Goal: Transaction & Acquisition: Purchase product/service

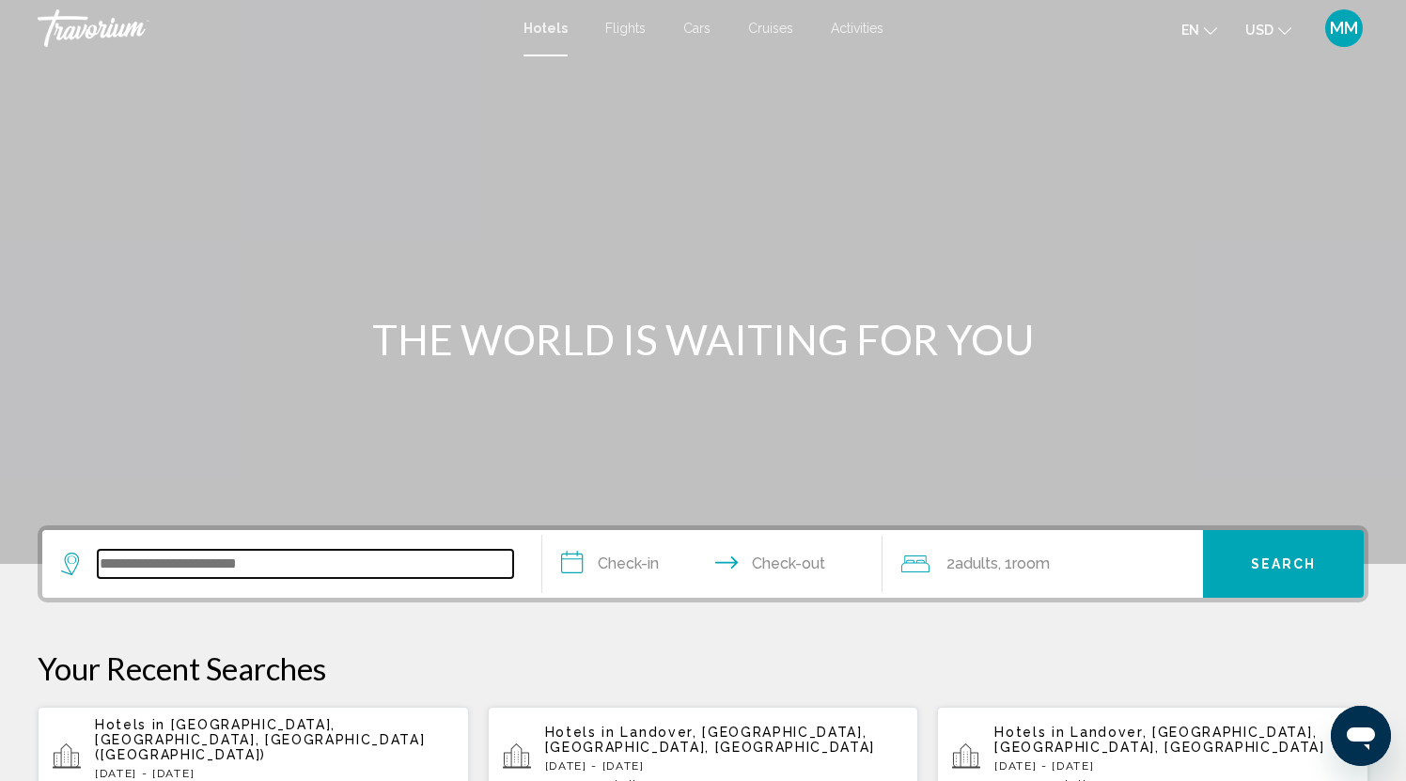
click at [125, 562] on input "Search widget" at bounding box center [305, 564] width 415 height 28
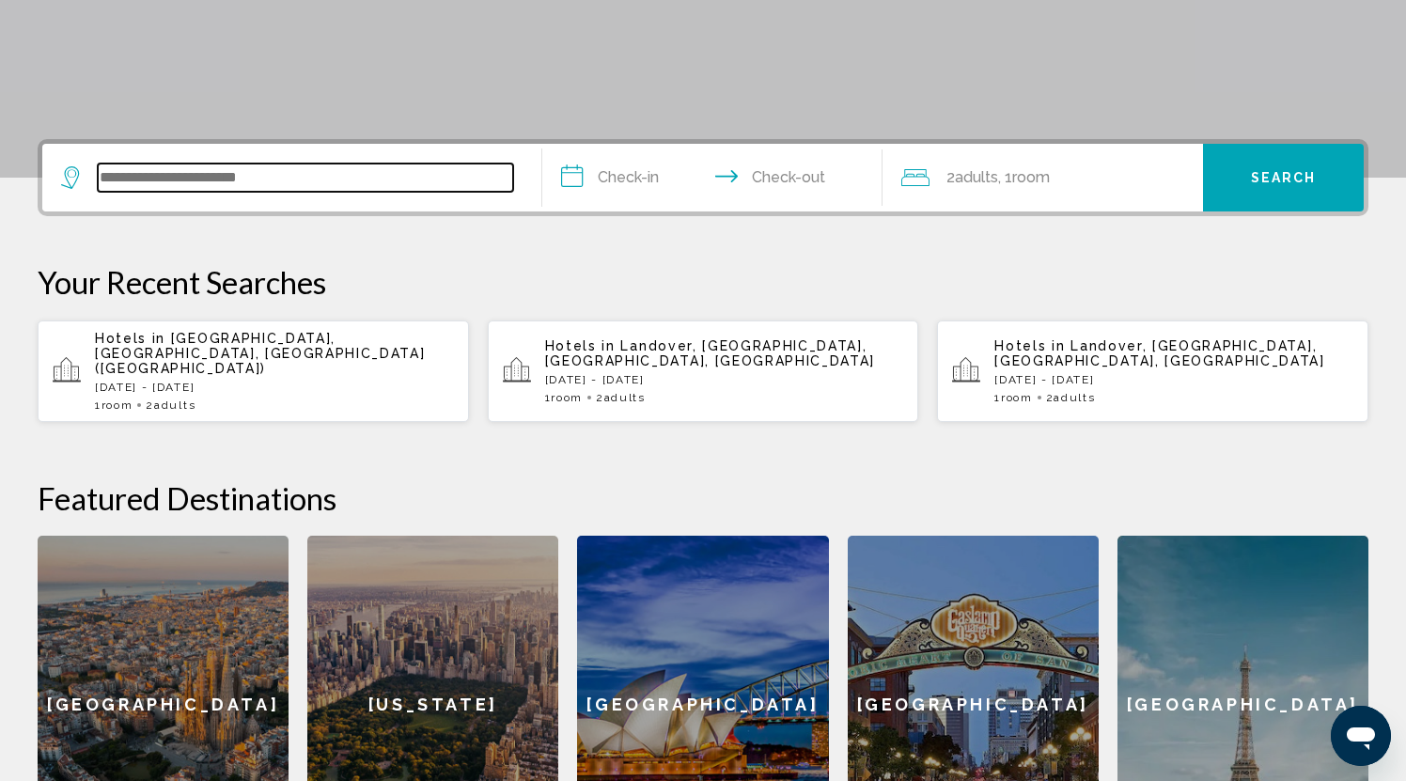
scroll to position [464, 0]
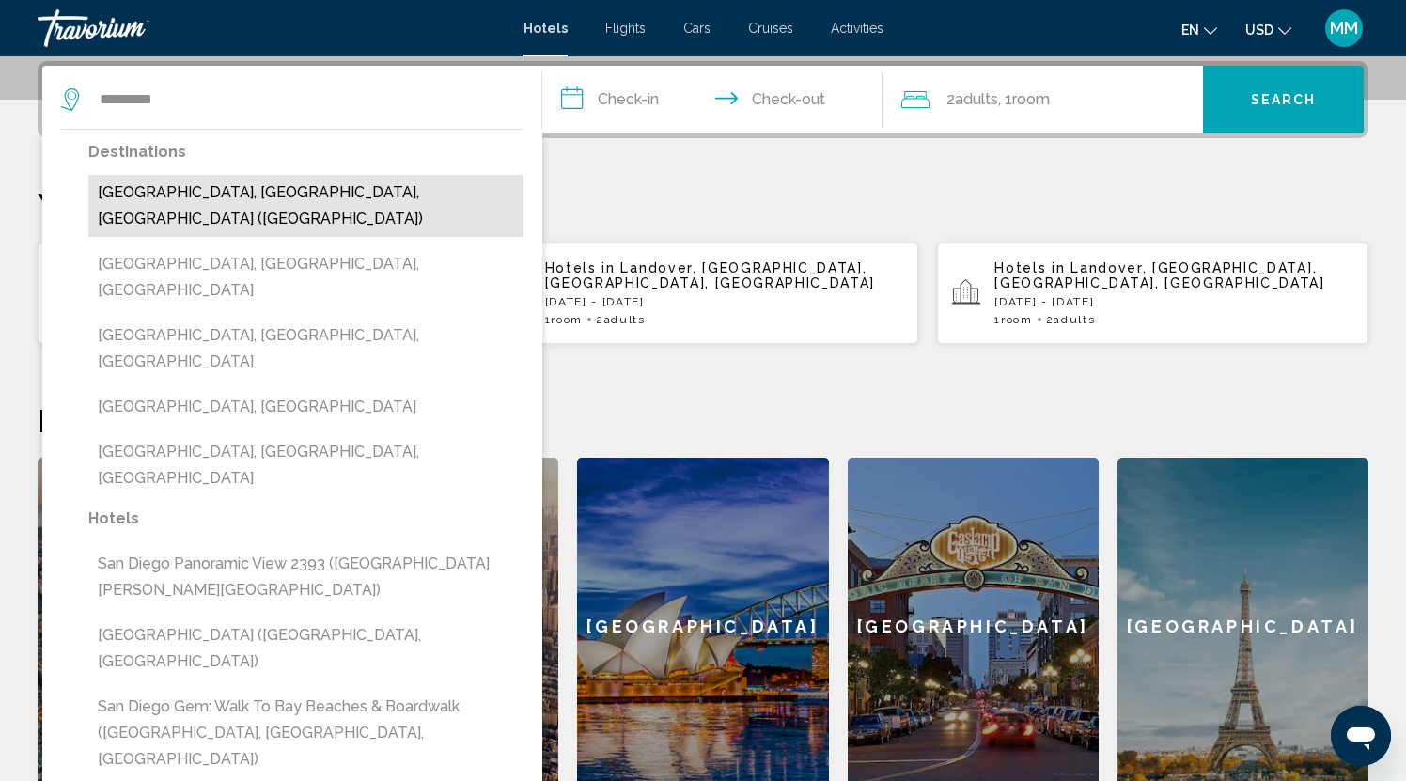
drag, startPoint x: 125, startPoint y: 560, endPoint x: 197, endPoint y: 191, distance: 376.4
click at [197, 191] on button "[GEOGRAPHIC_DATA], [GEOGRAPHIC_DATA], [GEOGRAPHIC_DATA] ([GEOGRAPHIC_DATA])" at bounding box center [305, 206] width 435 height 62
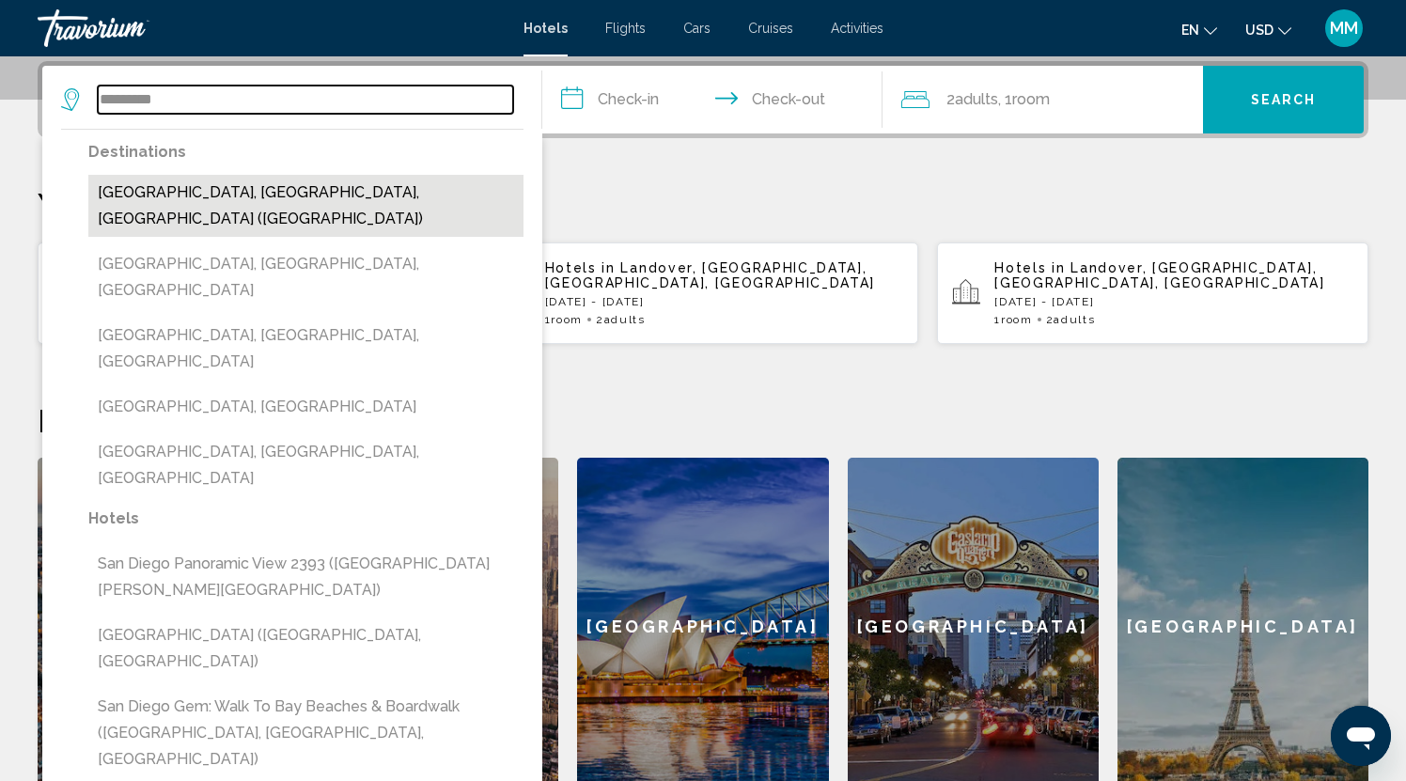
type input "**********"
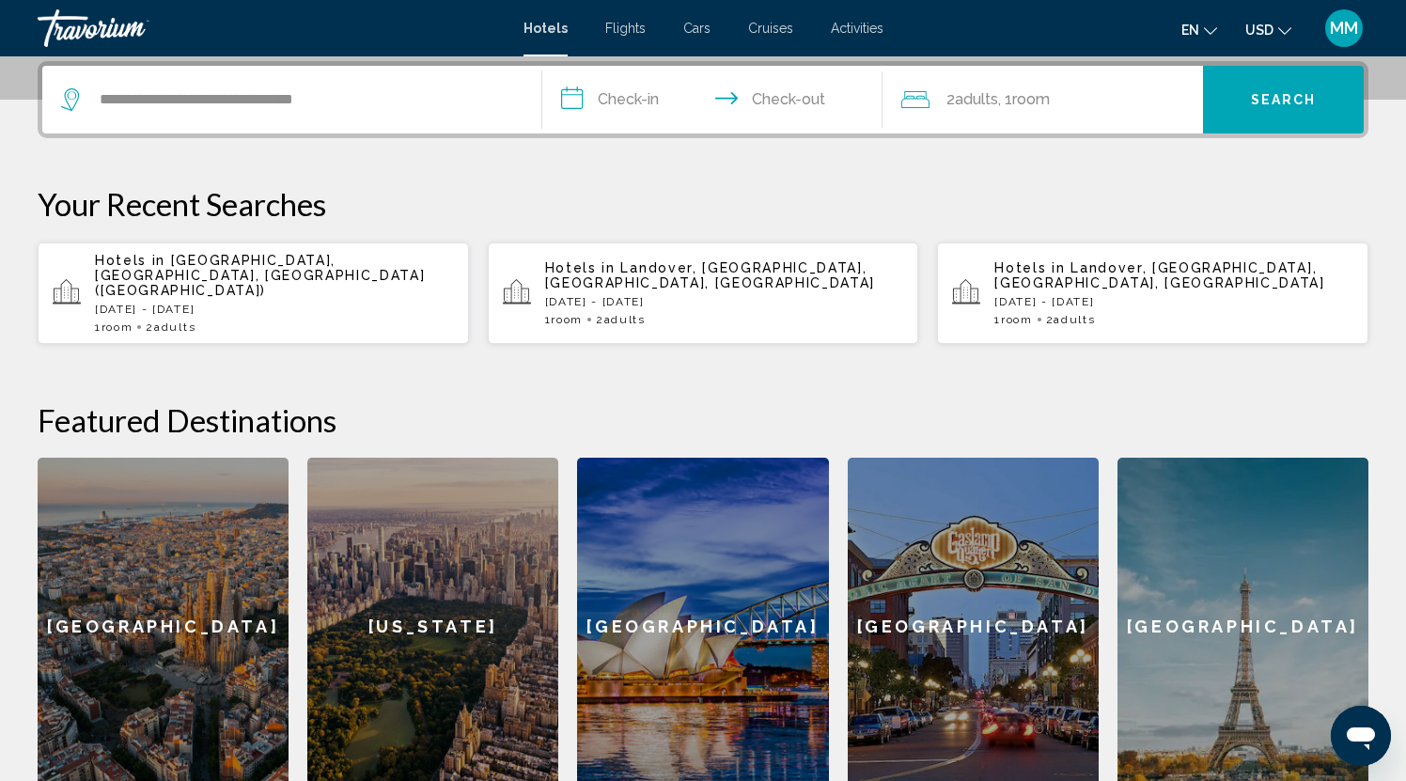
click at [592, 100] on input "**********" at bounding box center [716, 102] width 348 height 73
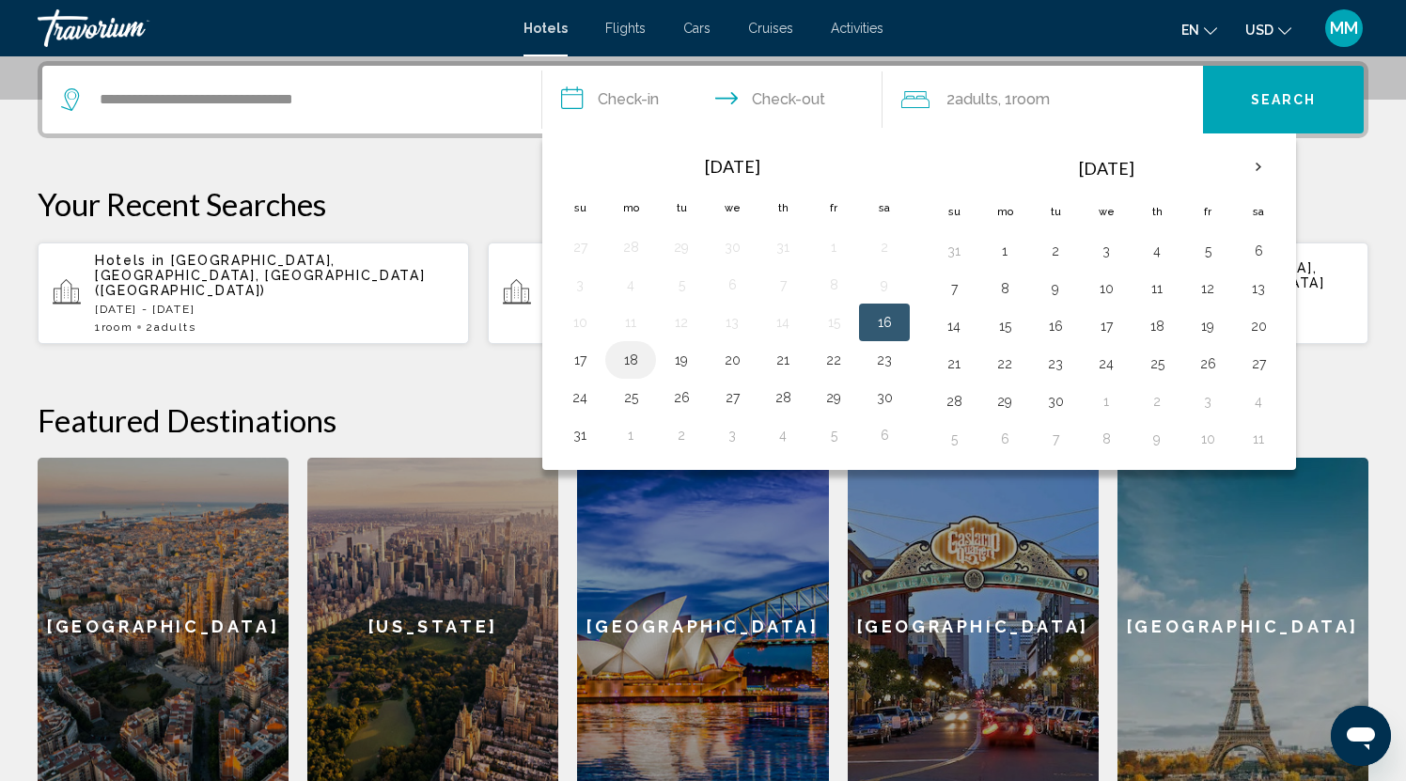
scroll to position [486, 0]
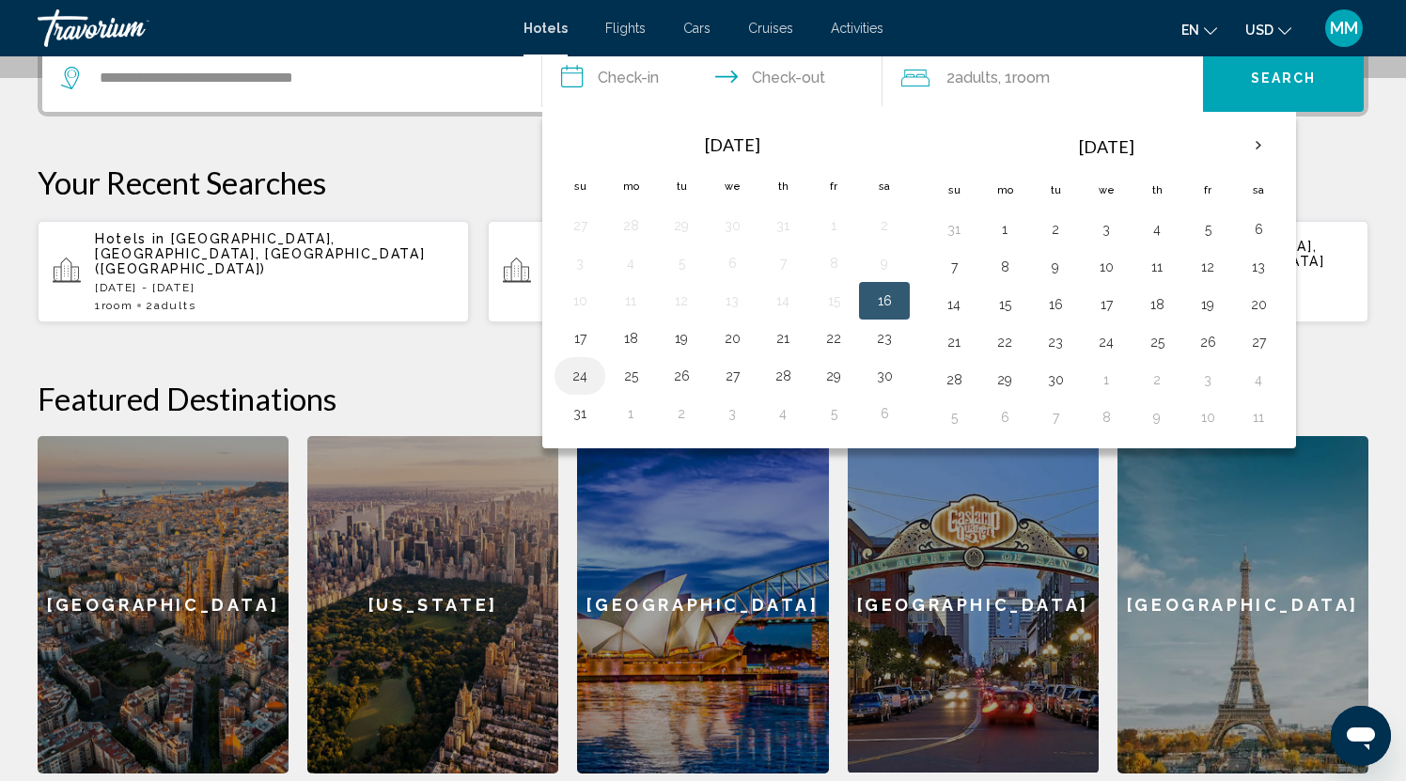
click at [578, 381] on button "24" at bounding box center [580, 376] width 30 height 26
click at [737, 378] on button "27" at bounding box center [732, 376] width 30 height 26
type input "**********"
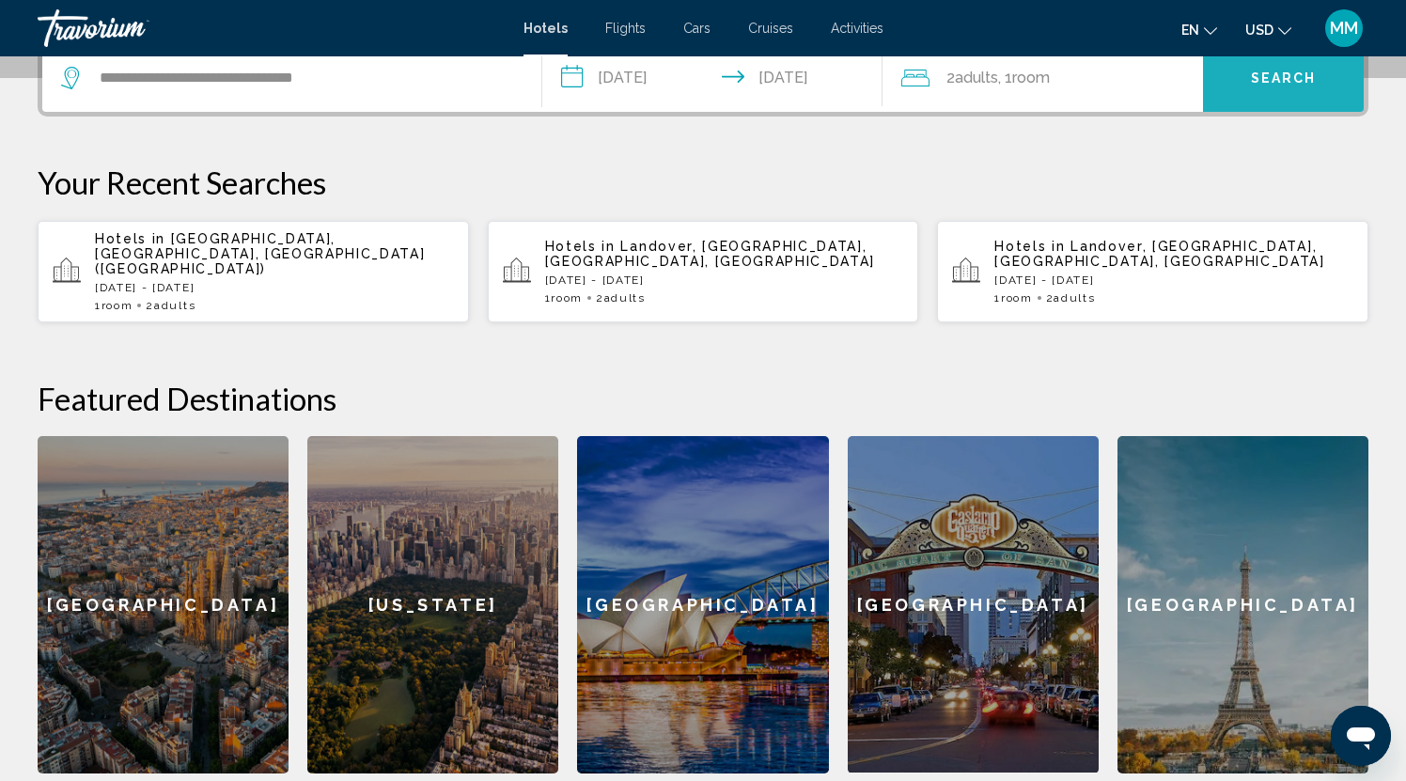
click at [1288, 79] on span "Search" at bounding box center [1284, 78] width 66 height 15
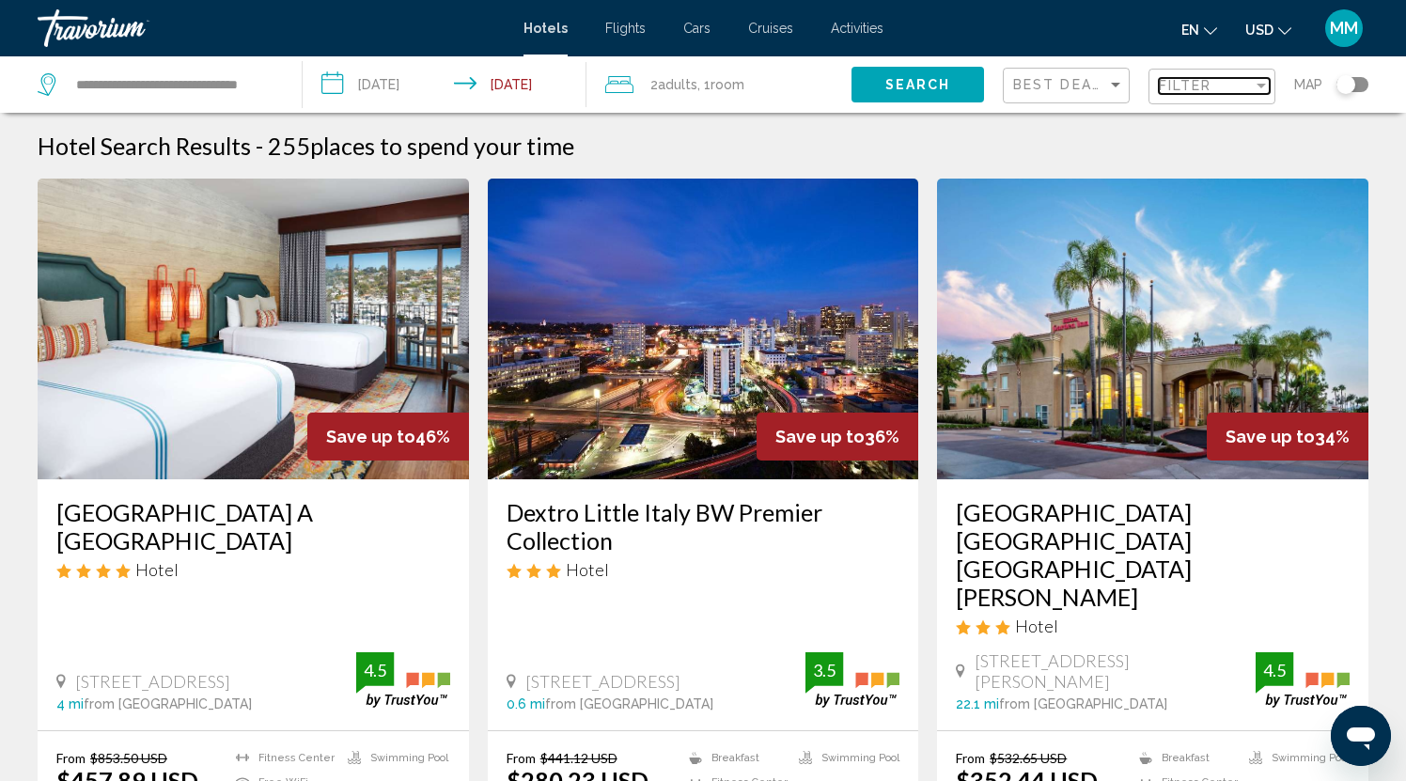
click at [1263, 83] on div "Filter" at bounding box center [1261, 85] width 17 height 15
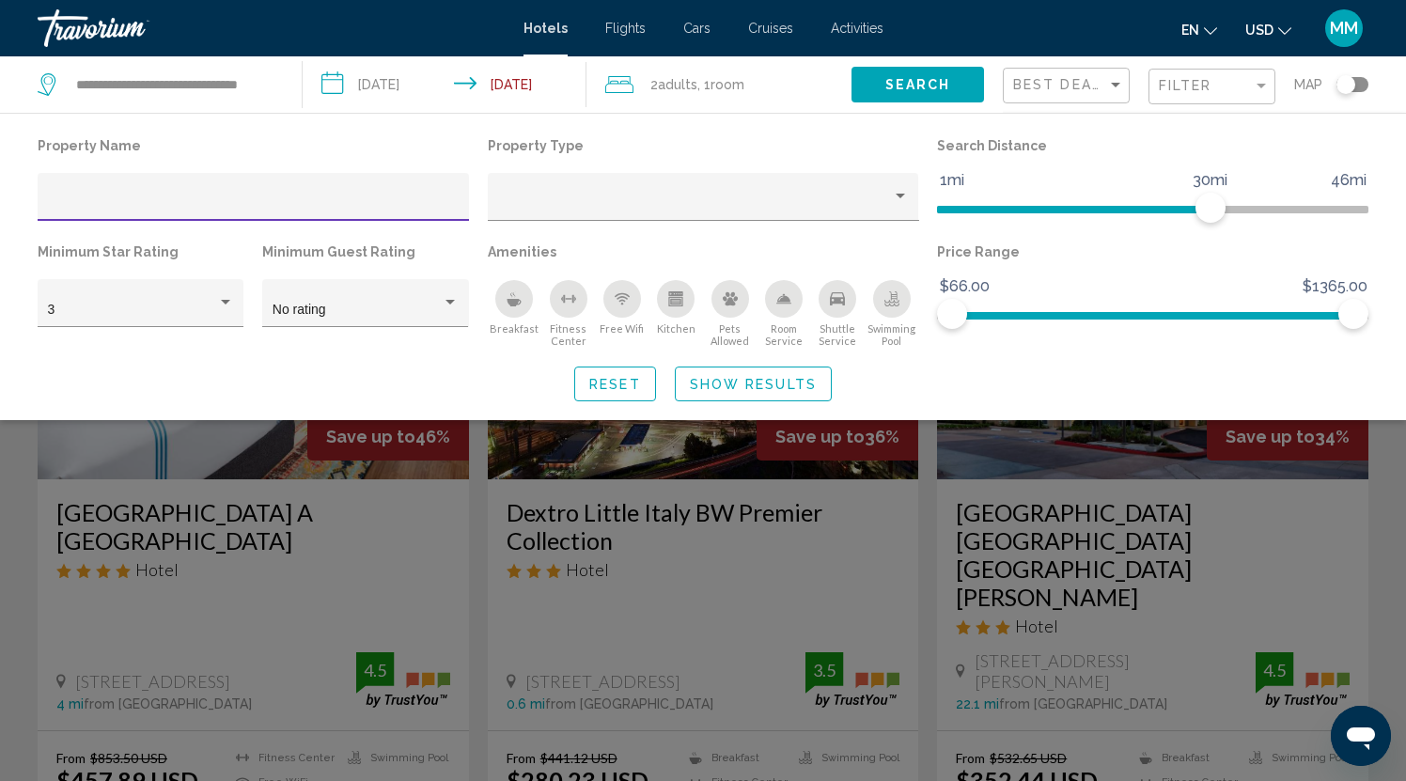
click at [105, 200] on input "Hotel Filters" at bounding box center [254, 203] width 412 height 15
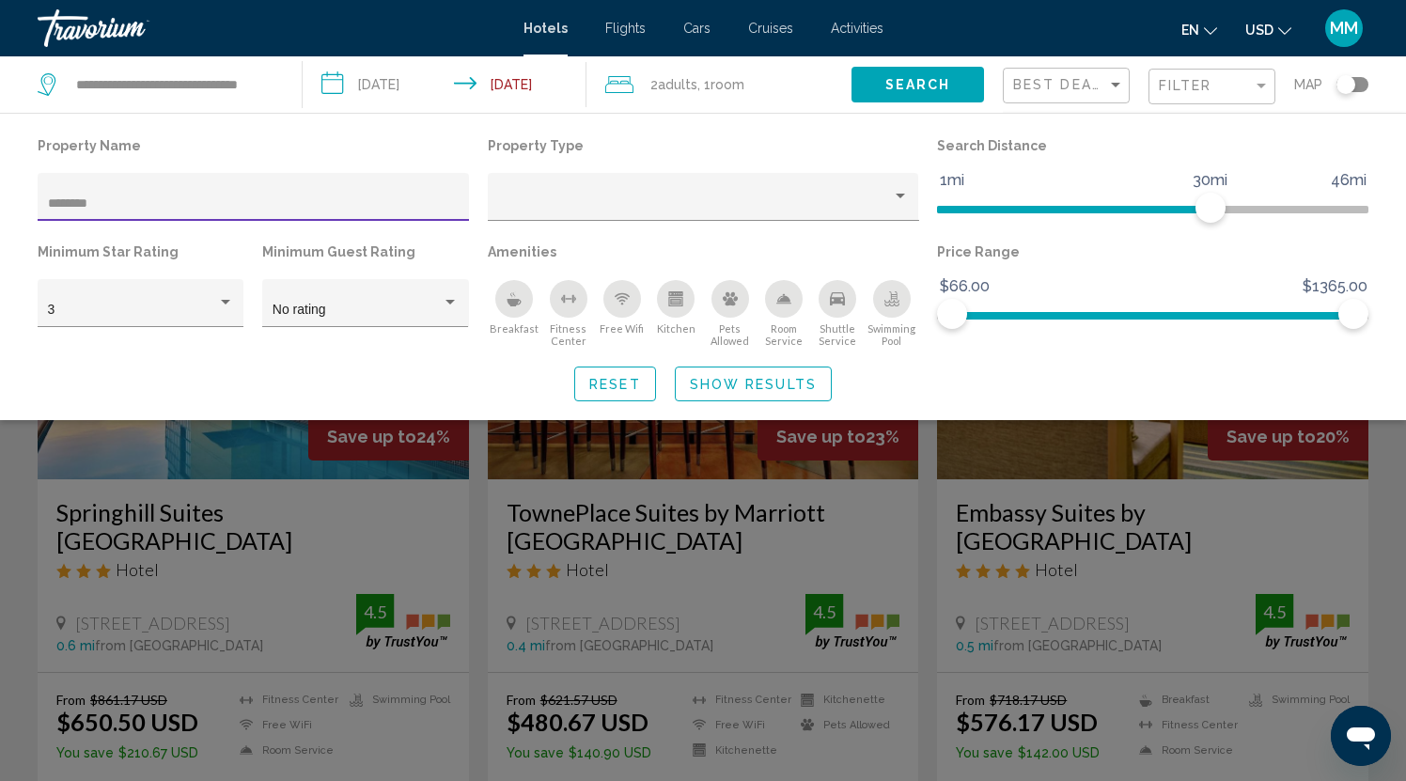
type input "********"
click at [1109, 83] on div "Sort by" at bounding box center [1115, 84] width 17 height 15
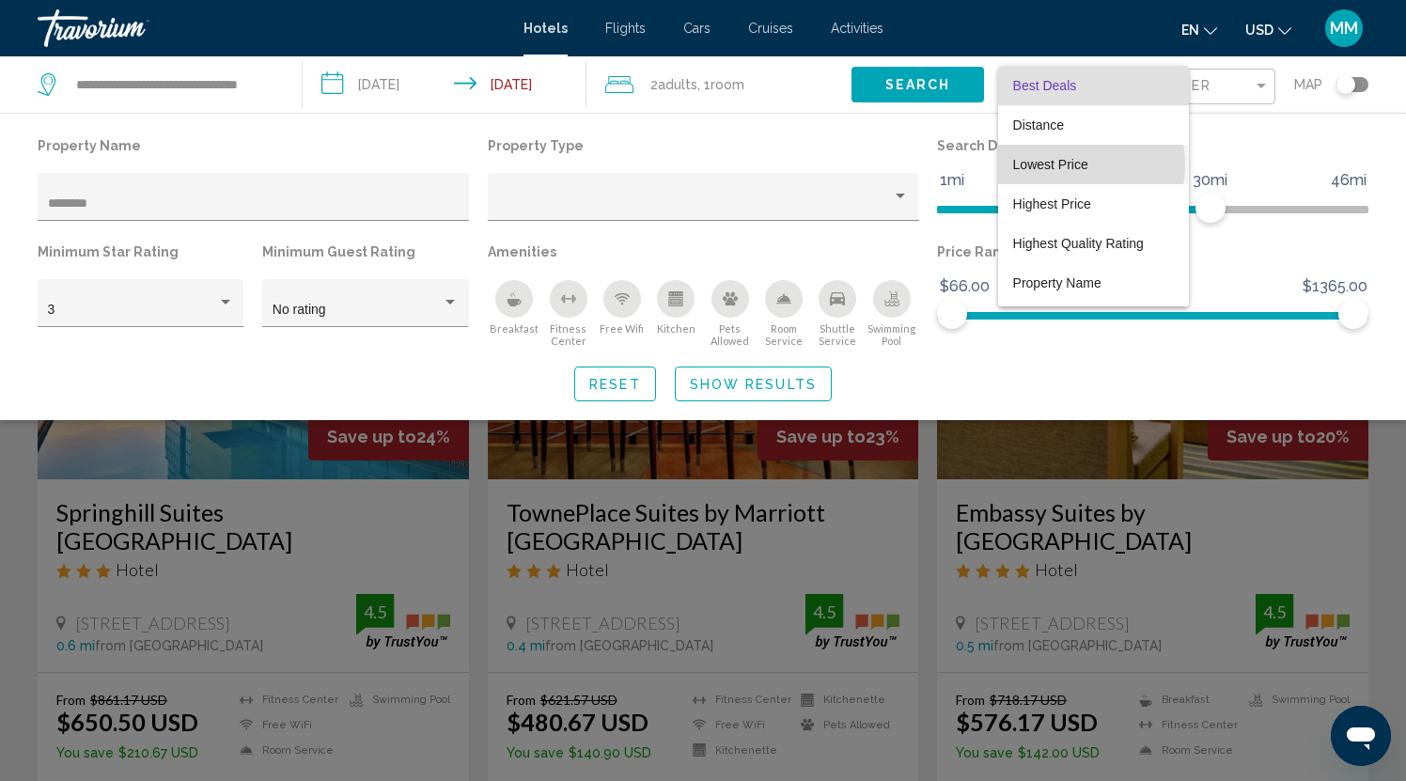
click at [1059, 164] on span "Lowest Price" at bounding box center [1050, 164] width 75 height 15
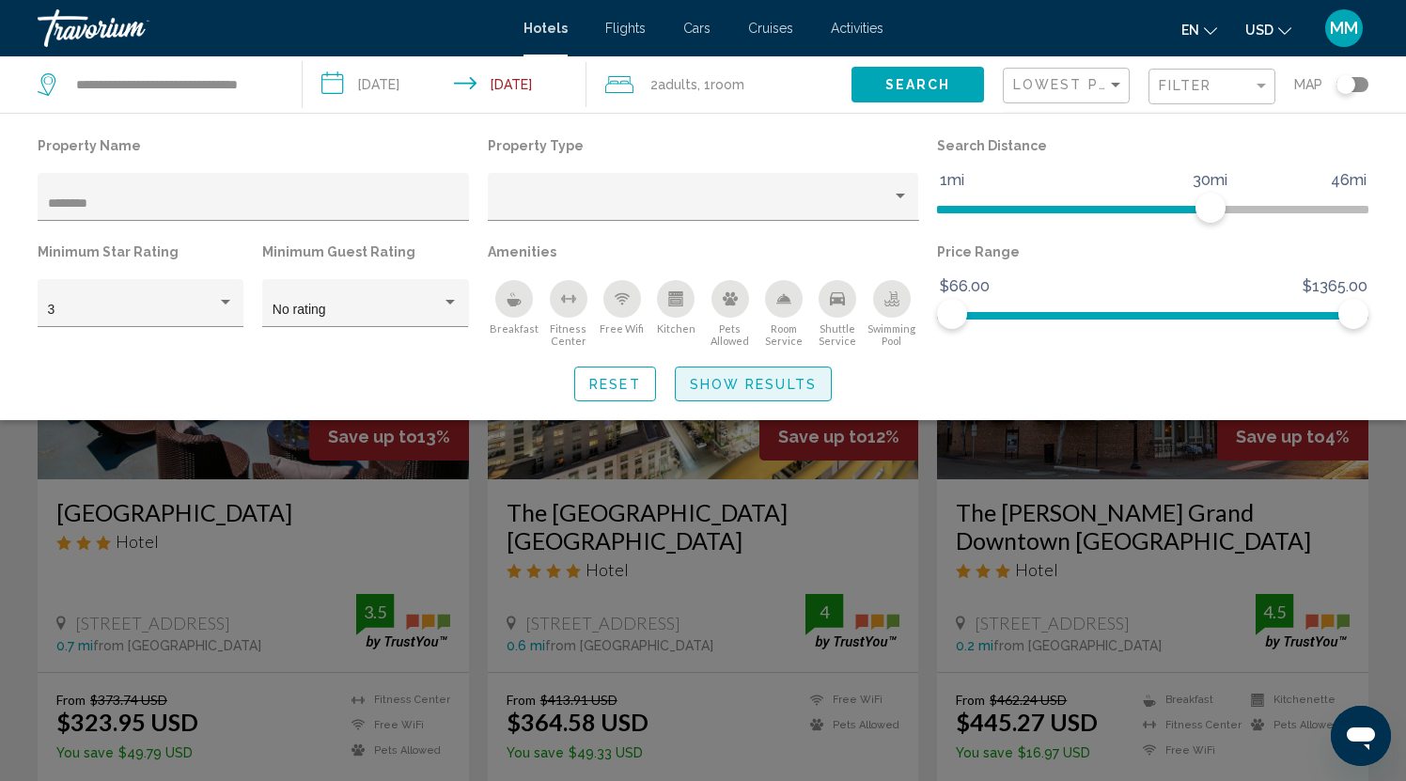
click at [774, 386] on span "Show Results" at bounding box center [753, 384] width 127 height 15
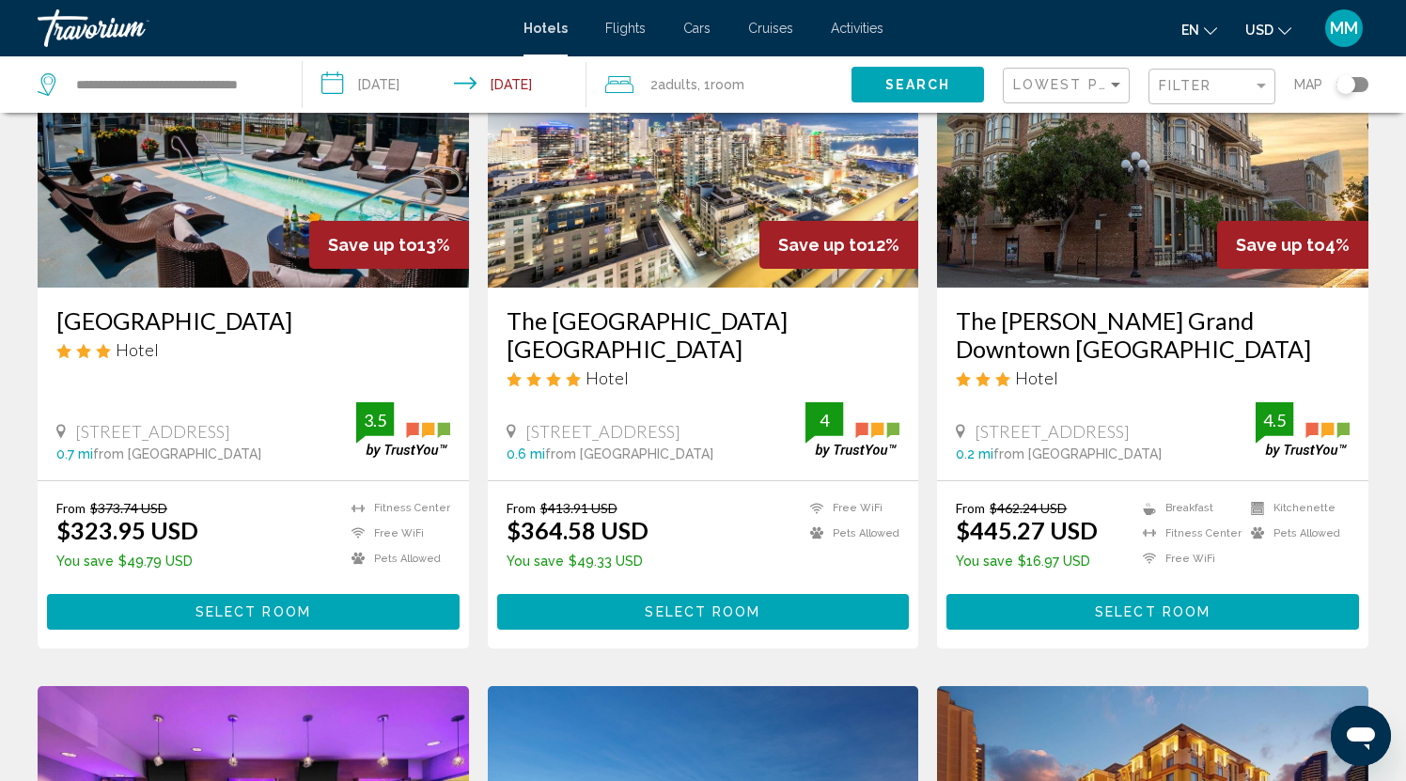
scroll to position [201, 0]
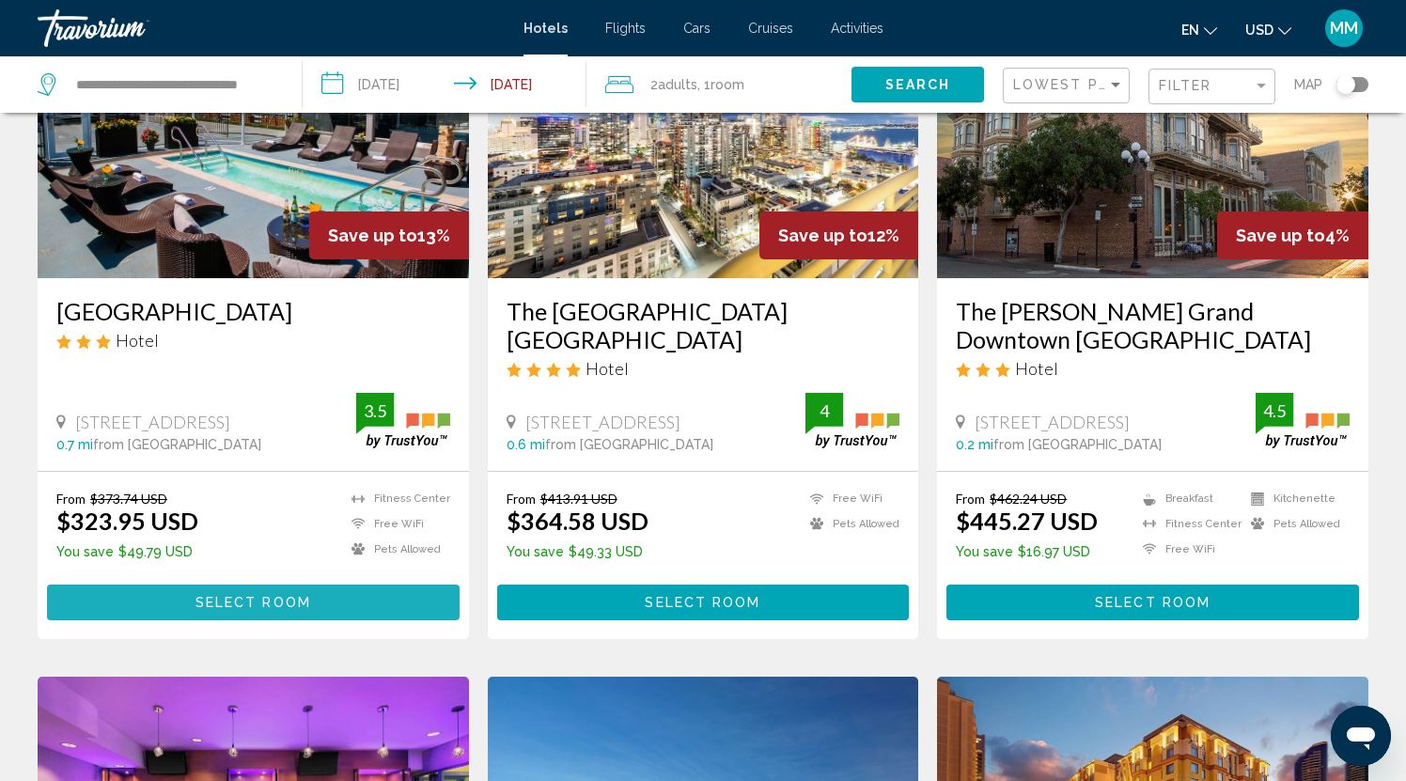
click at [256, 602] on span "Select Room" at bounding box center [254, 603] width 116 height 15
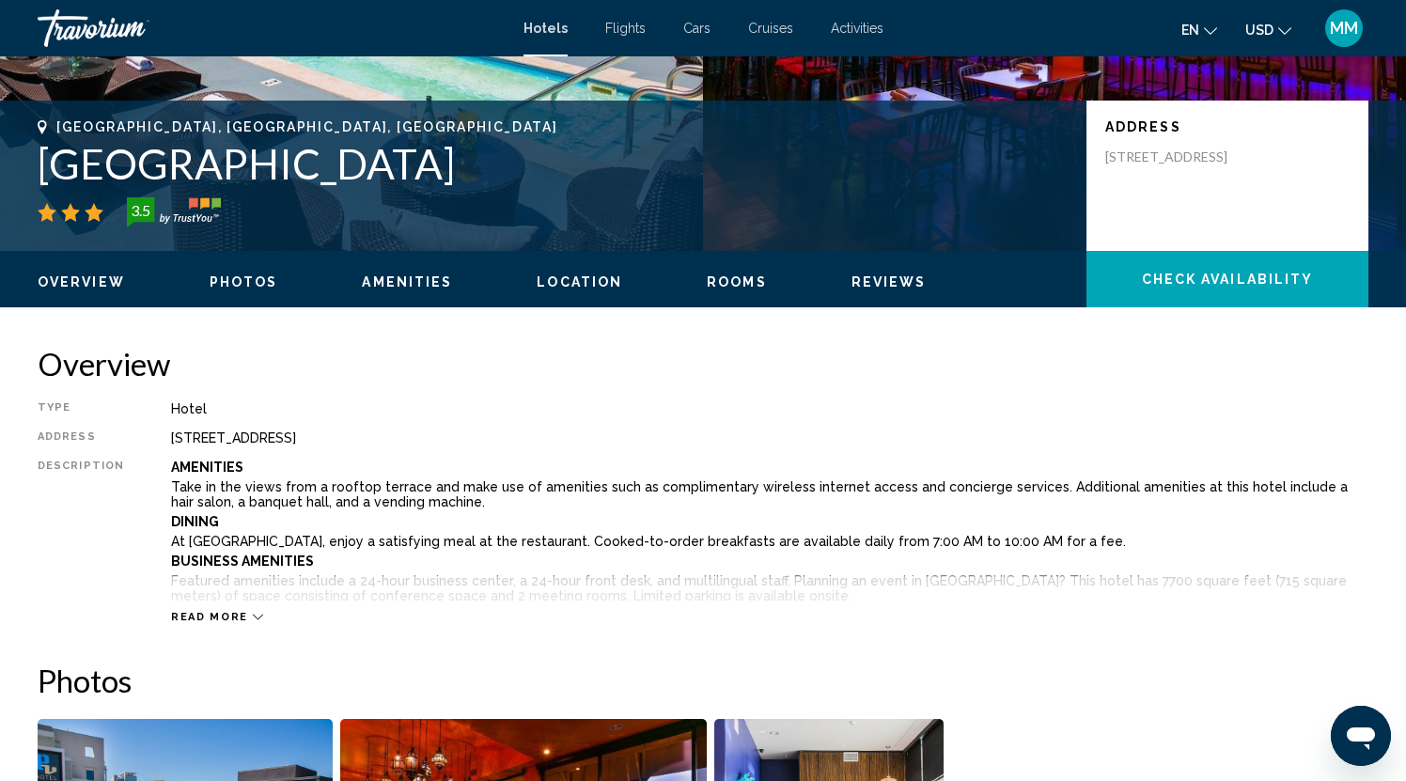
scroll to position [369, 0]
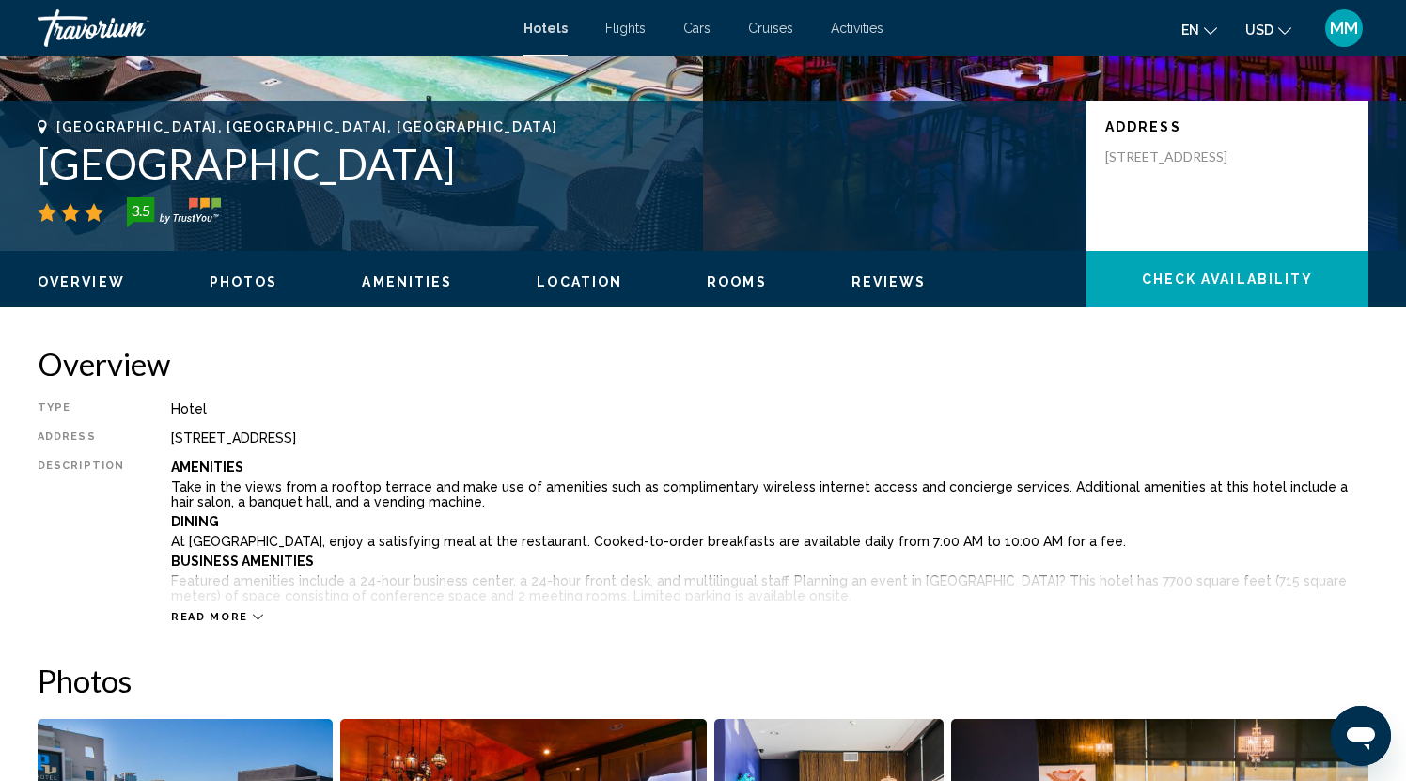
click at [223, 612] on span "Read more" at bounding box center [209, 617] width 77 height 12
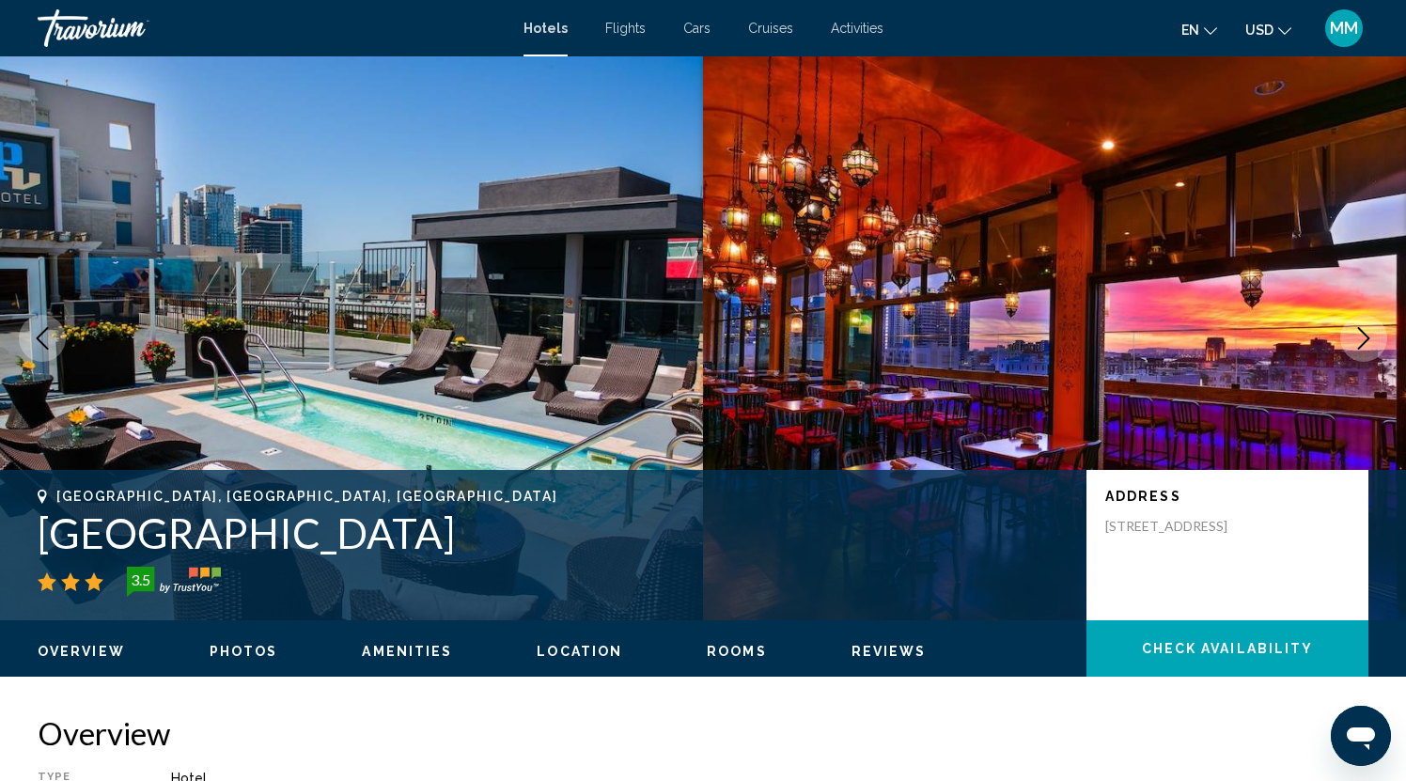
scroll to position [0, 0]
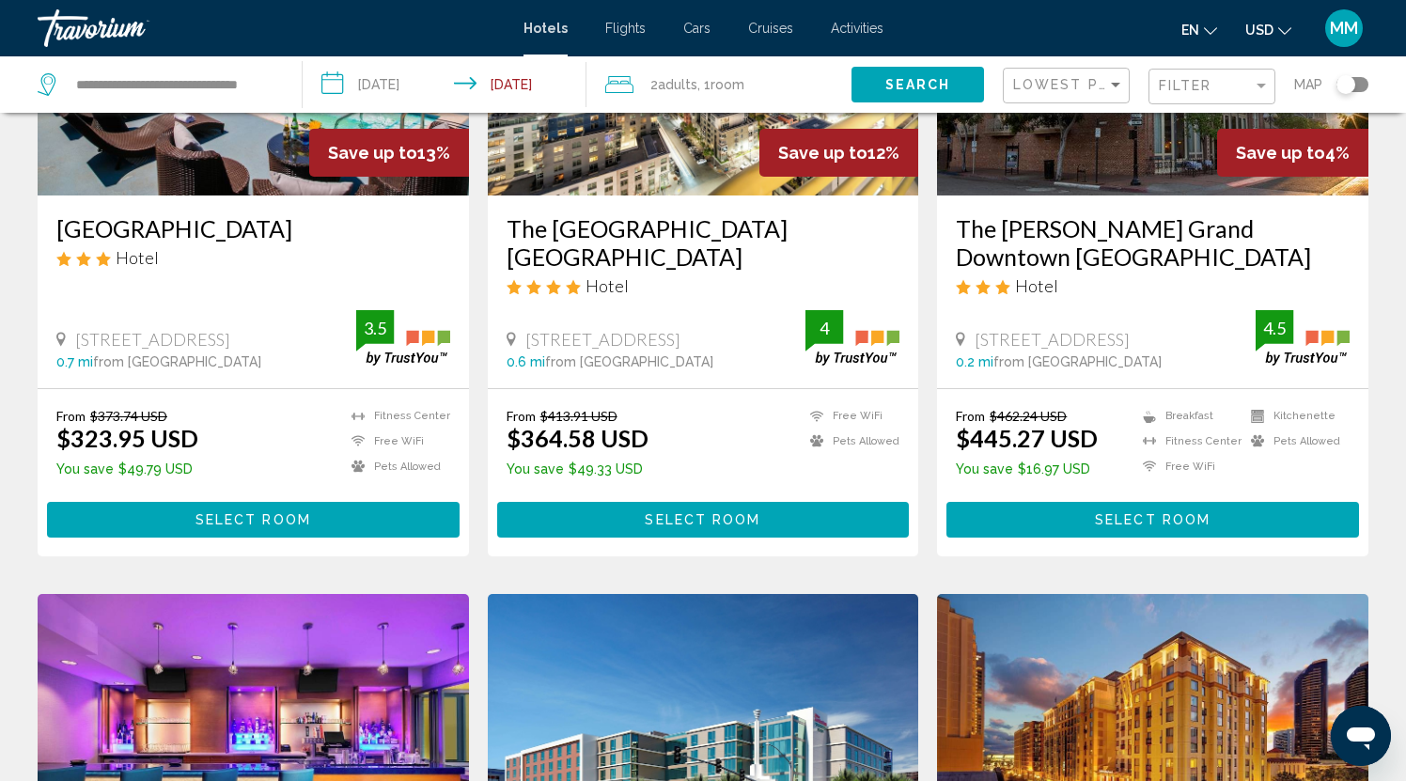
scroll to position [286, 0]
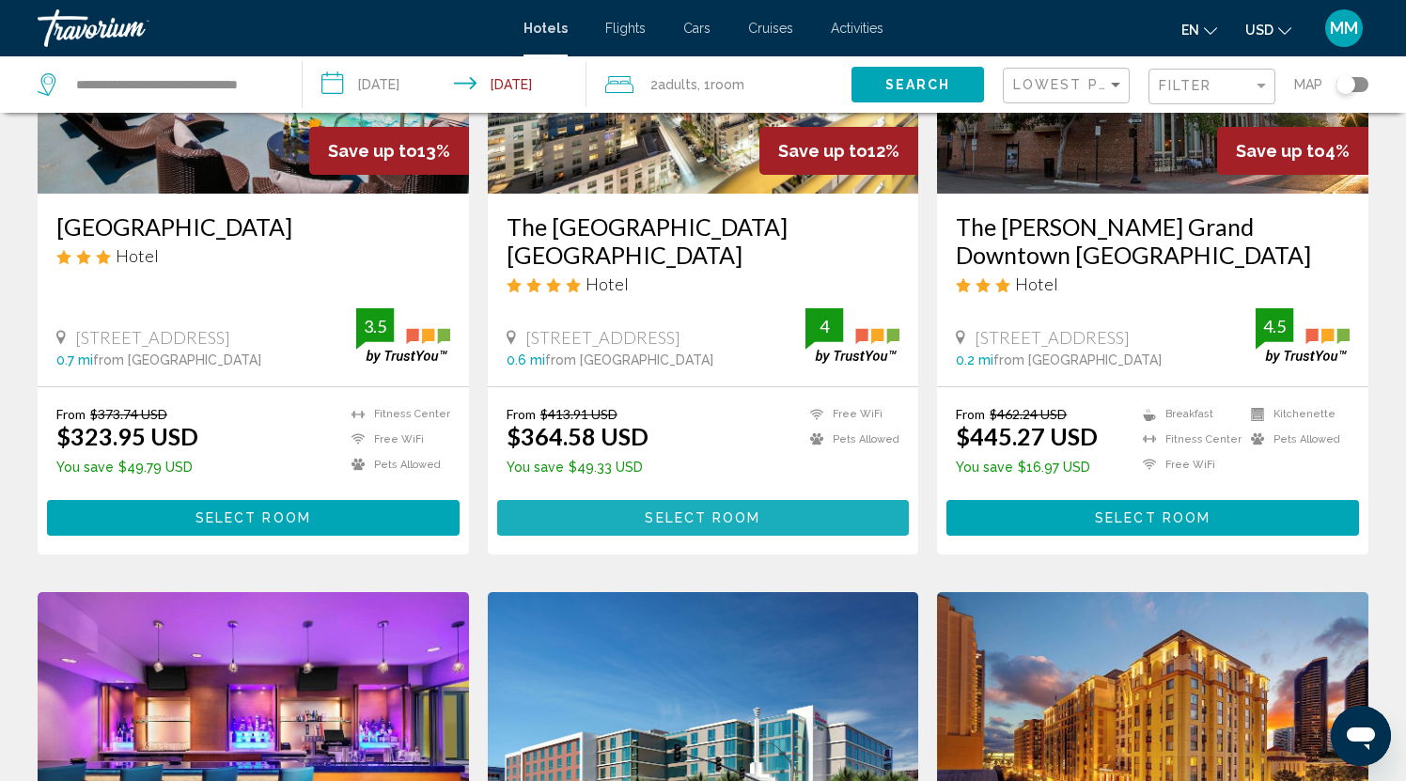
click at [697, 521] on span "Select Room" at bounding box center [703, 518] width 116 height 15
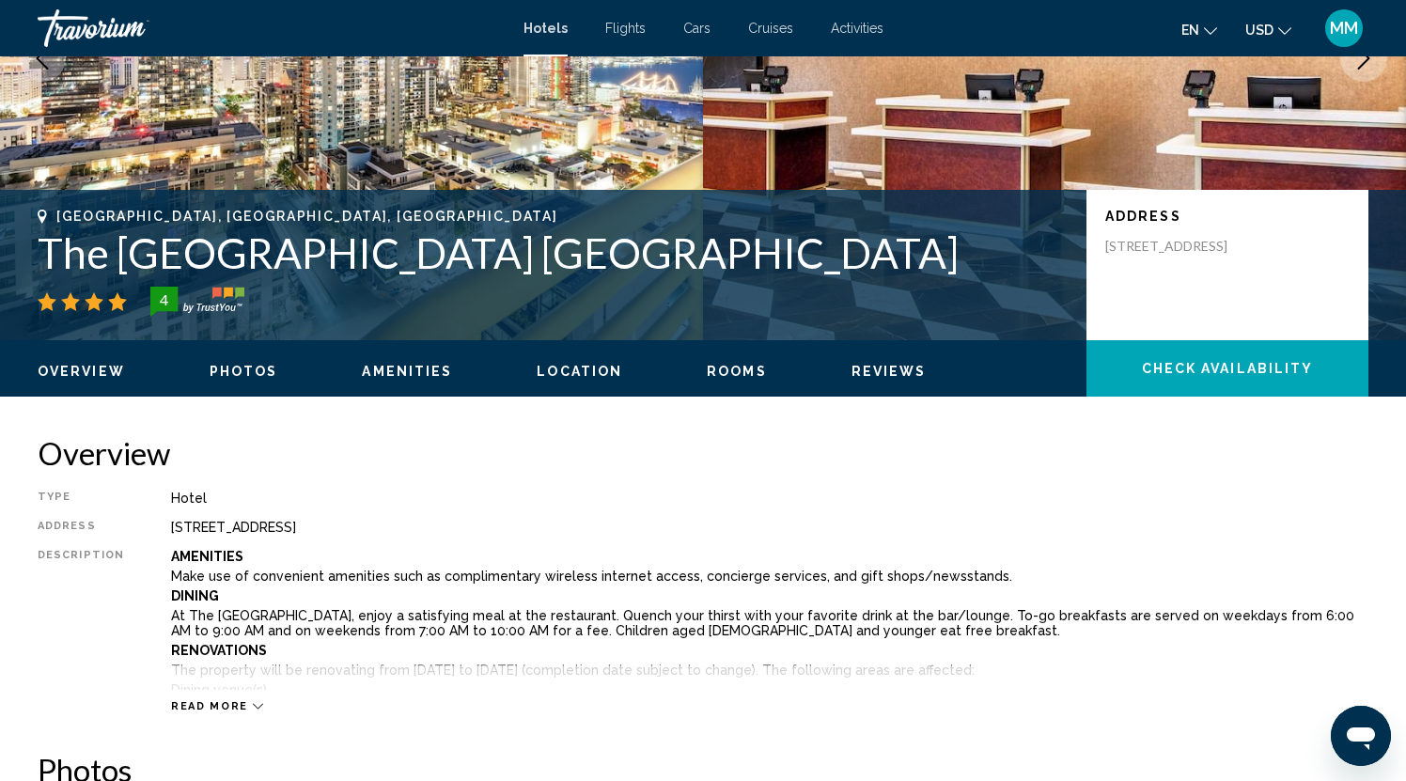
scroll to position [298, 0]
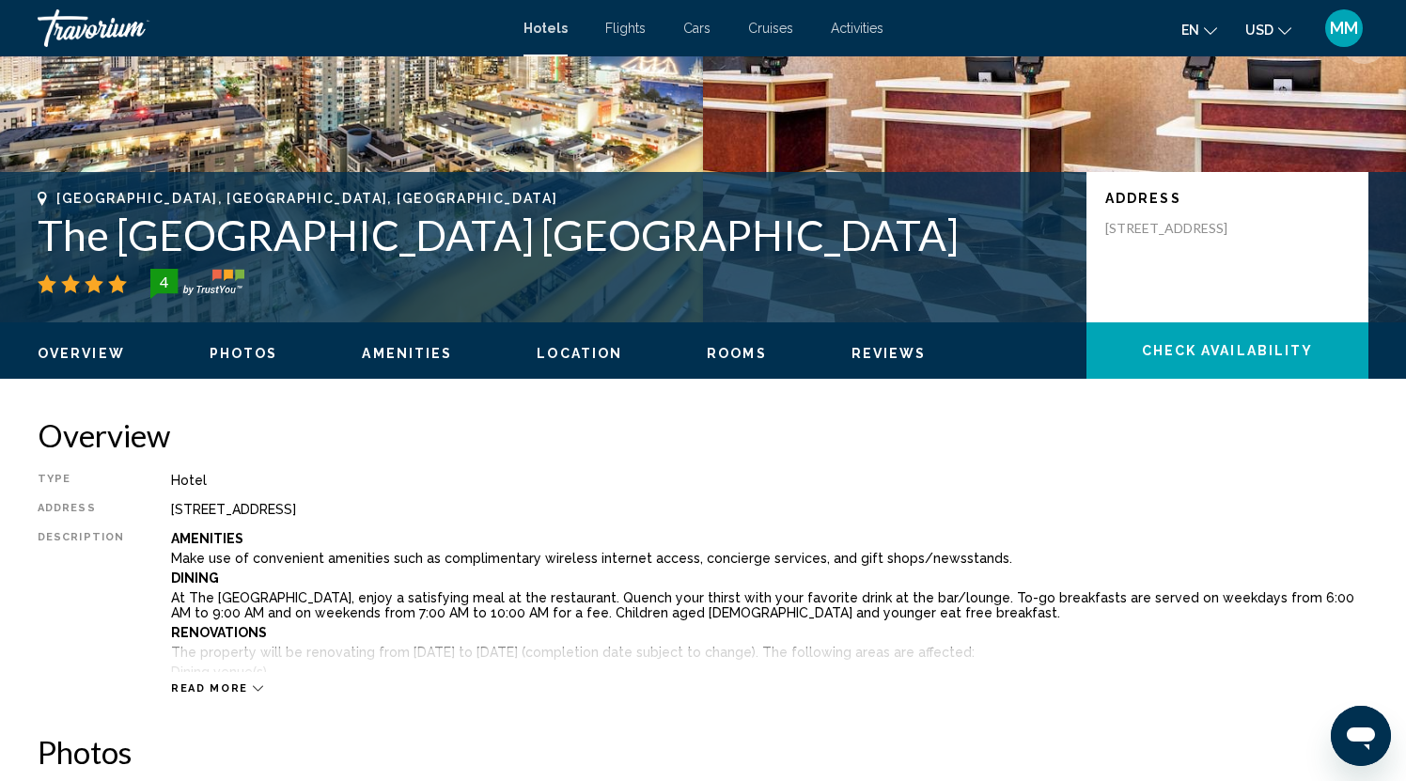
click at [397, 352] on span "Amenities" at bounding box center [407, 353] width 90 height 15
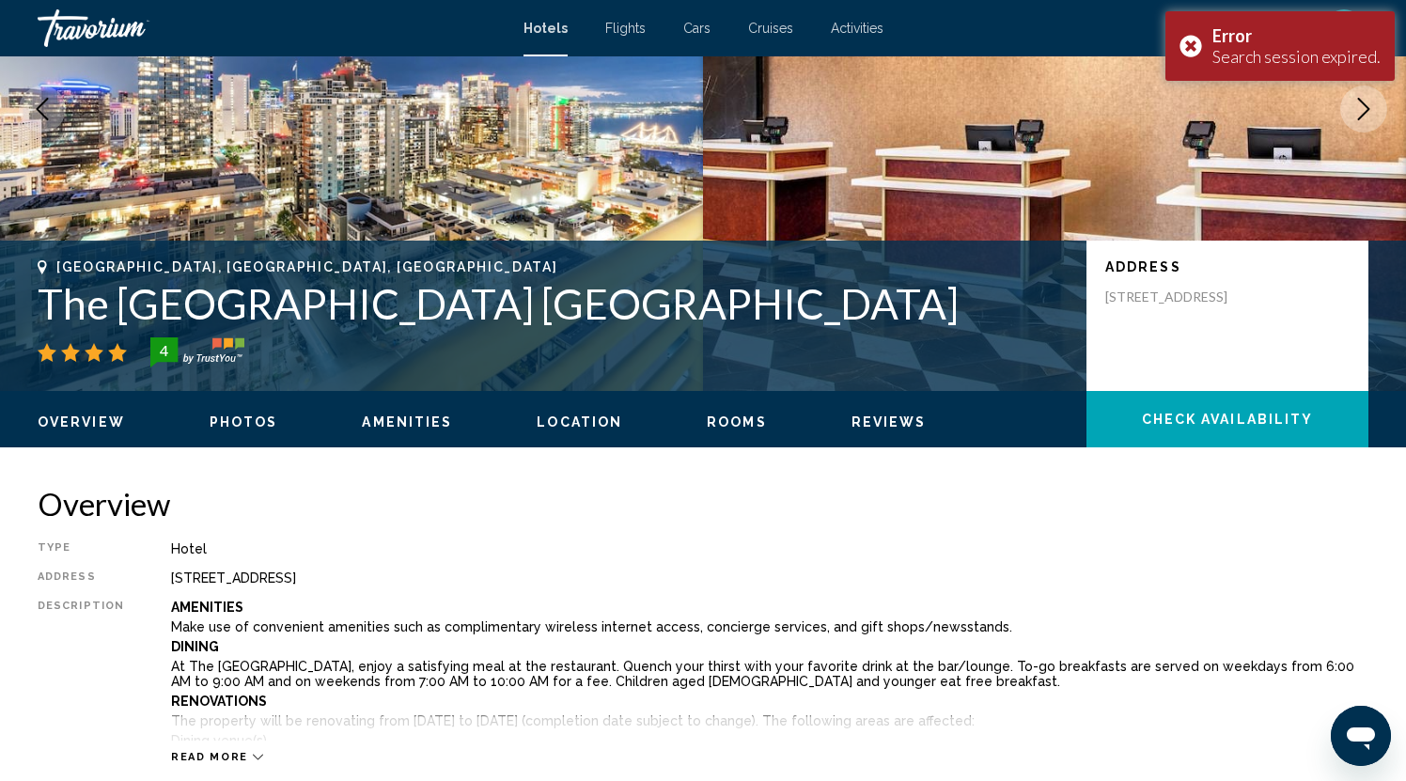
scroll to position [144, 0]
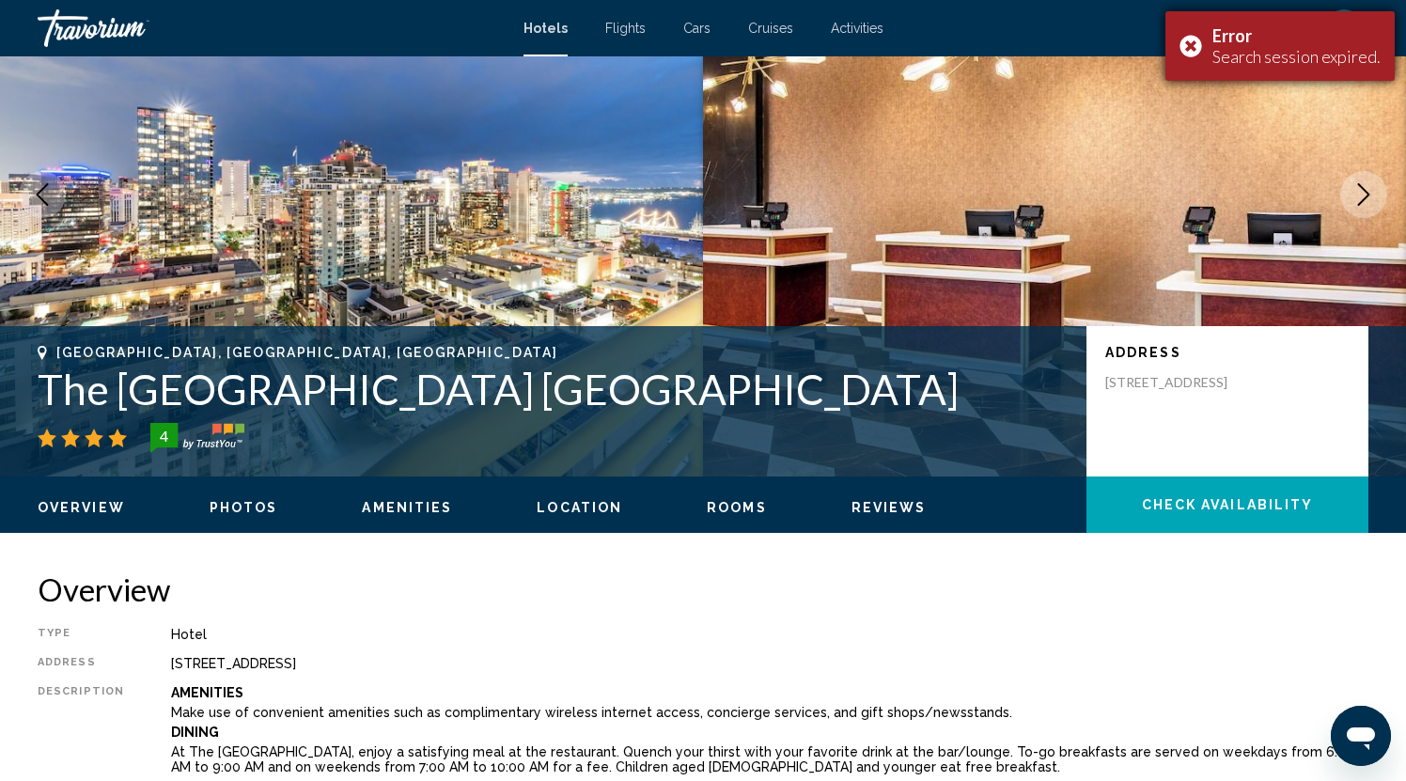
click at [1198, 46] on div "Error Search session expired." at bounding box center [1280, 46] width 229 height 70
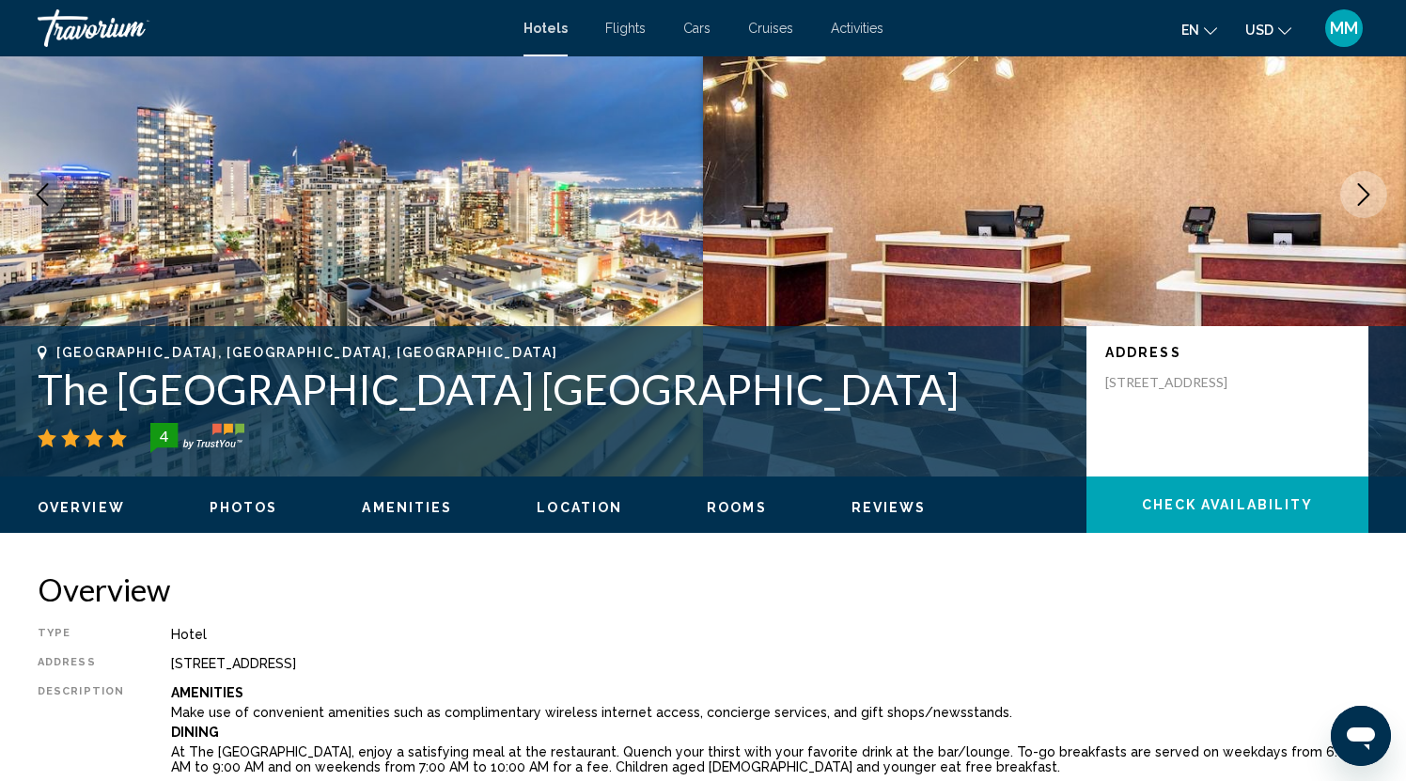
click at [716, 506] on span "Rooms" at bounding box center [737, 507] width 60 height 15
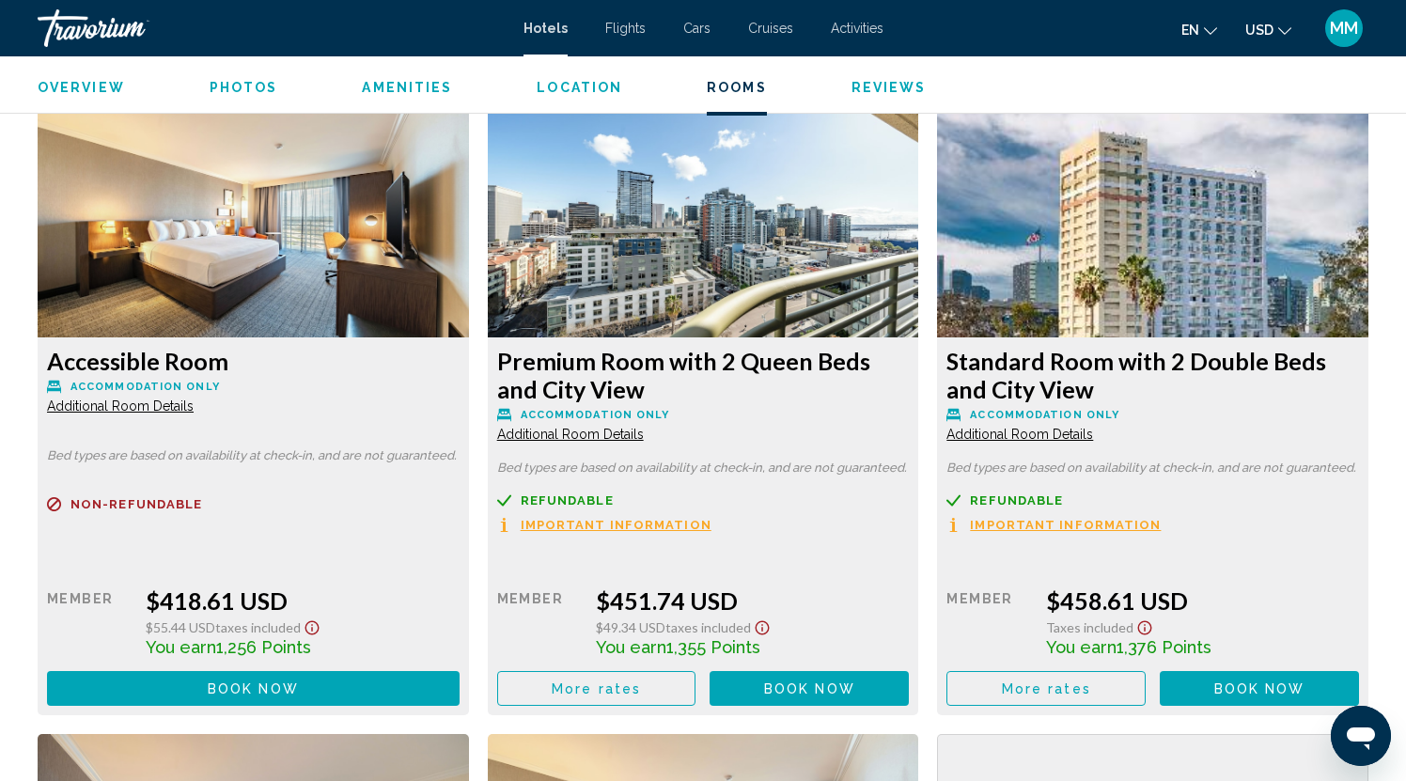
scroll to position [4521, 0]
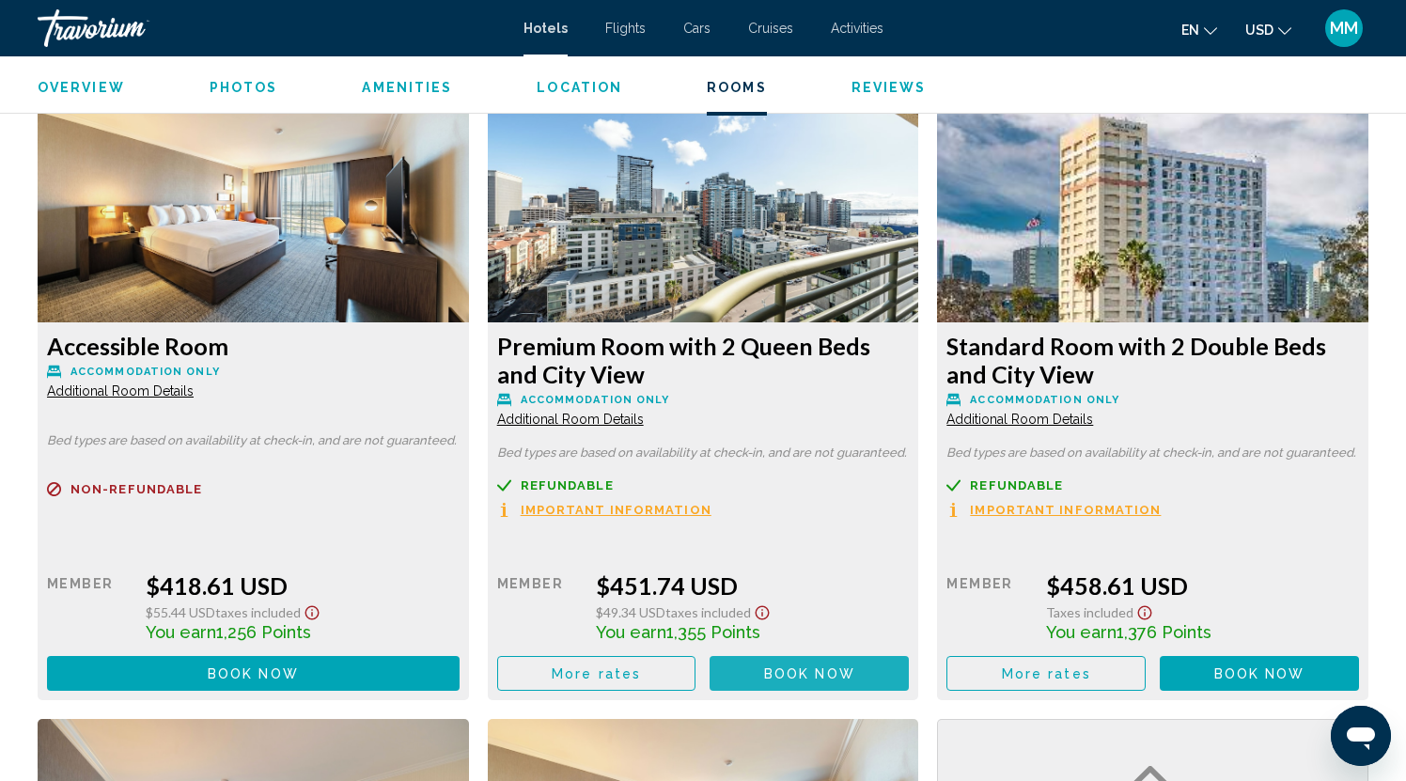
click at [803, 681] on span "Book now" at bounding box center [809, 673] width 91 height 15
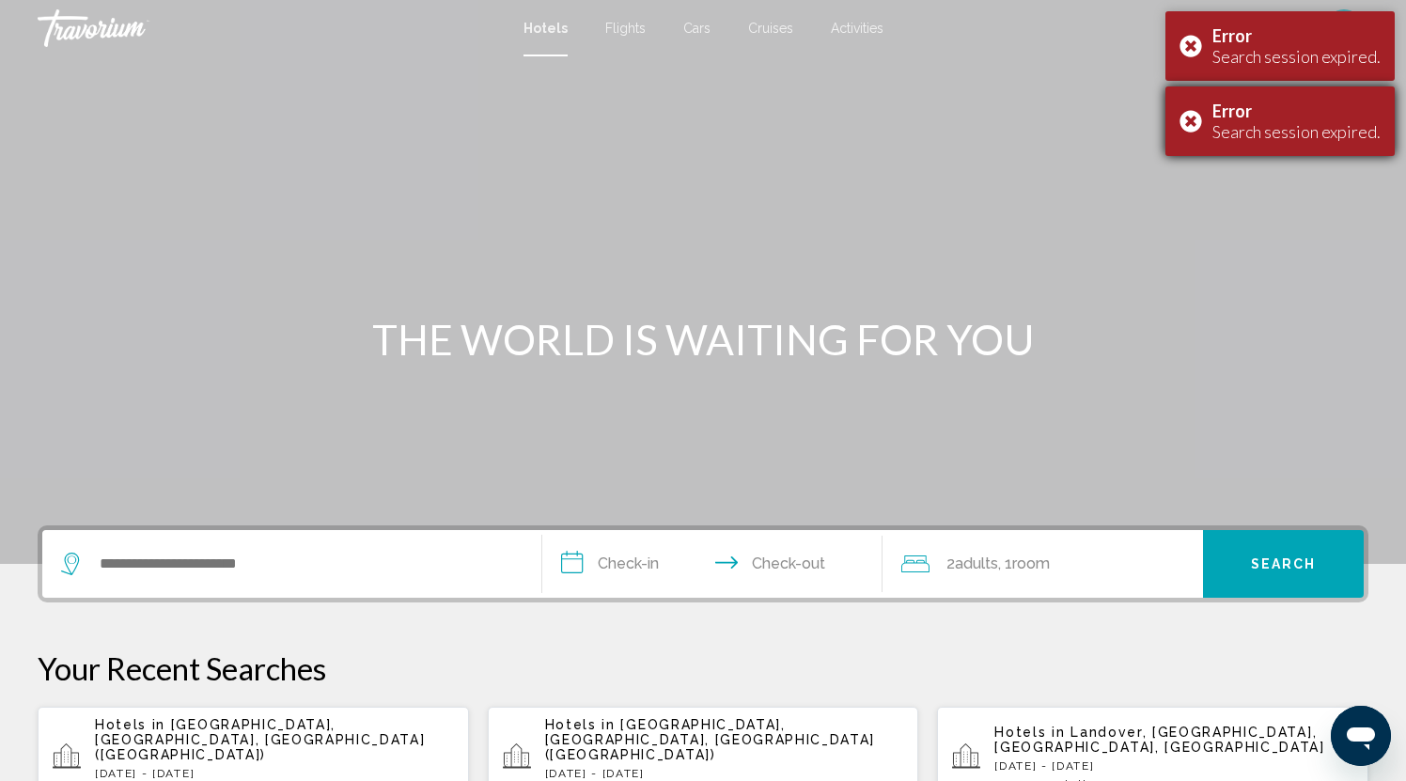
click at [1198, 122] on div "Error Search session expired." at bounding box center [1280, 121] width 229 height 70
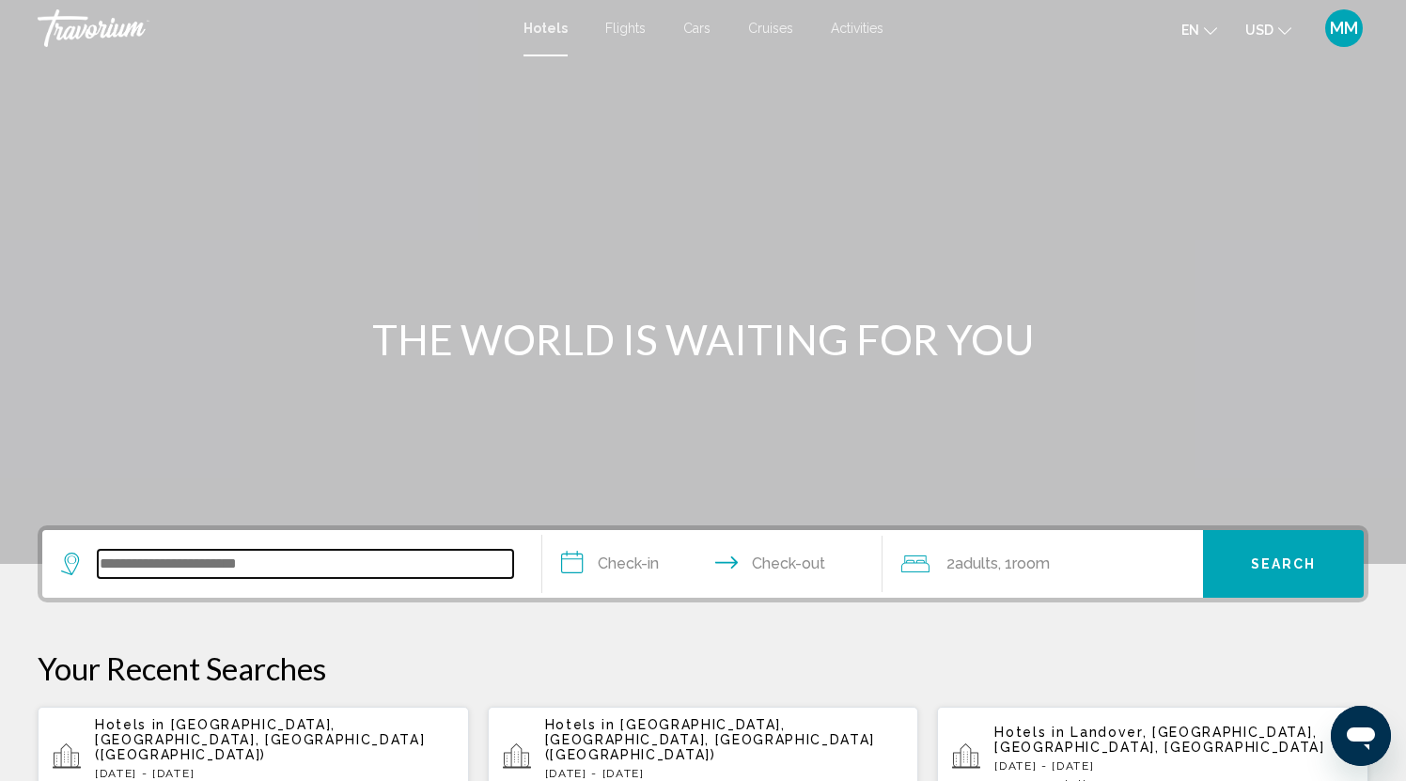
click at [163, 556] on input "Search widget" at bounding box center [305, 564] width 415 height 28
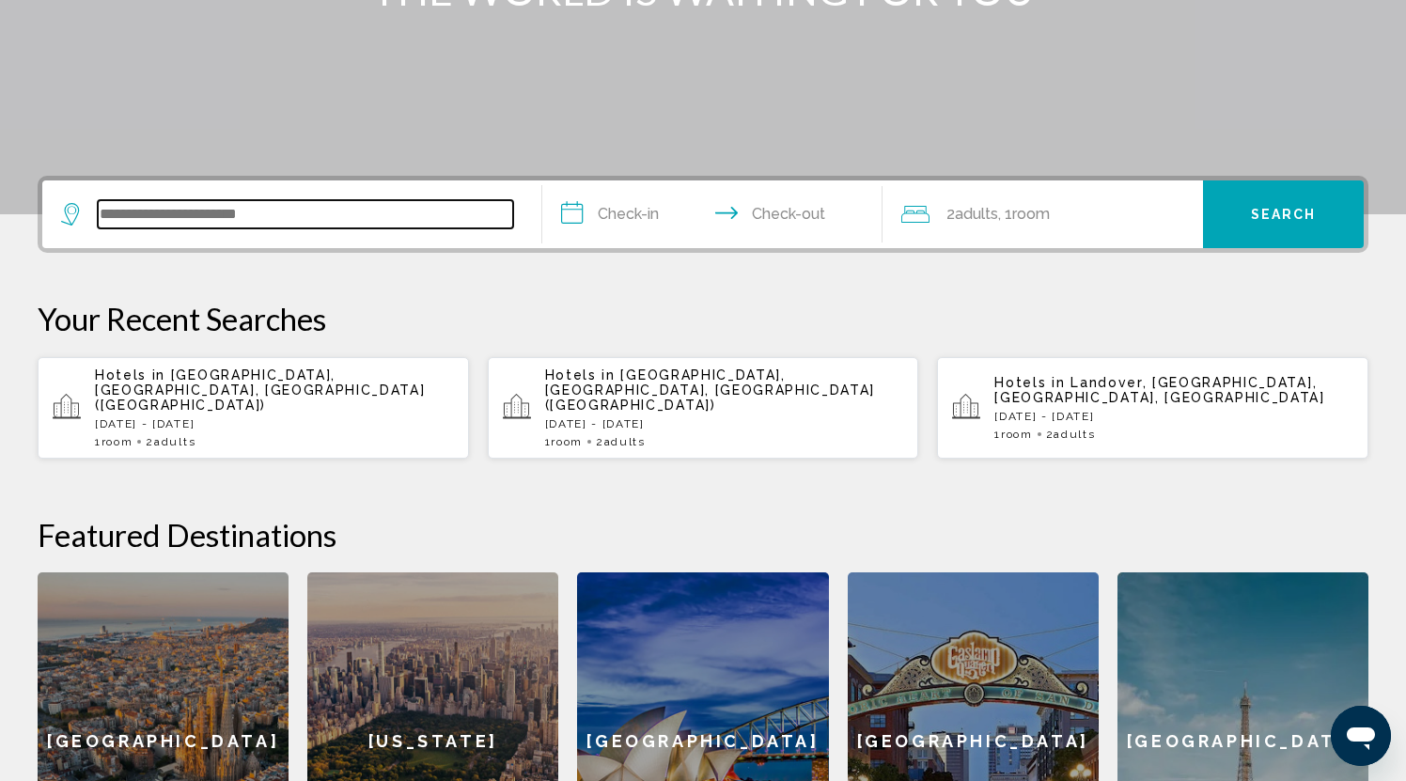
scroll to position [464, 0]
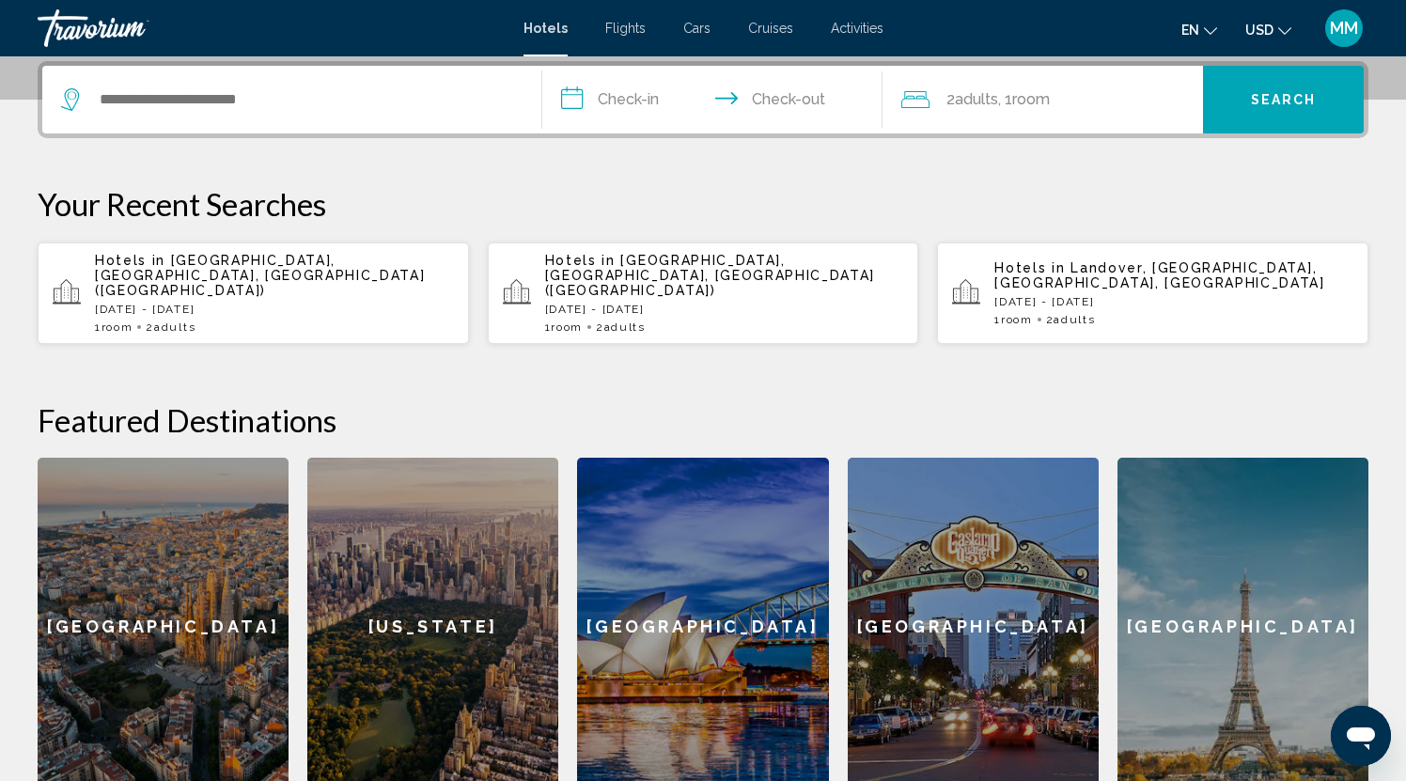
click at [255, 303] on p "[DATE] - [DATE]" at bounding box center [274, 309] width 359 height 13
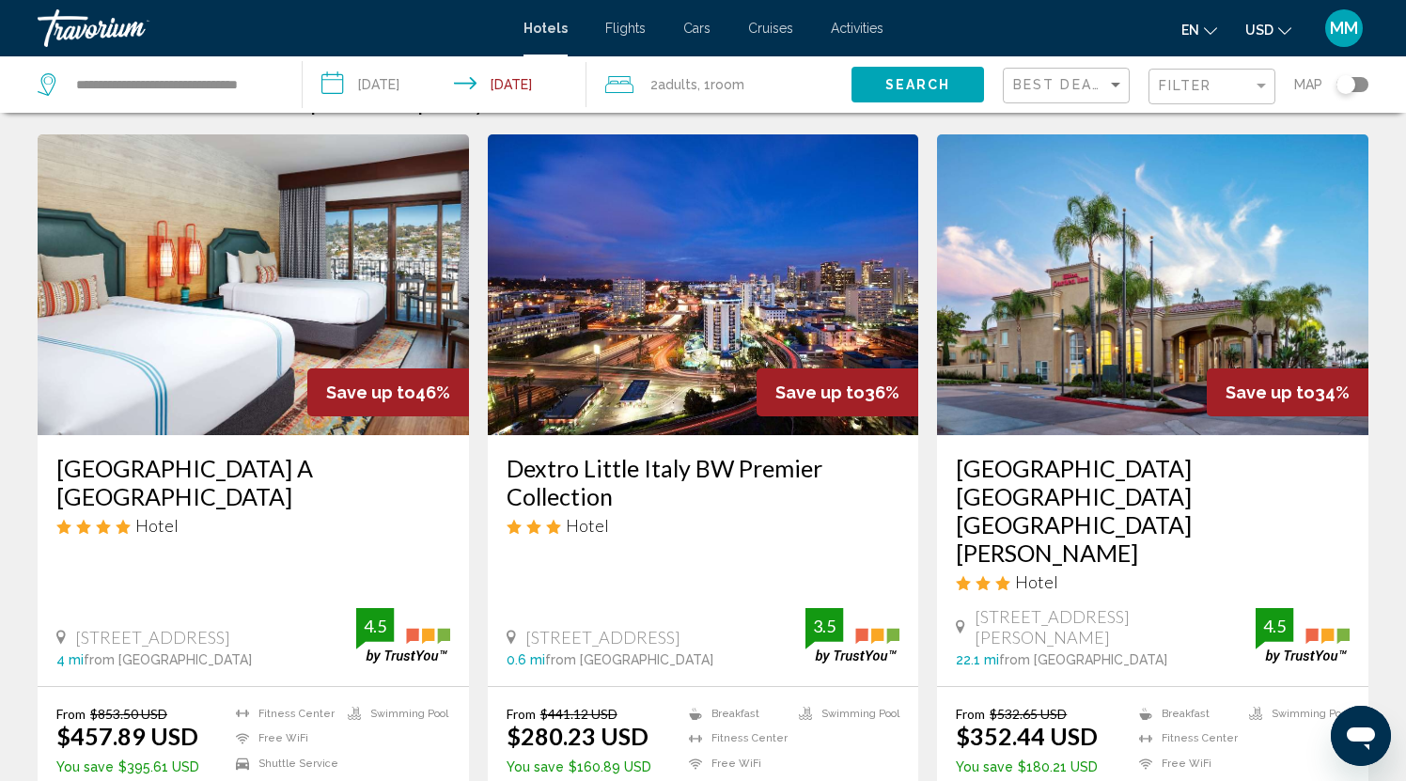
scroll to position [62, 0]
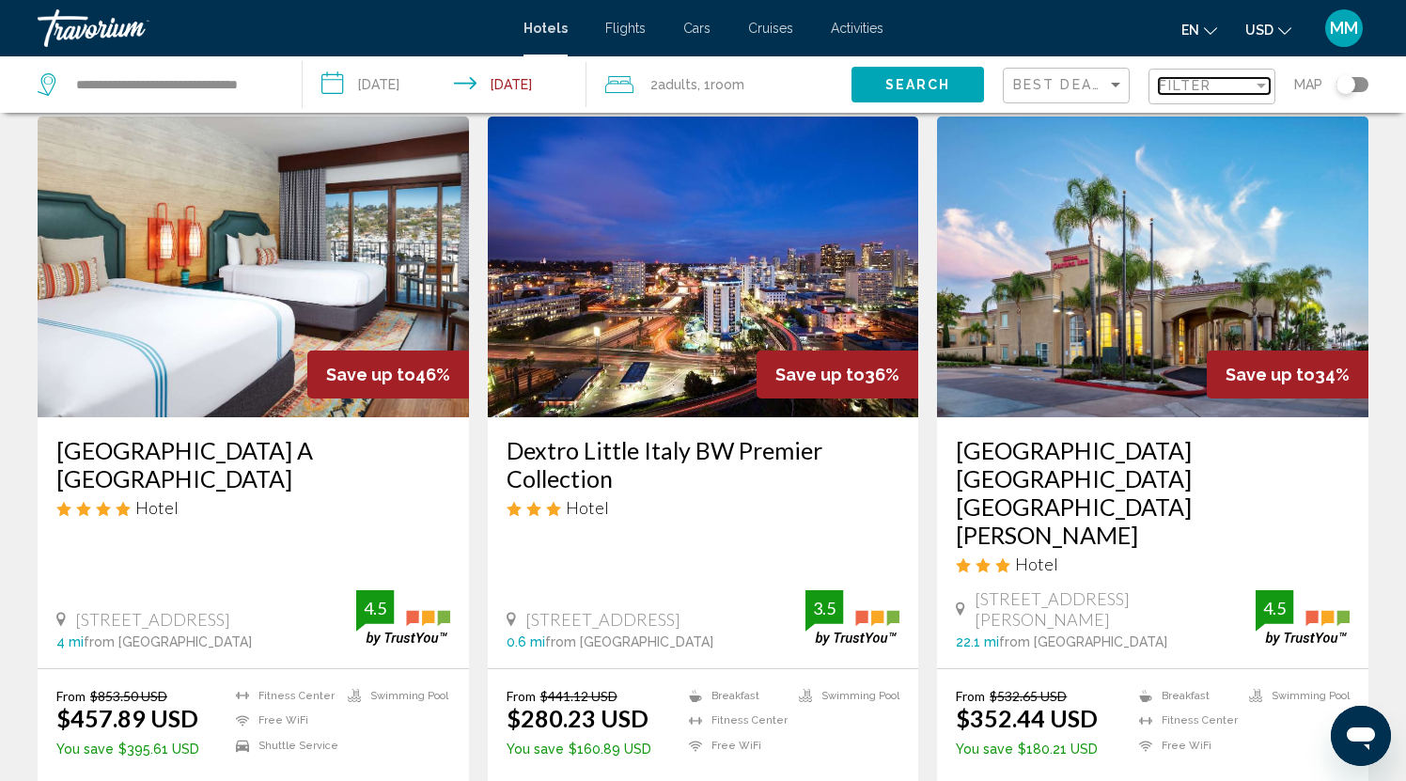
click at [1216, 81] on div "Filter" at bounding box center [1206, 85] width 94 height 15
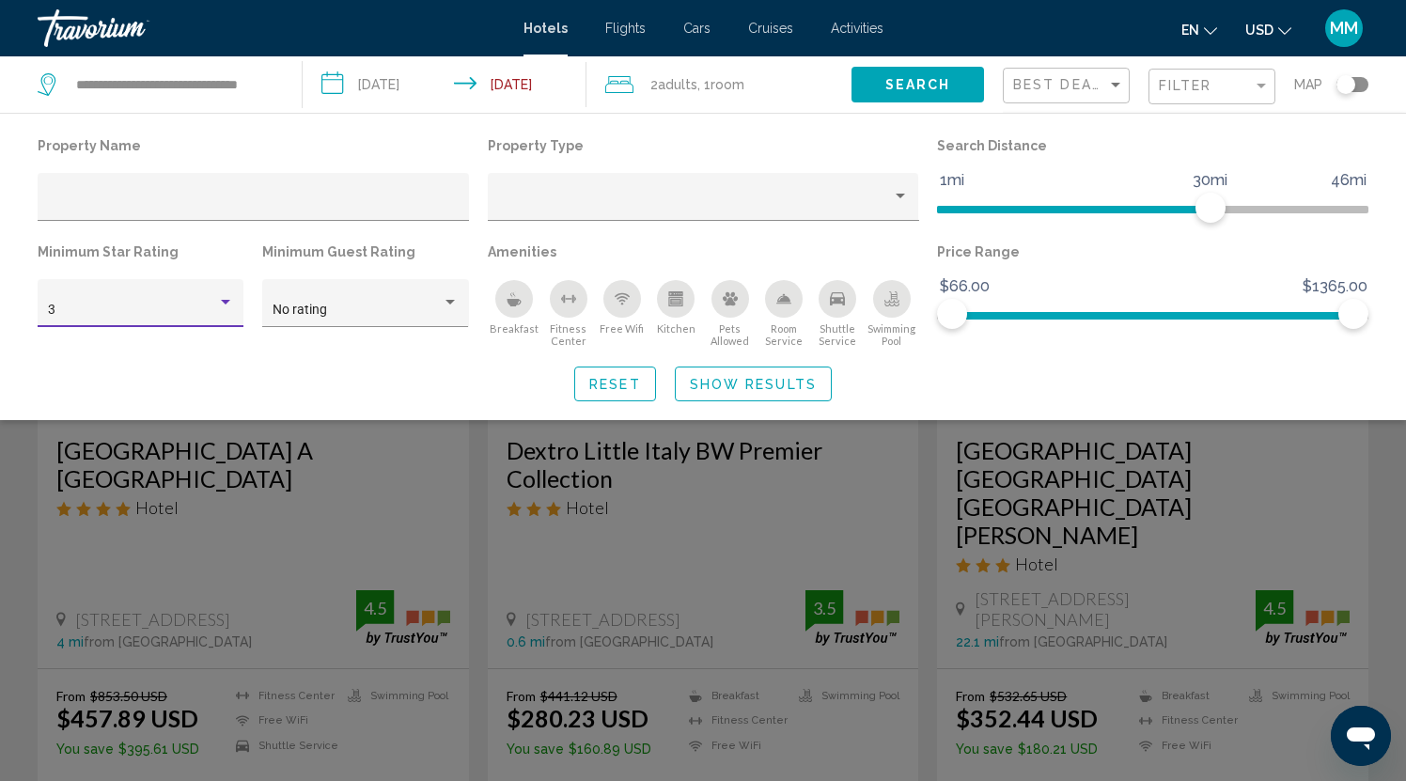
click at [225, 304] on div "Hotel Filters" at bounding box center [225, 302] width 9 height 5
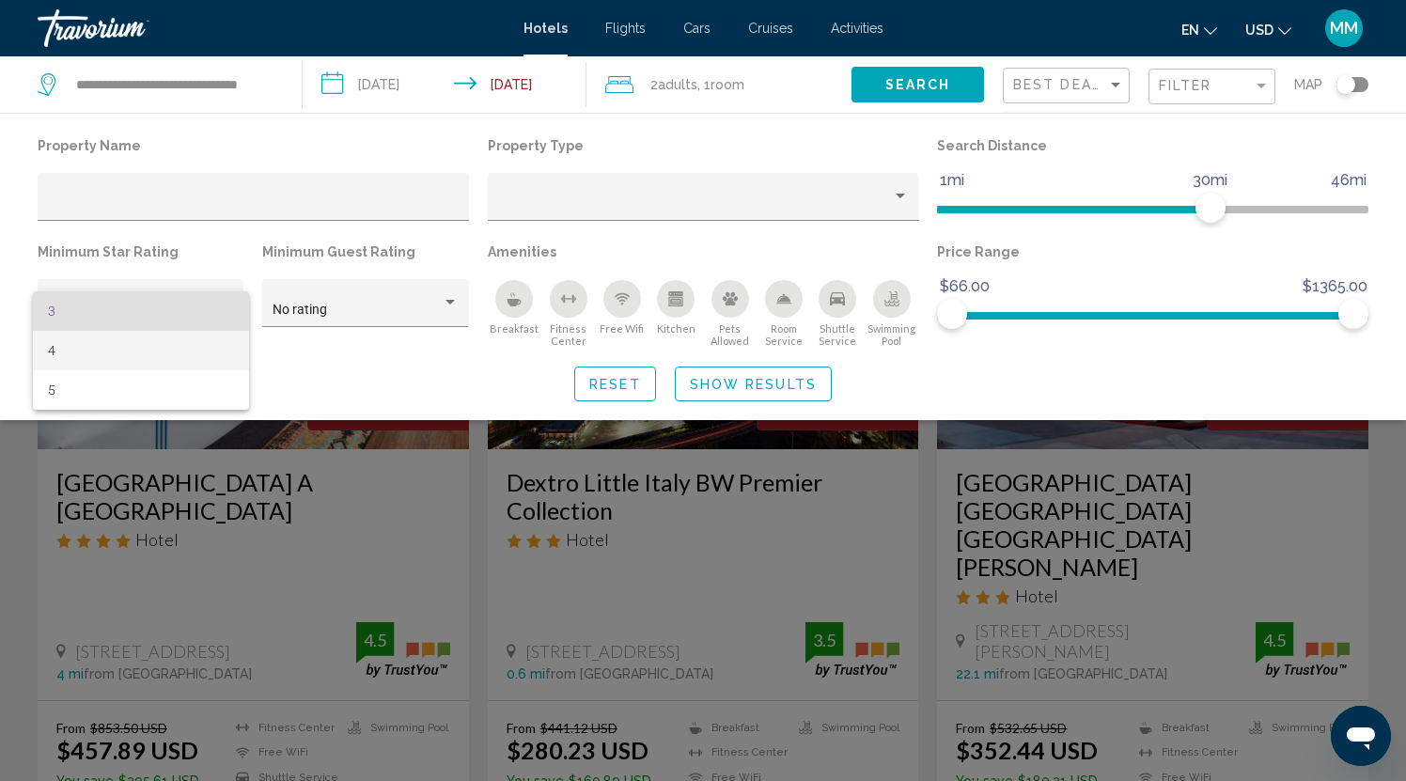
scroll to position [43, 0]
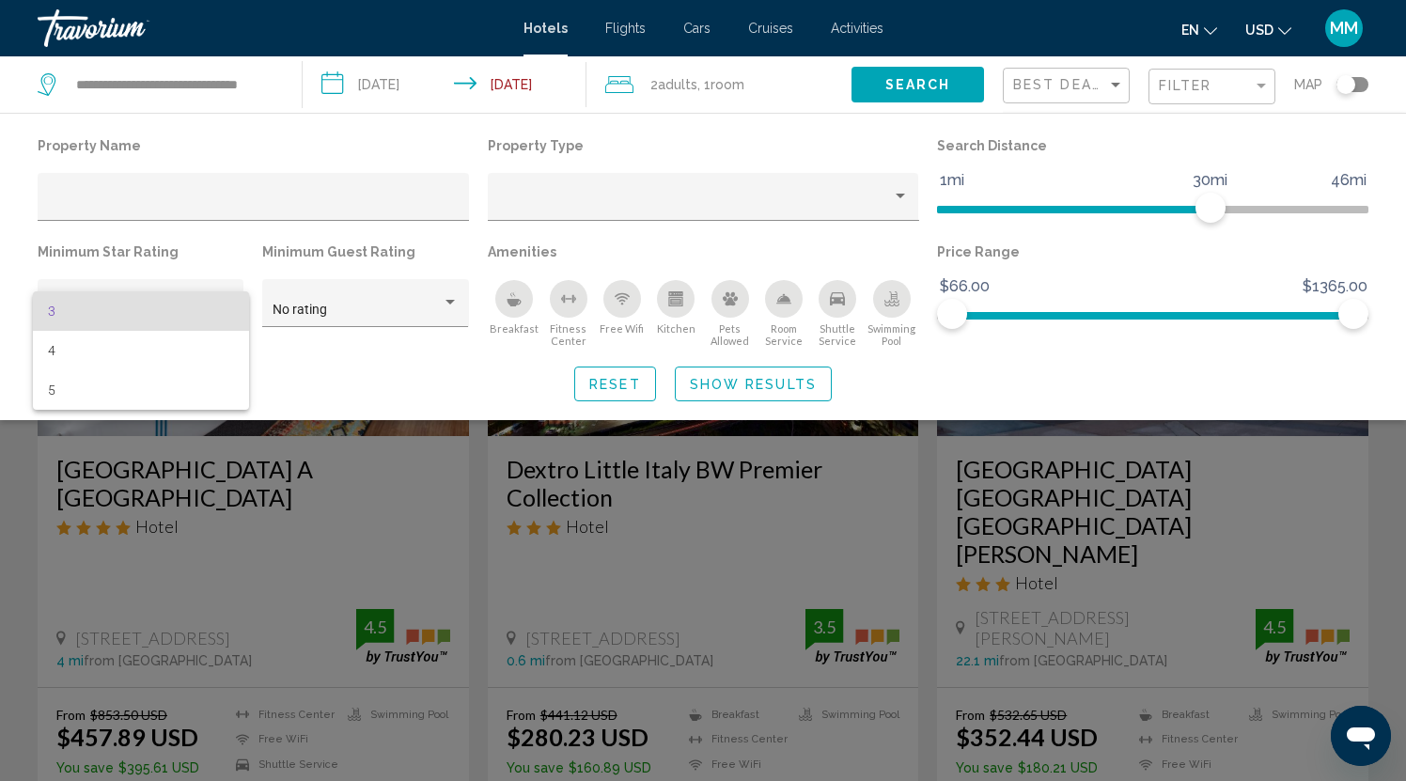
click at [628, 130] on div at bounding box center [703, 390] width 1406 height 781
click at [1189, 132] on div "Property Name Property Type Search Distance 1mi 46mi 30mi Minimum Star Rating 3…" at bounding box center [703, 266] width 1406 height 307
click at [975, 378] on div "Reset Show Results" at bounding box center [703, 384] width 1331 height 35
click at [618, 380] on span "Reset" at bounding box center [615, 384] width 52 height 15
click at [779, 386] on span "Show Results" at bounding box center [753, 384] width 127 height 15
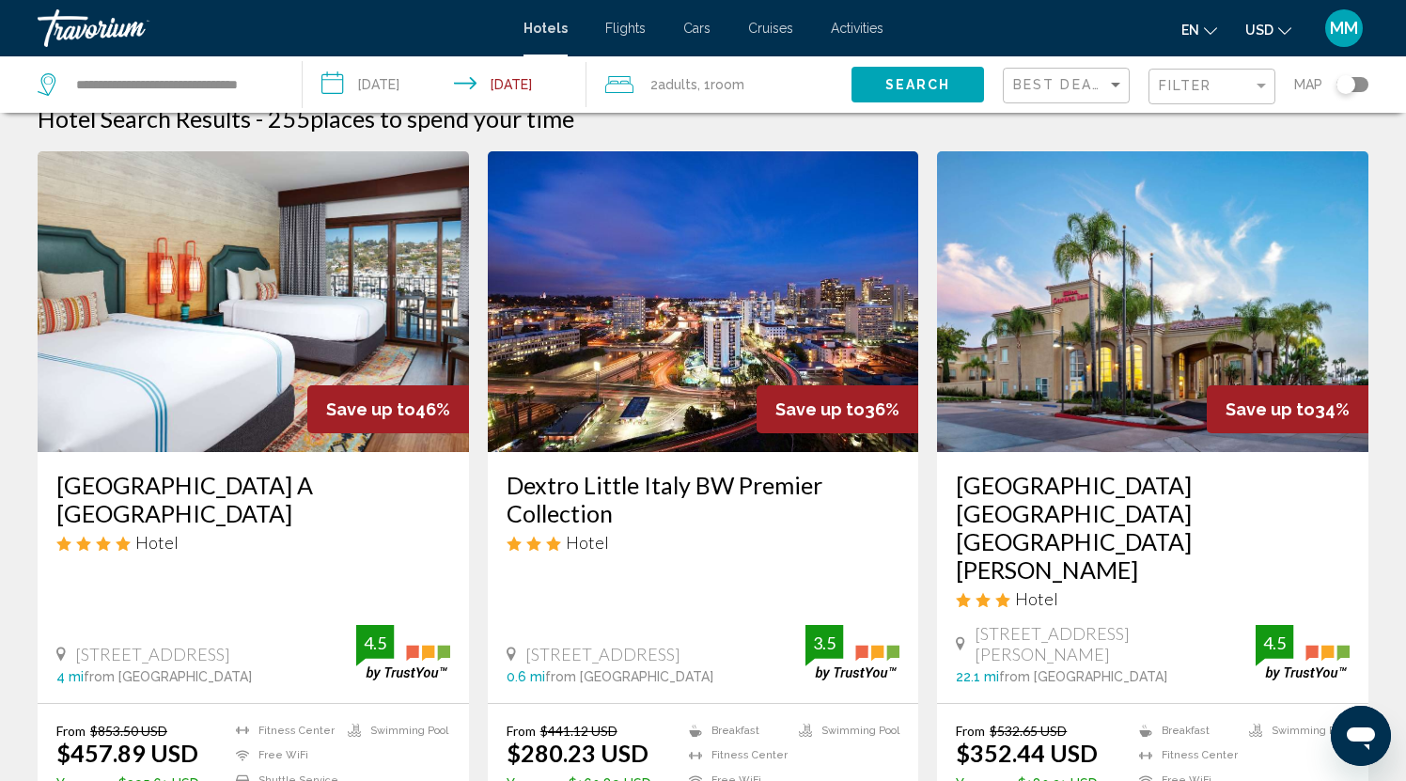
scroll to position [20, 0]
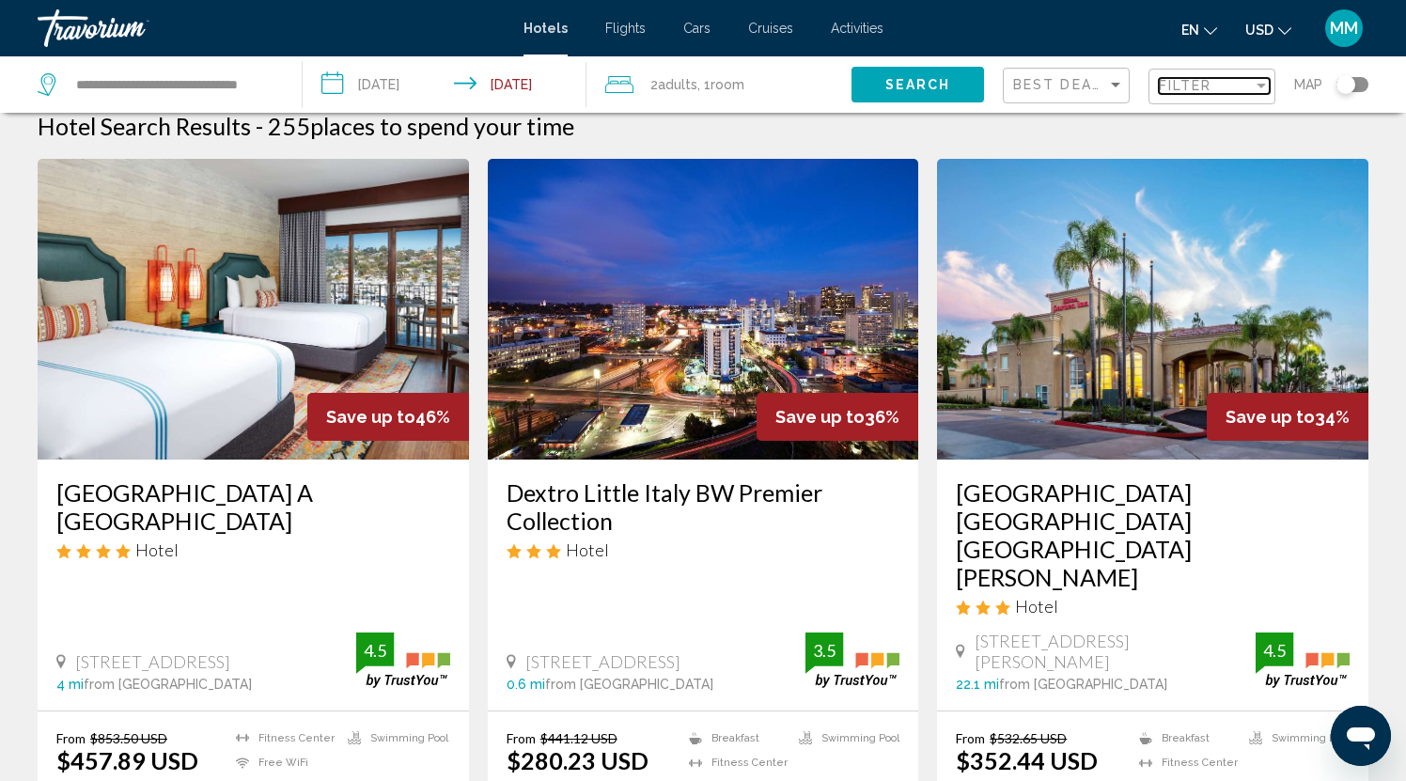
click at [1197, 86] on span "Filter" at bounding box center [1186, 85] width 54 height 15
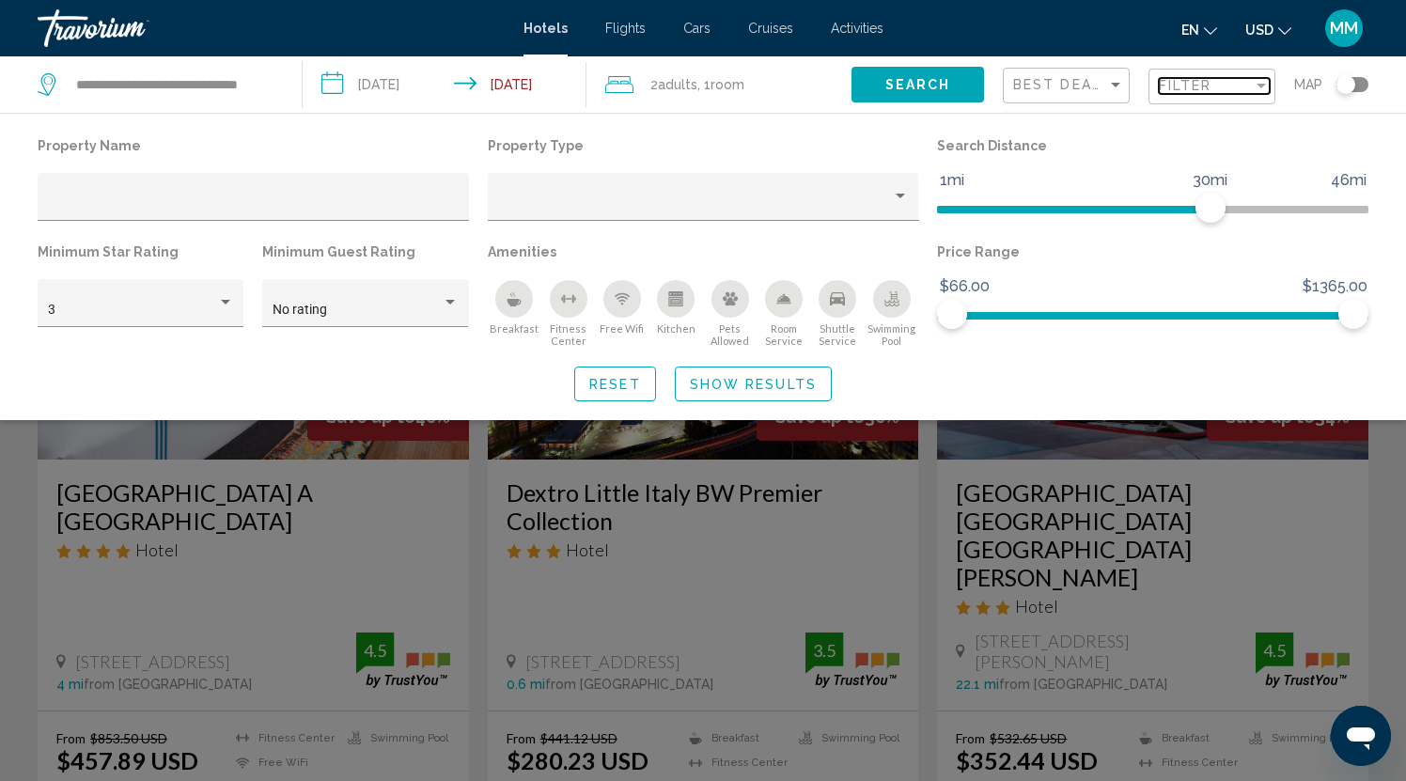
click at [1260, 86] on div "Filter" at bounding box center [1261, 86] width 9 height 5
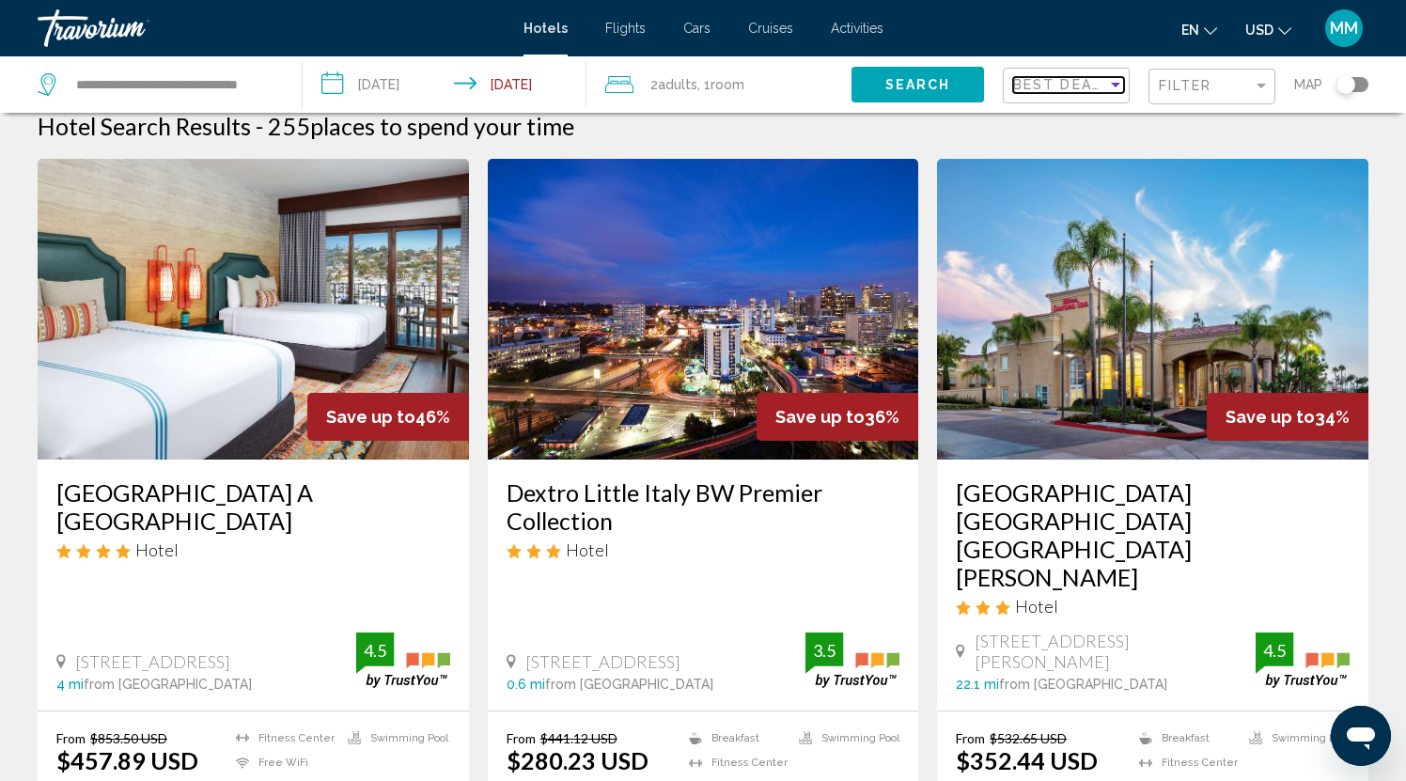
click at [1097, 83] on span "Best Deals" at bounding box center [1062, 84] width 99 height 15
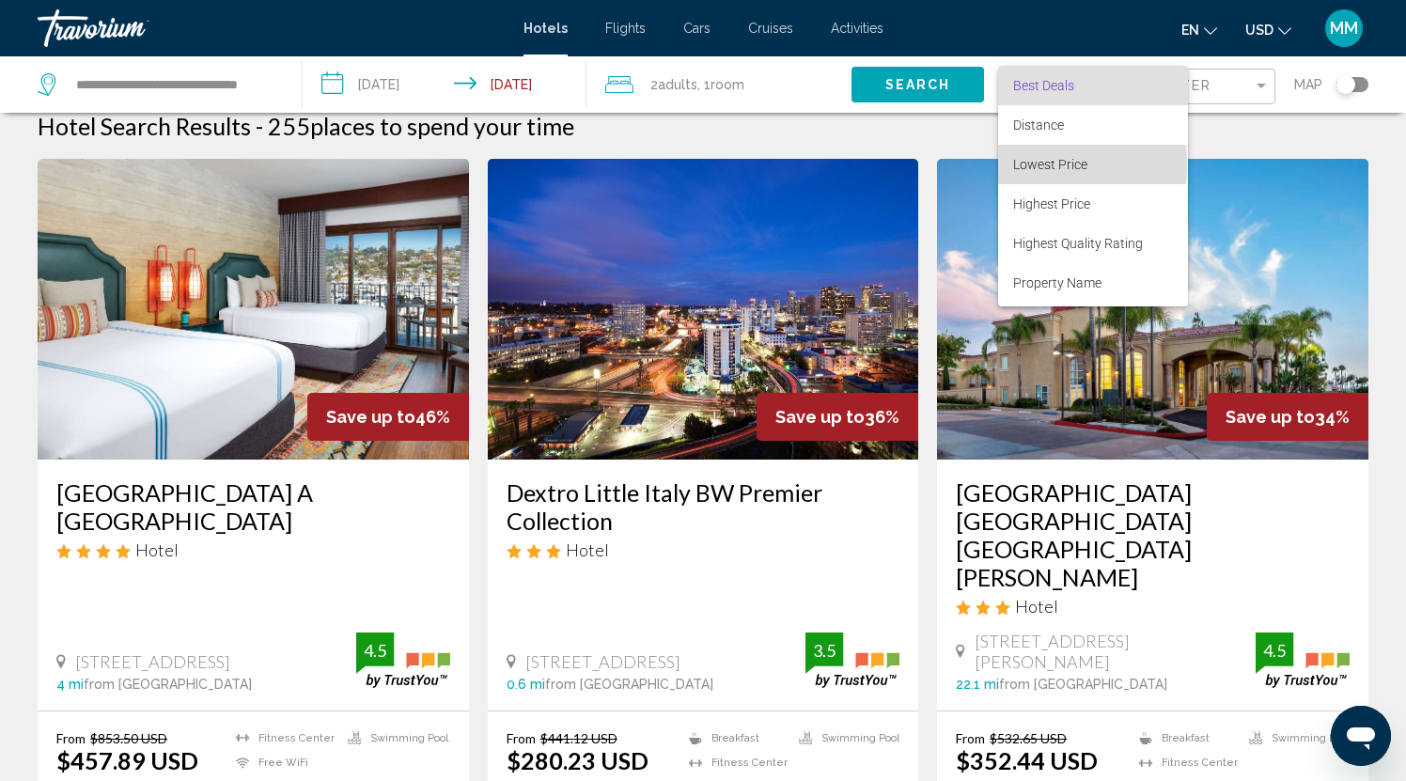
click at [1055, 165] on span "Lowest Price" at bounding box center [1050, 164] width 74 height 15
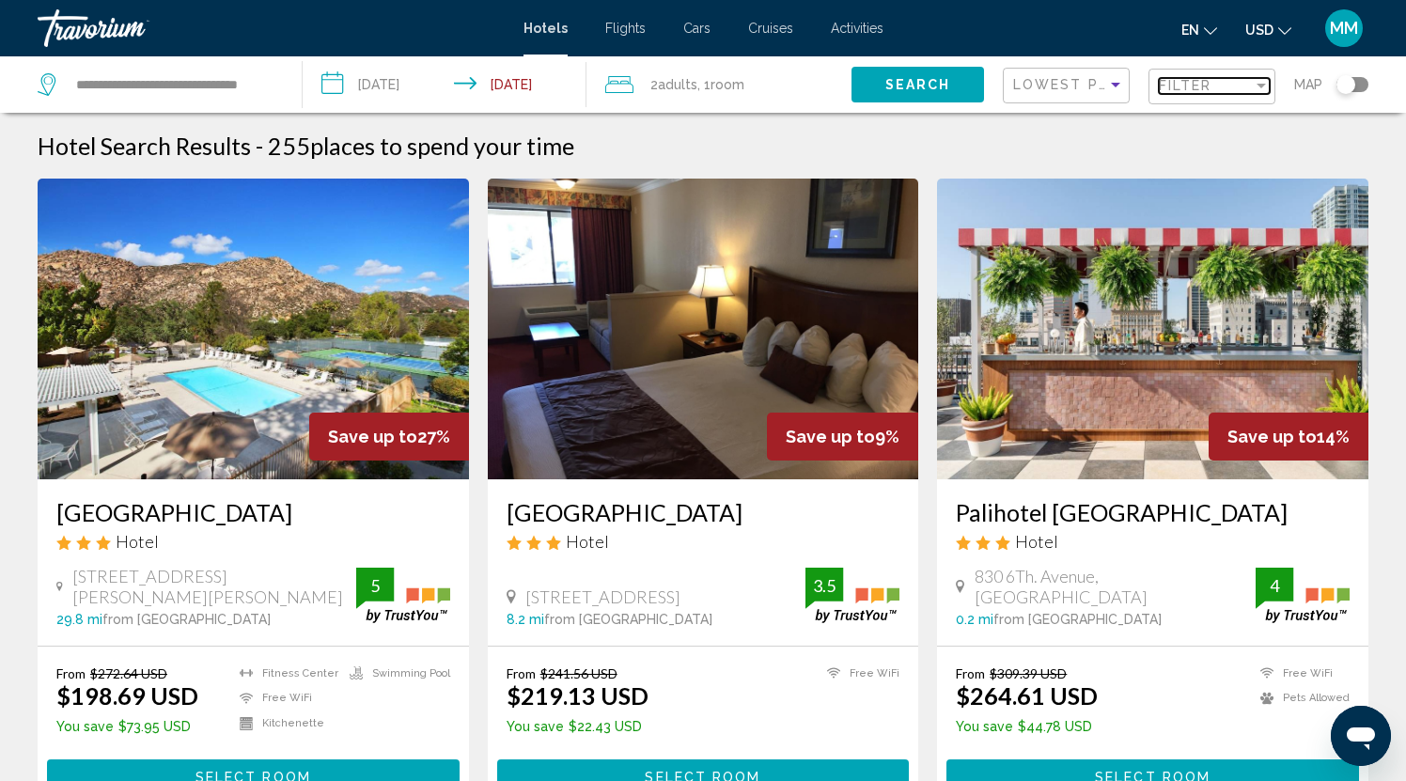
click at [1214, 86] on div "Filter" at bounding box center [1206, 85] width 94 height 15
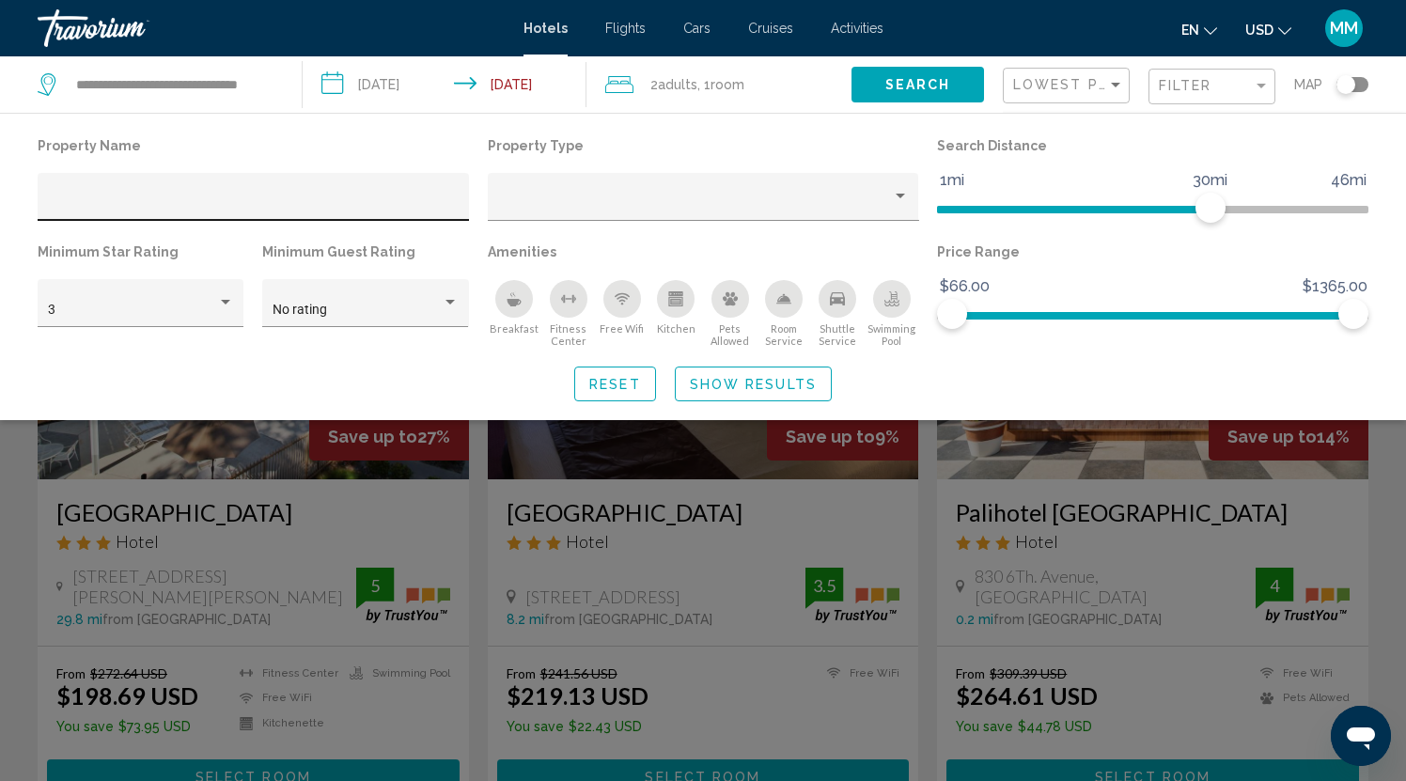
click at [219, 193] on div "Hotel Filters" at bounding box center [254, 202] width 412 height 39
click at [140, 199] on input "Hotel Filters" at bounding box center [254, 203] width 412 height 15
type input "*"
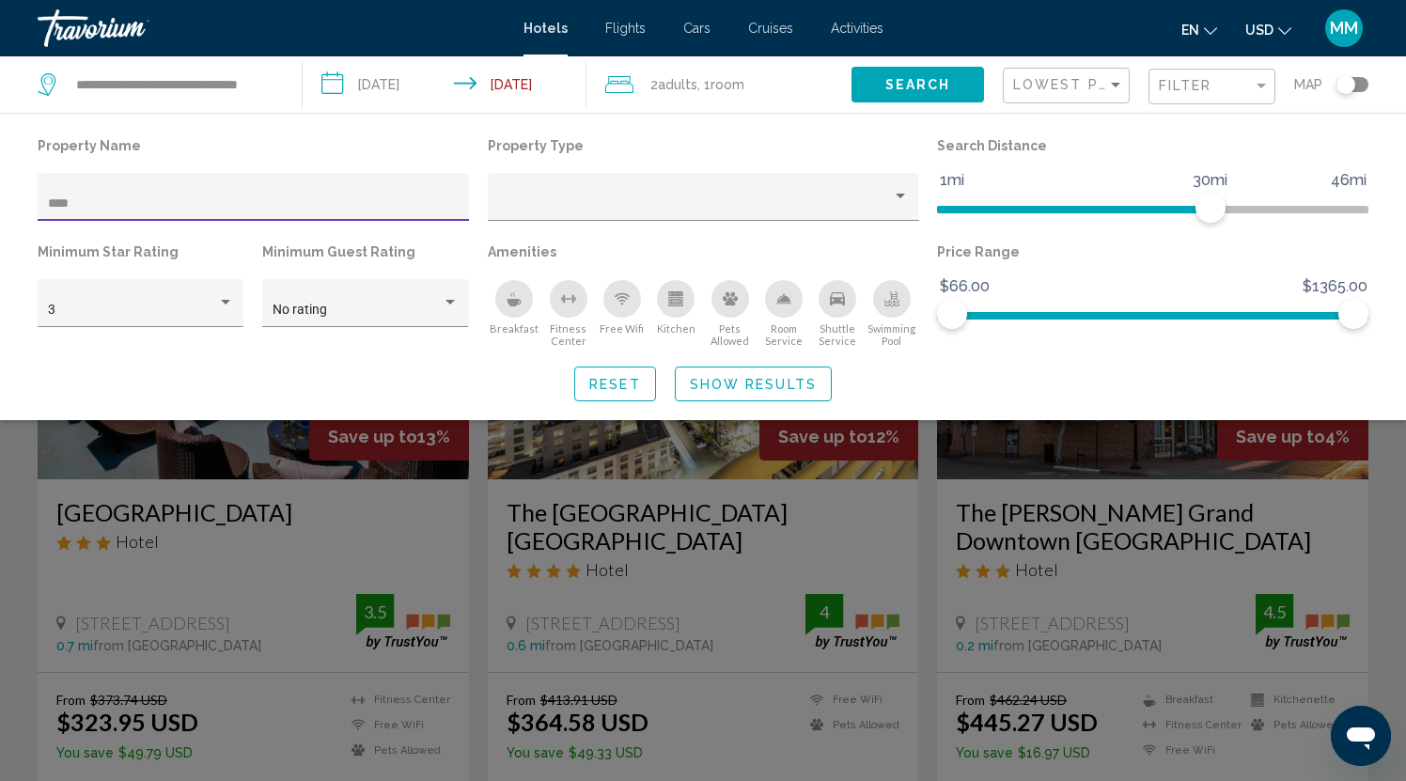
drag, startPoint x: 89, startPoint y: 203, endPoint x: 35, endPoint y: 204, distance: 54.5
click at [35, 204] on div "Property Name ****" at bounding box center [253, 186] width 450 height 106
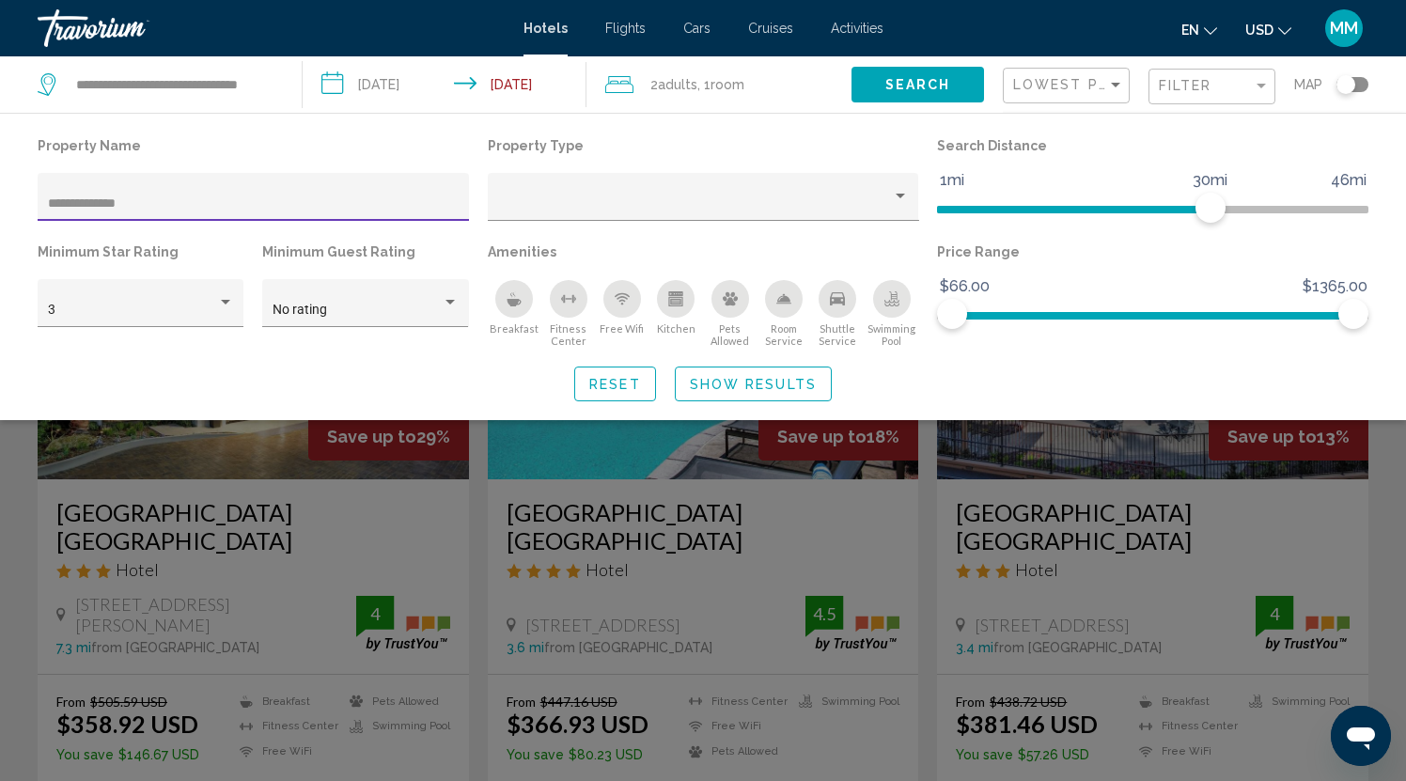
type input "**********"
click at [735, 385] on span "Show Results" at bounding box center [753, 384] width 127 height 15
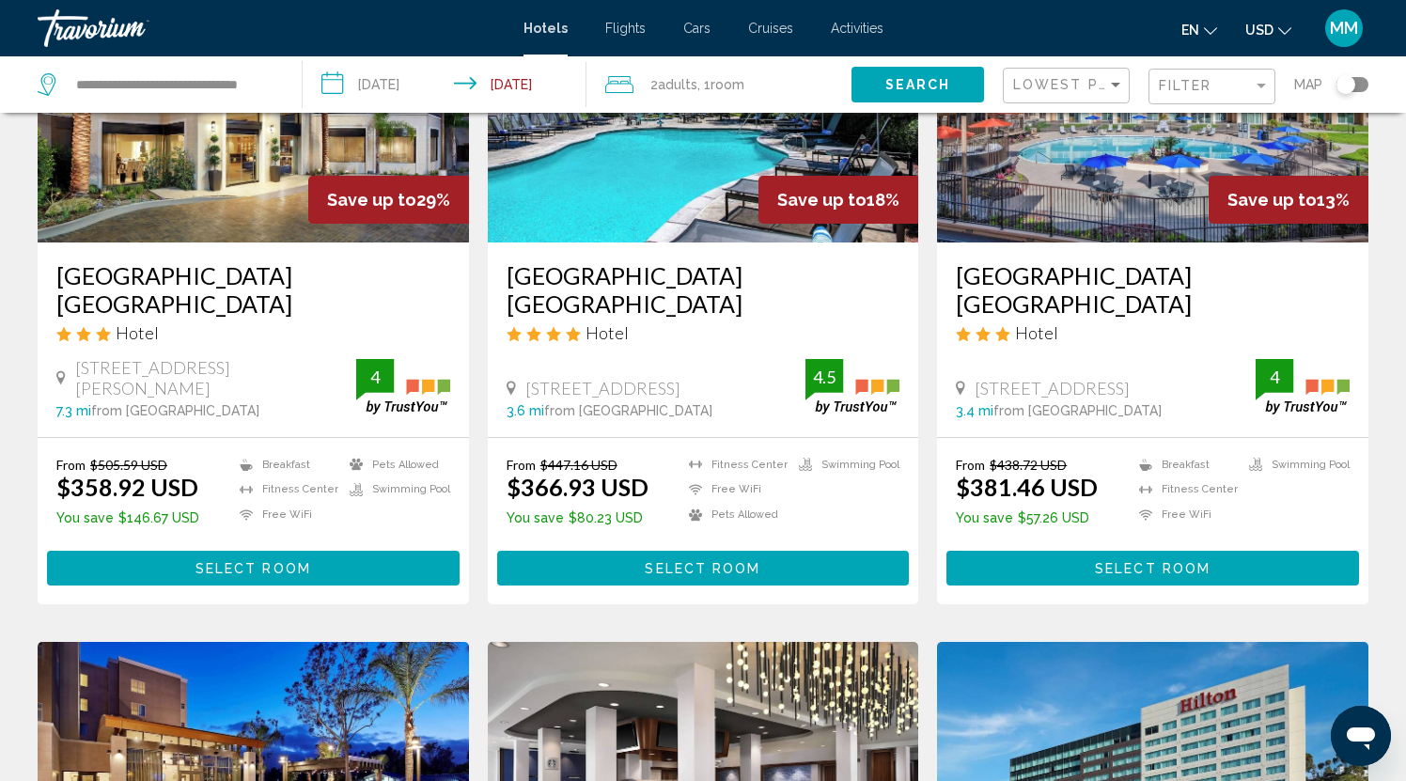
scroll to position [230, 0]
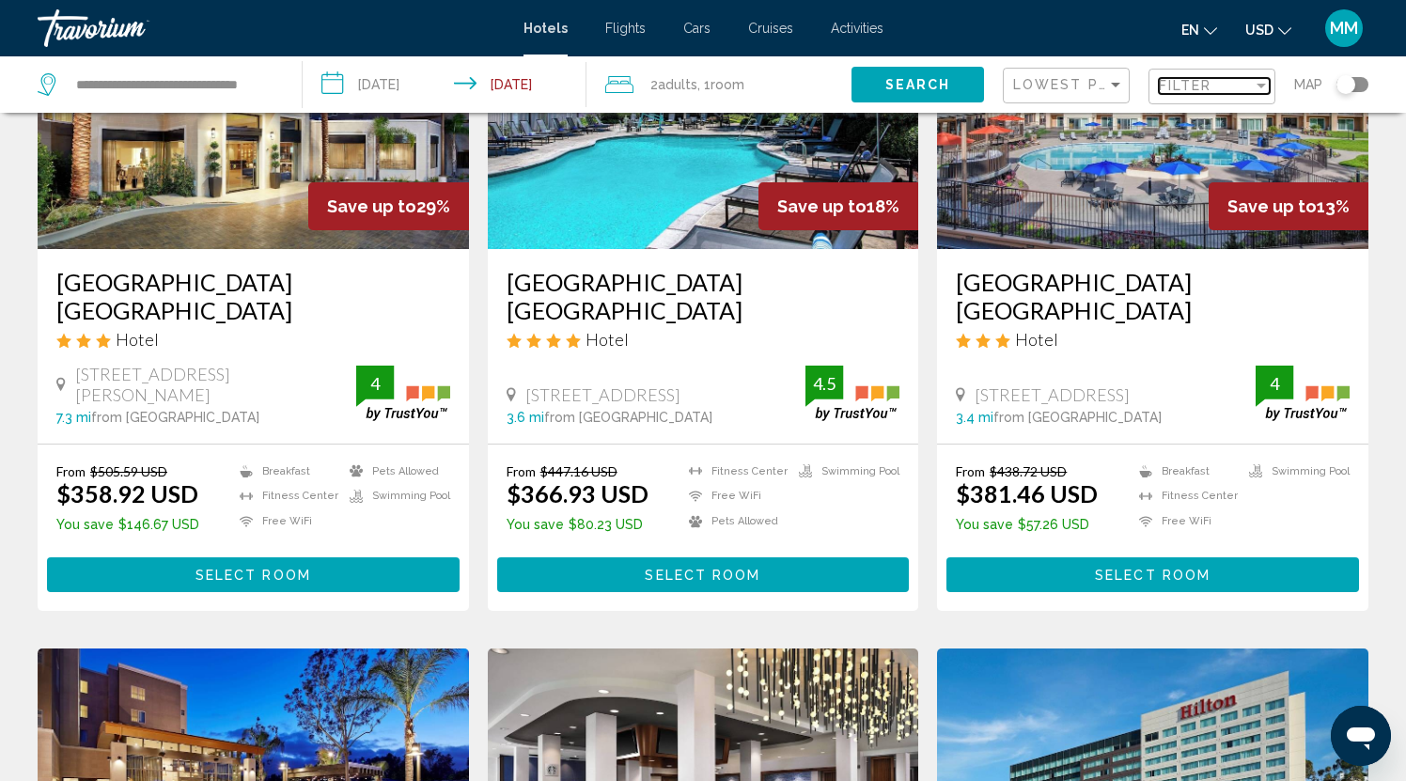
click at [1253, 87] on div "Filter" at bounding box center [1261, 85] width 17 height 15
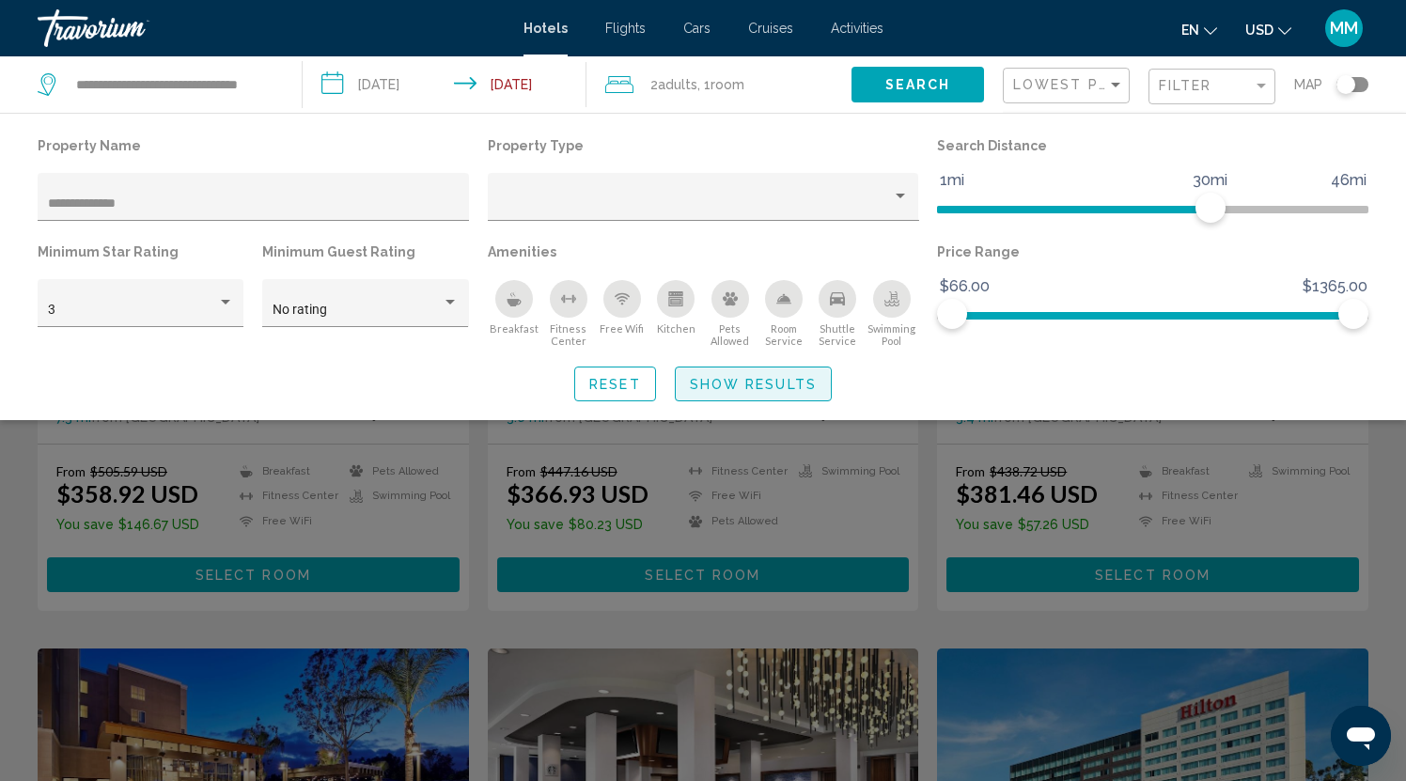
click at [740, 388] on span "Show Results" at bounding box center [753, 384] width 127 height 15
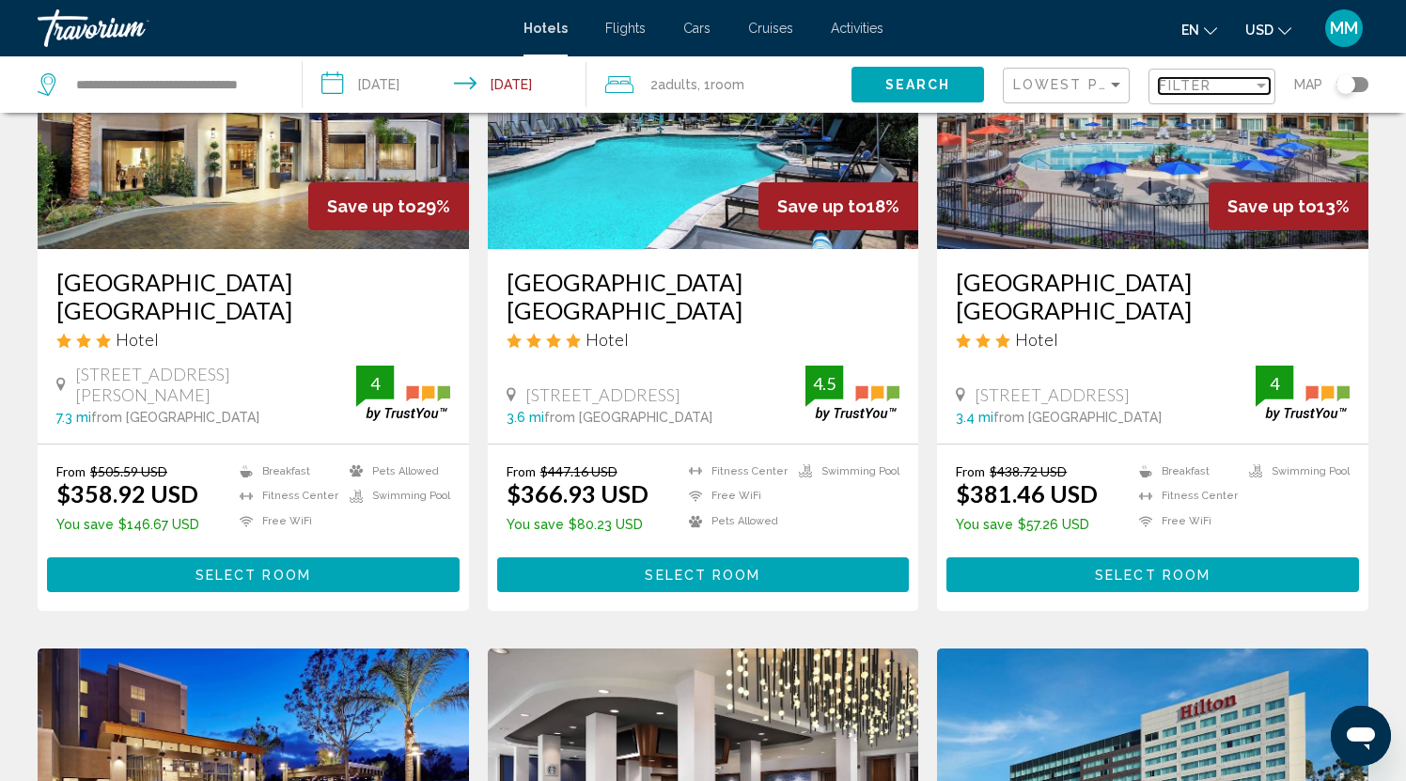
click at [1260, 86] on div "Filter" at bounding box center [1261, 86] width 9 height 5
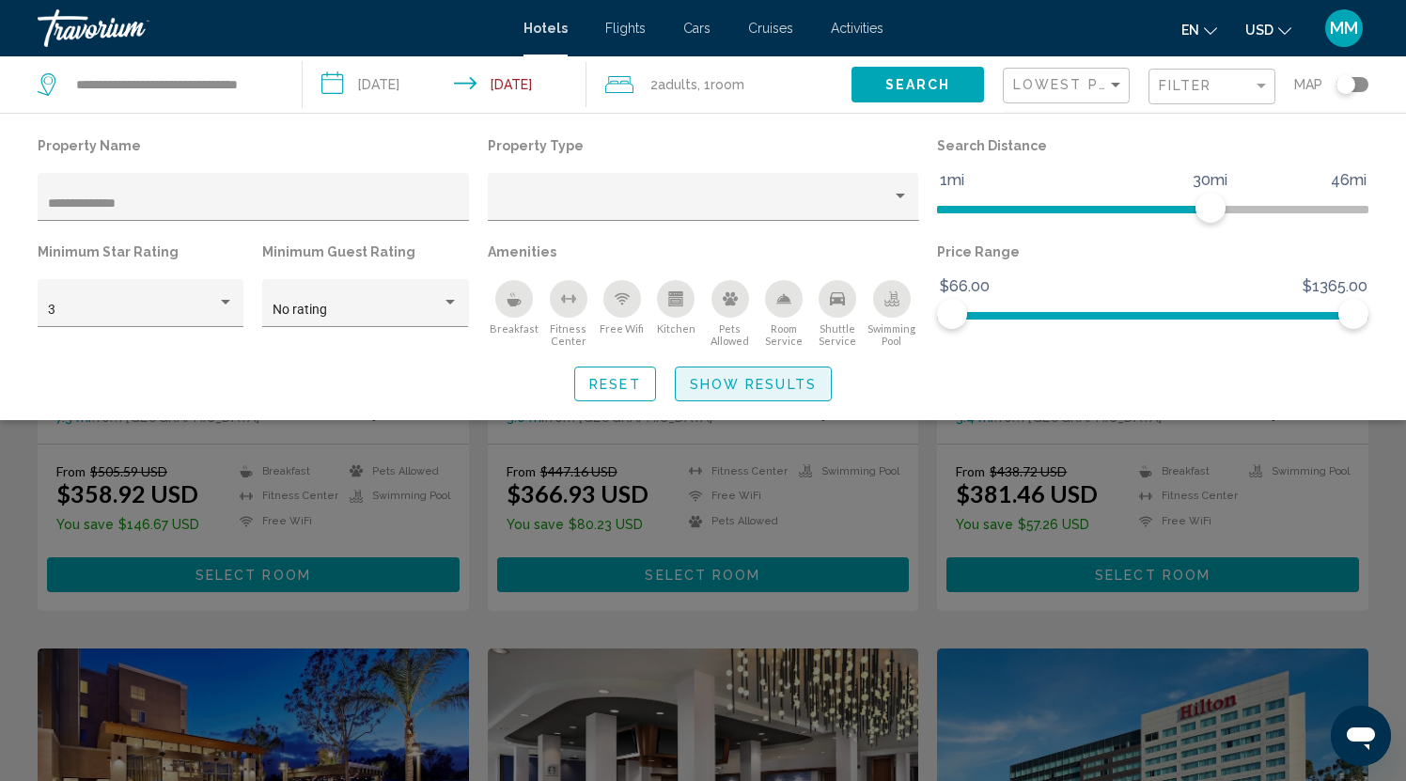
click at [707, 387] on span "Show Results" at bounding box center [753, 384] width 127 height 15
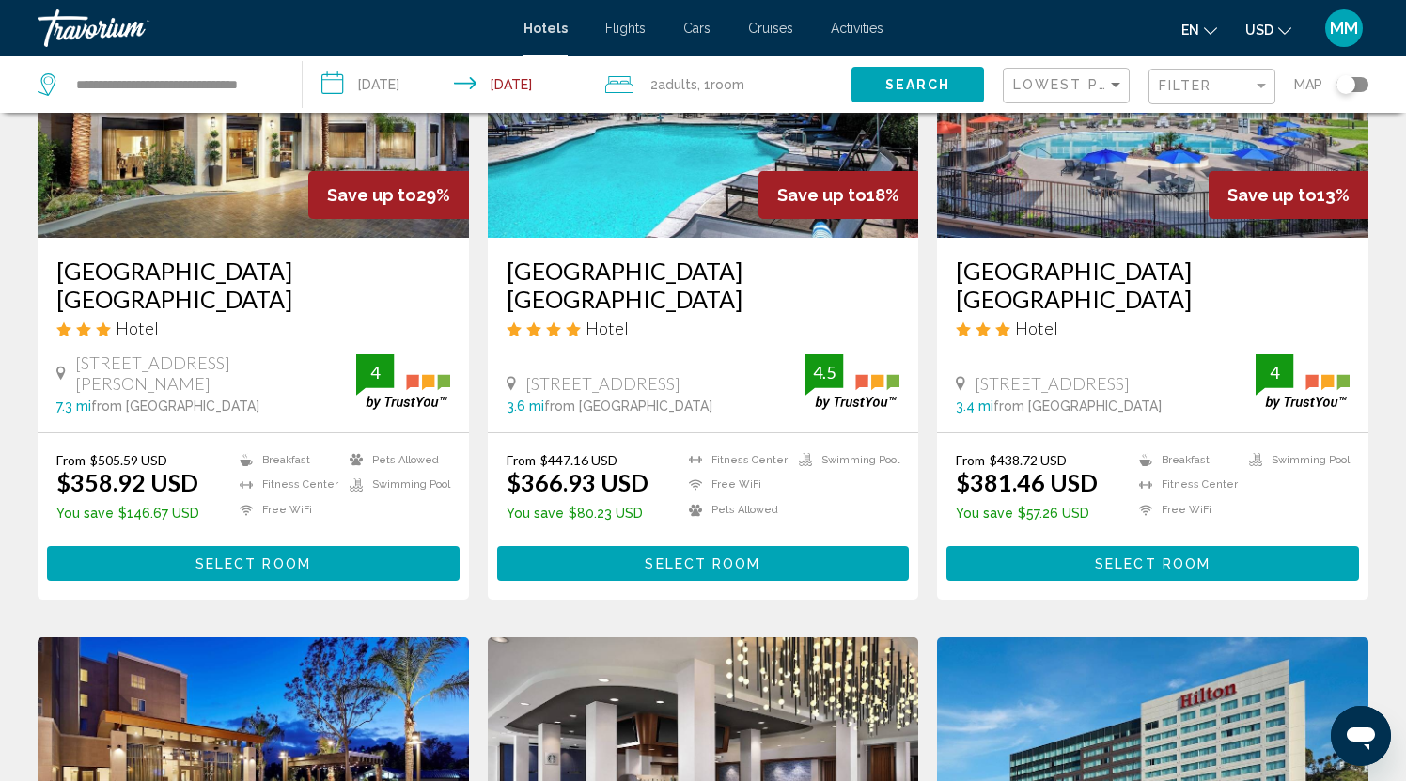
scroll to position [236, 0]
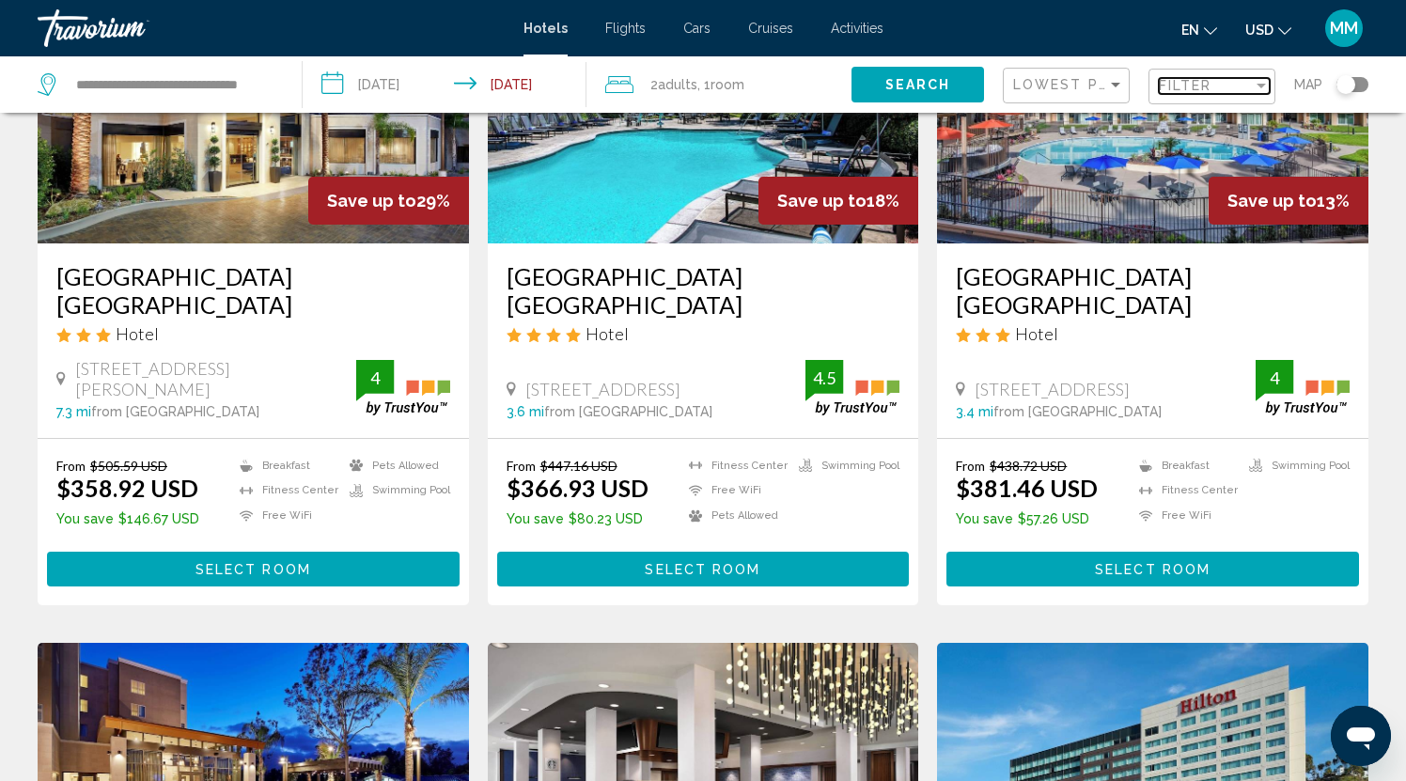
click at [1230, 84] on div "Filter" at bounding box center [1206, 85] width 94 height 15
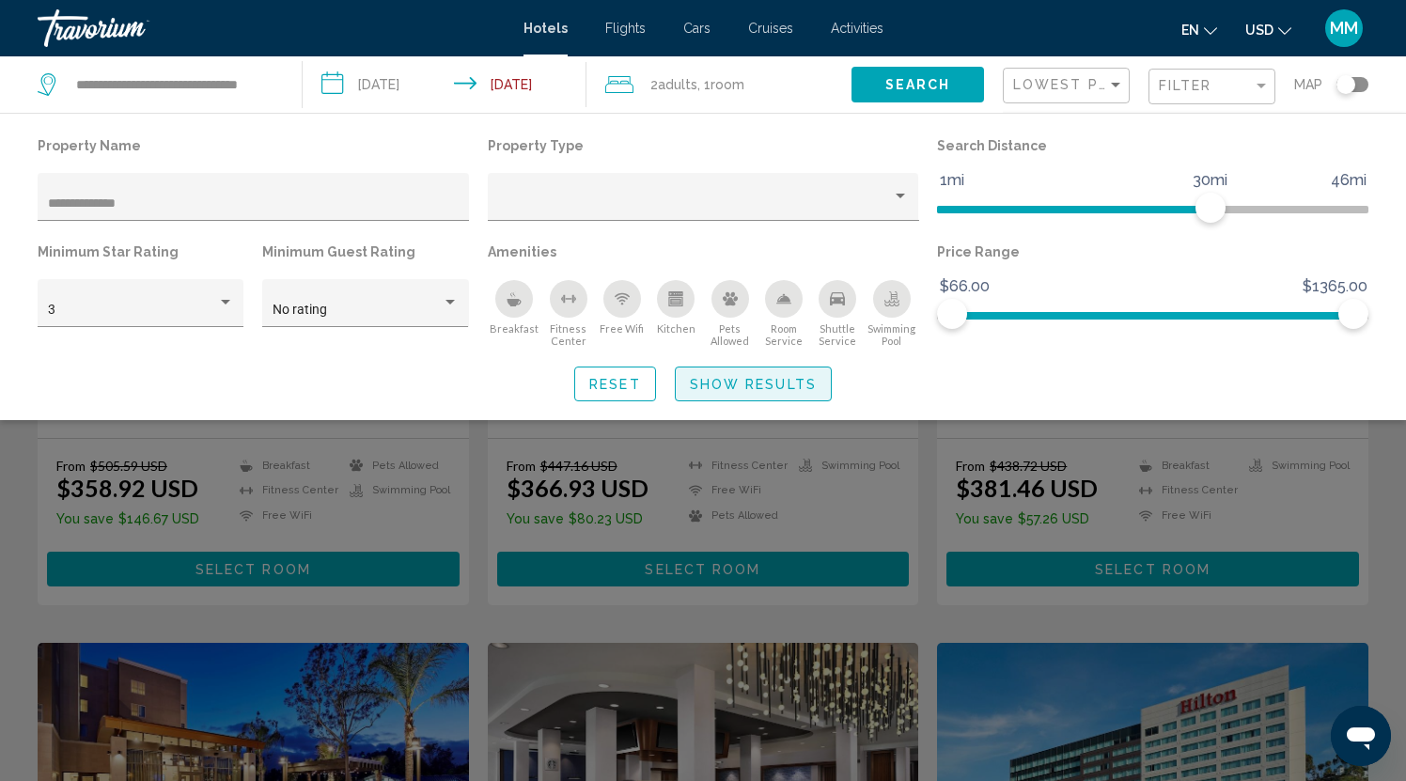
click at [778, 386] on span "Show Results" at bounding box center [753, 384] width 127 height 15
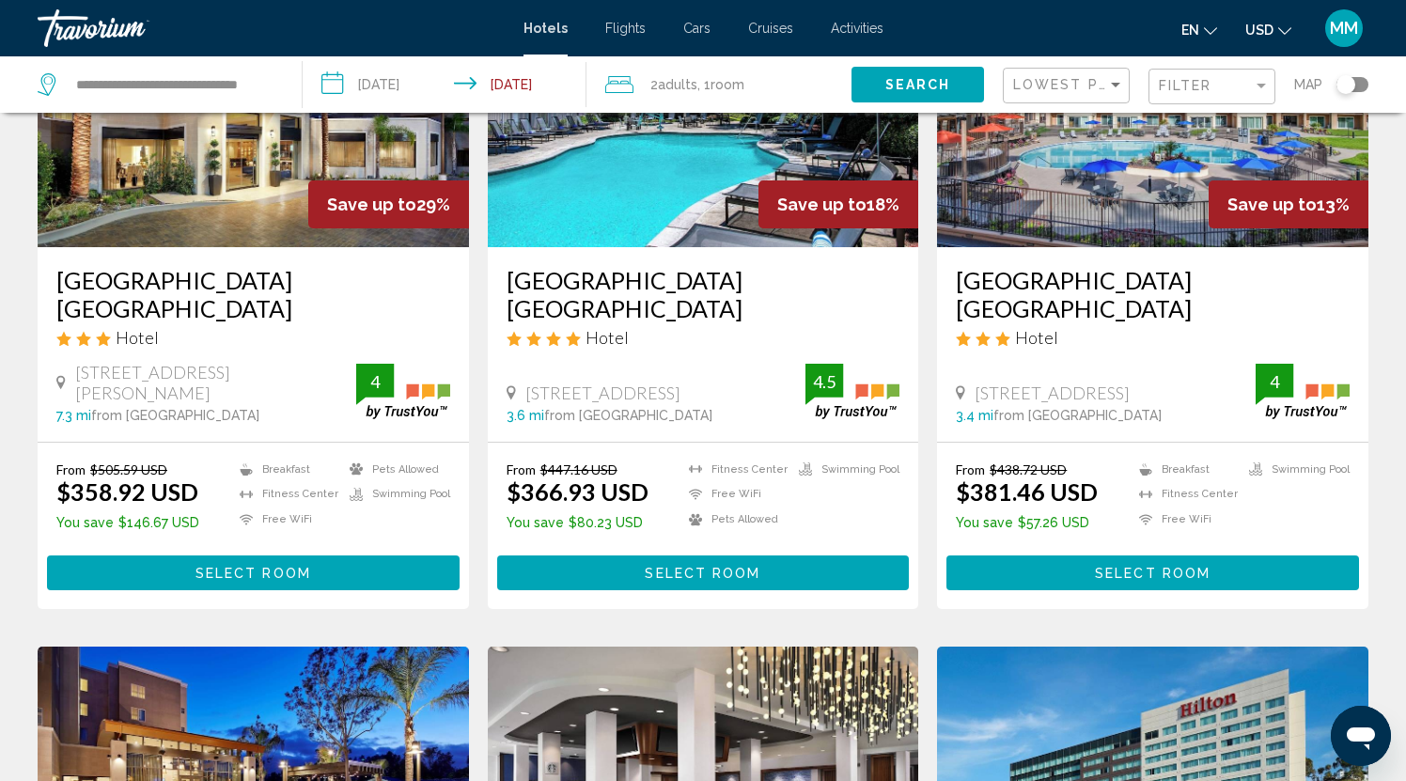
scroll to position [226, 0]
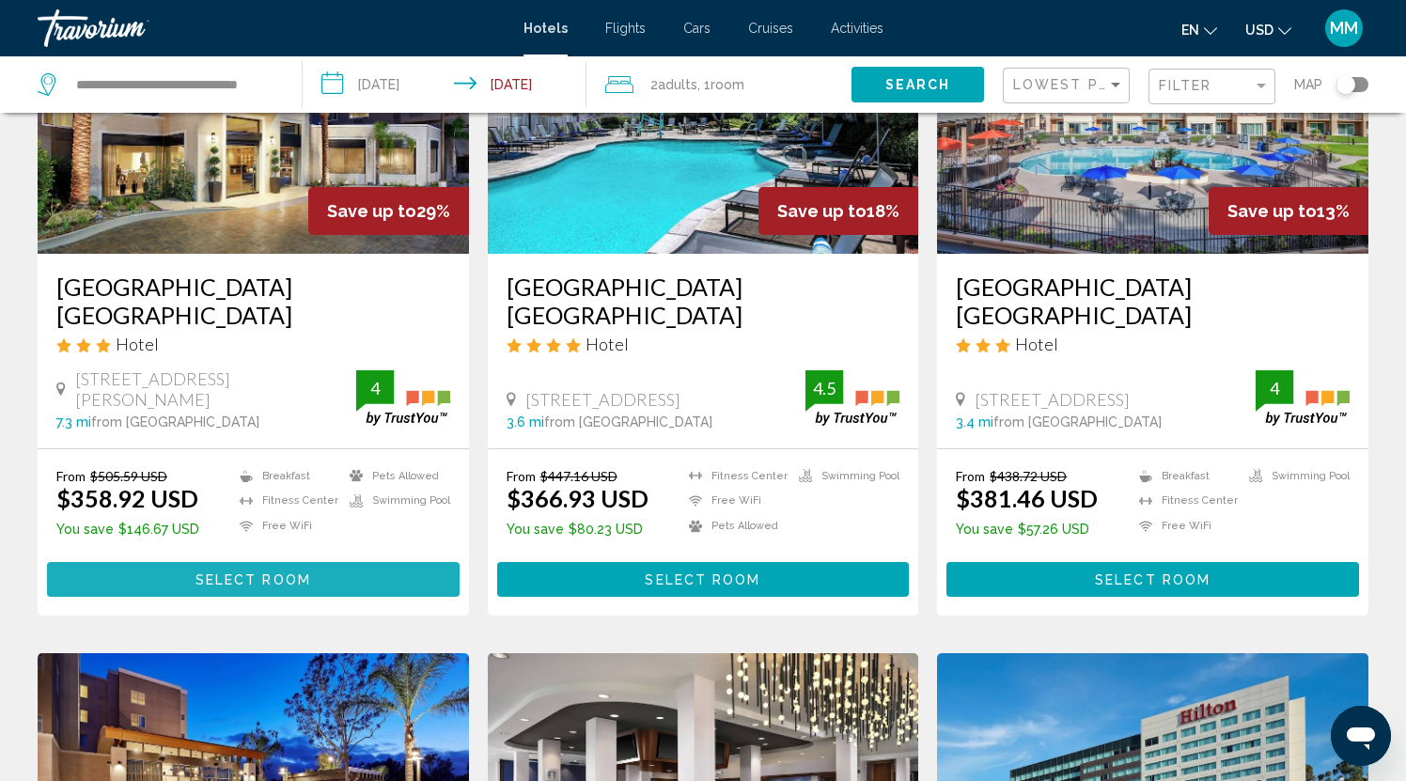
click at [247, 572] on span "Select Room" at bounding box center [254, 579] width 116 height 15
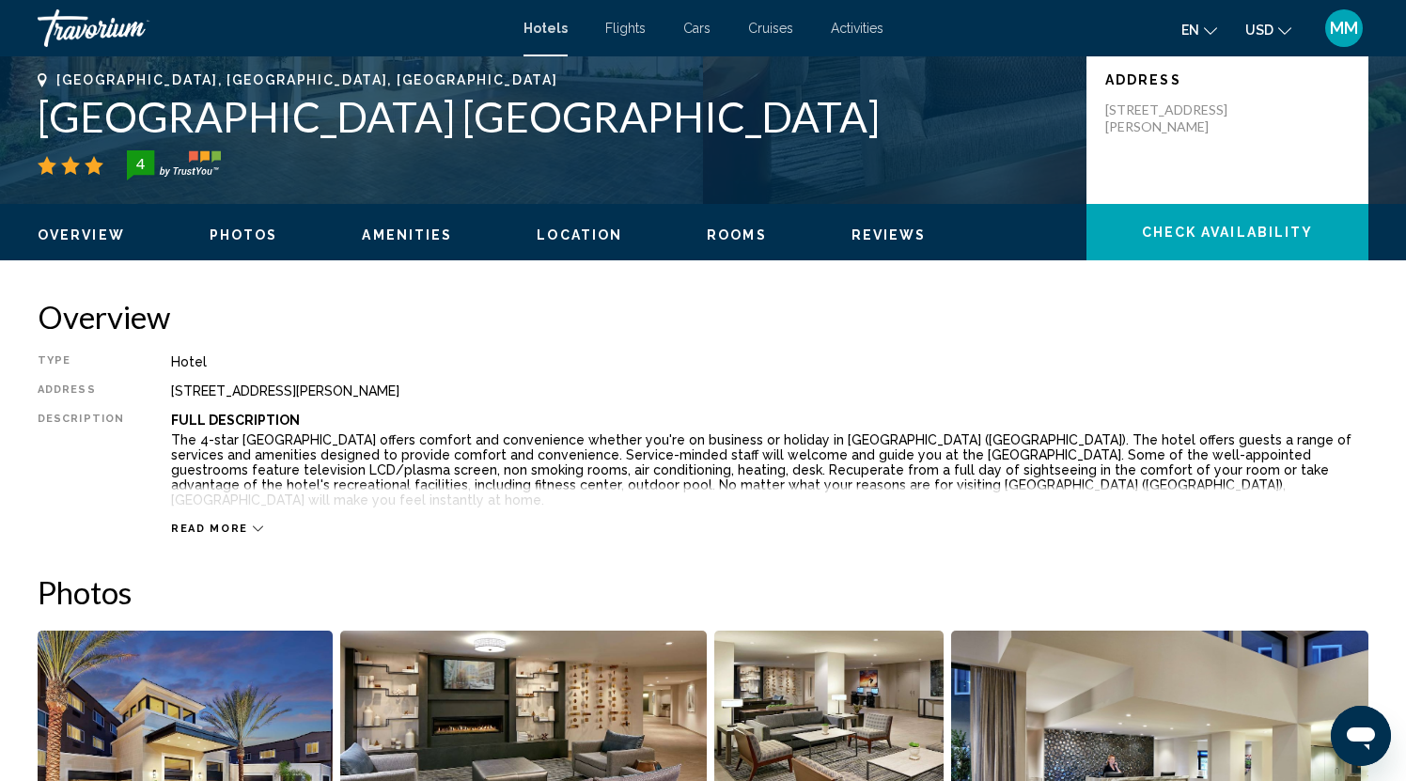
scroll to position [409, 0]
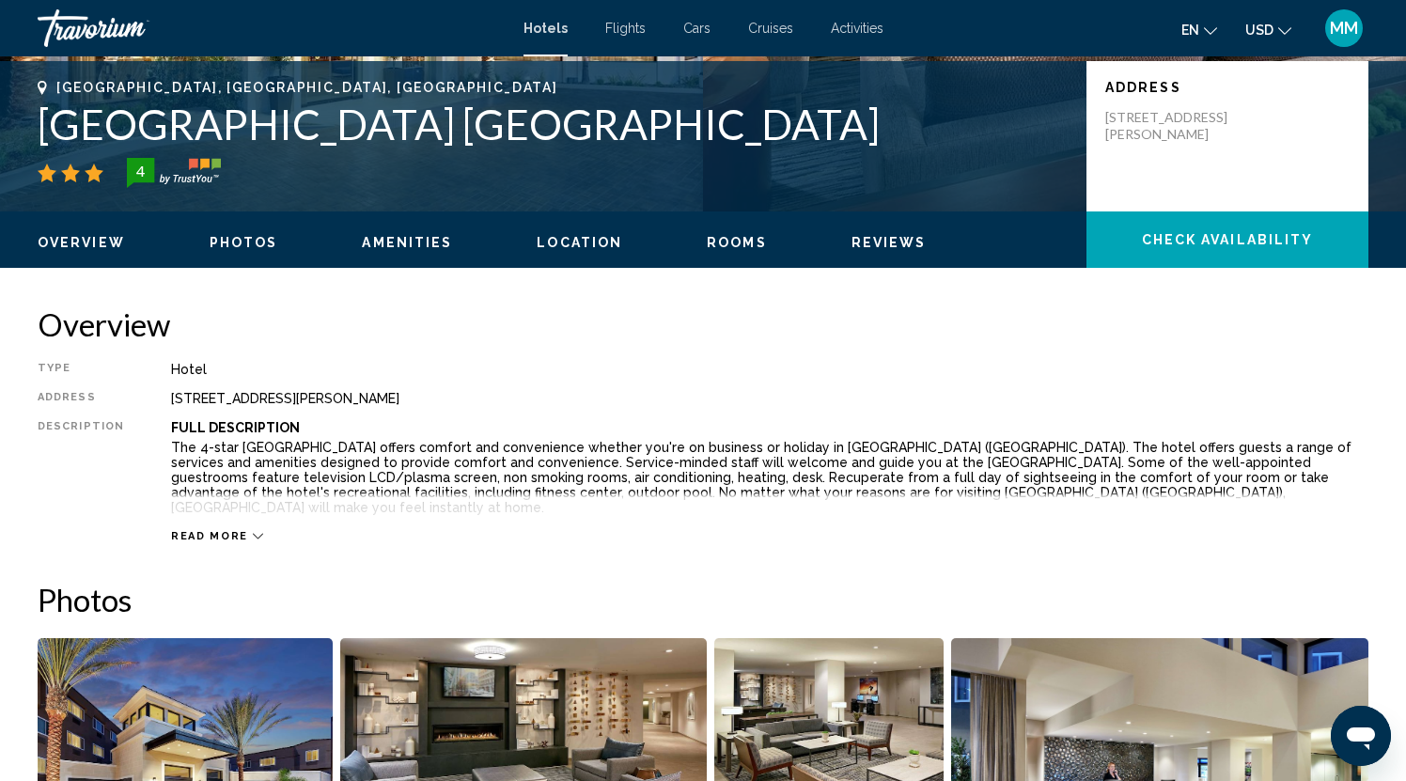
click at [726, 242] on span "Rooms" at bounding box center [737, 242] width 60 height 15
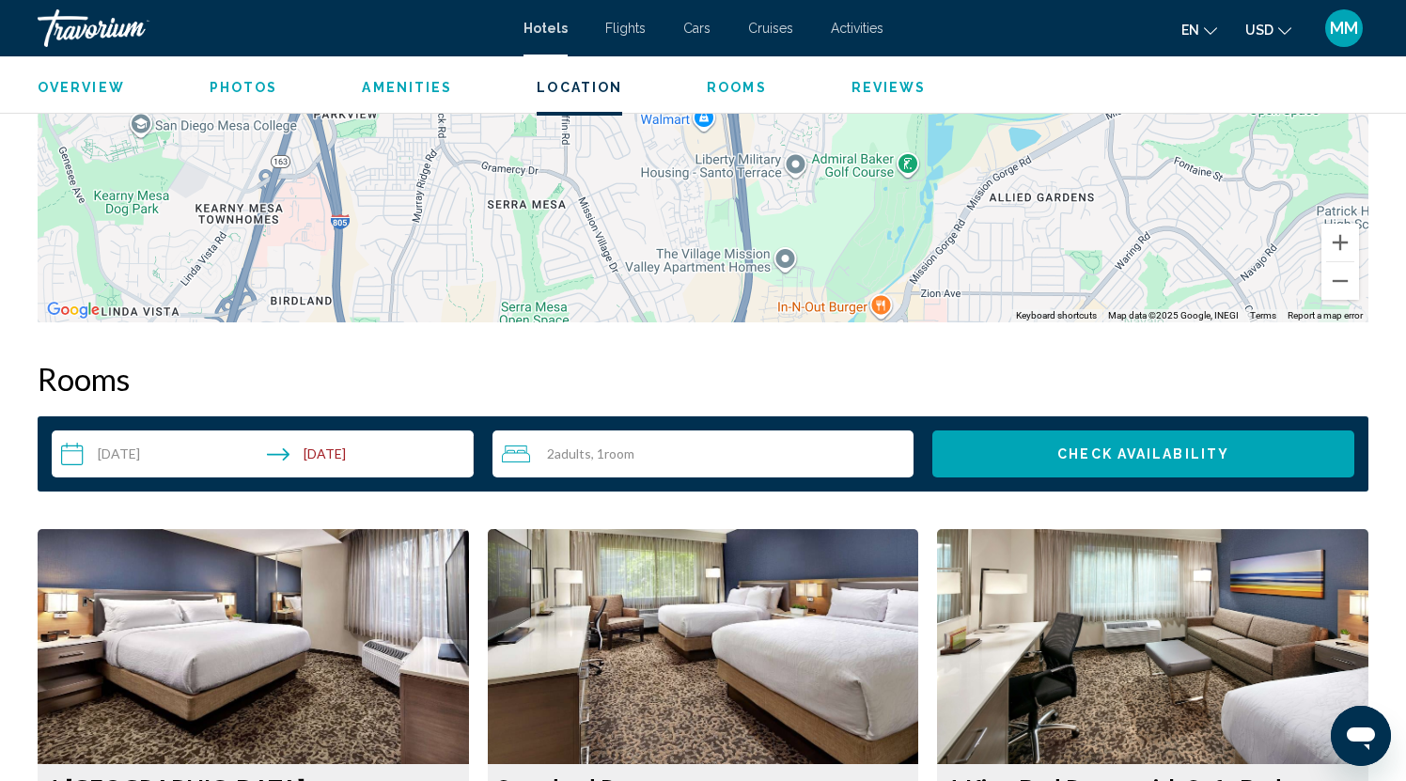
scroll to position [2083, 0]
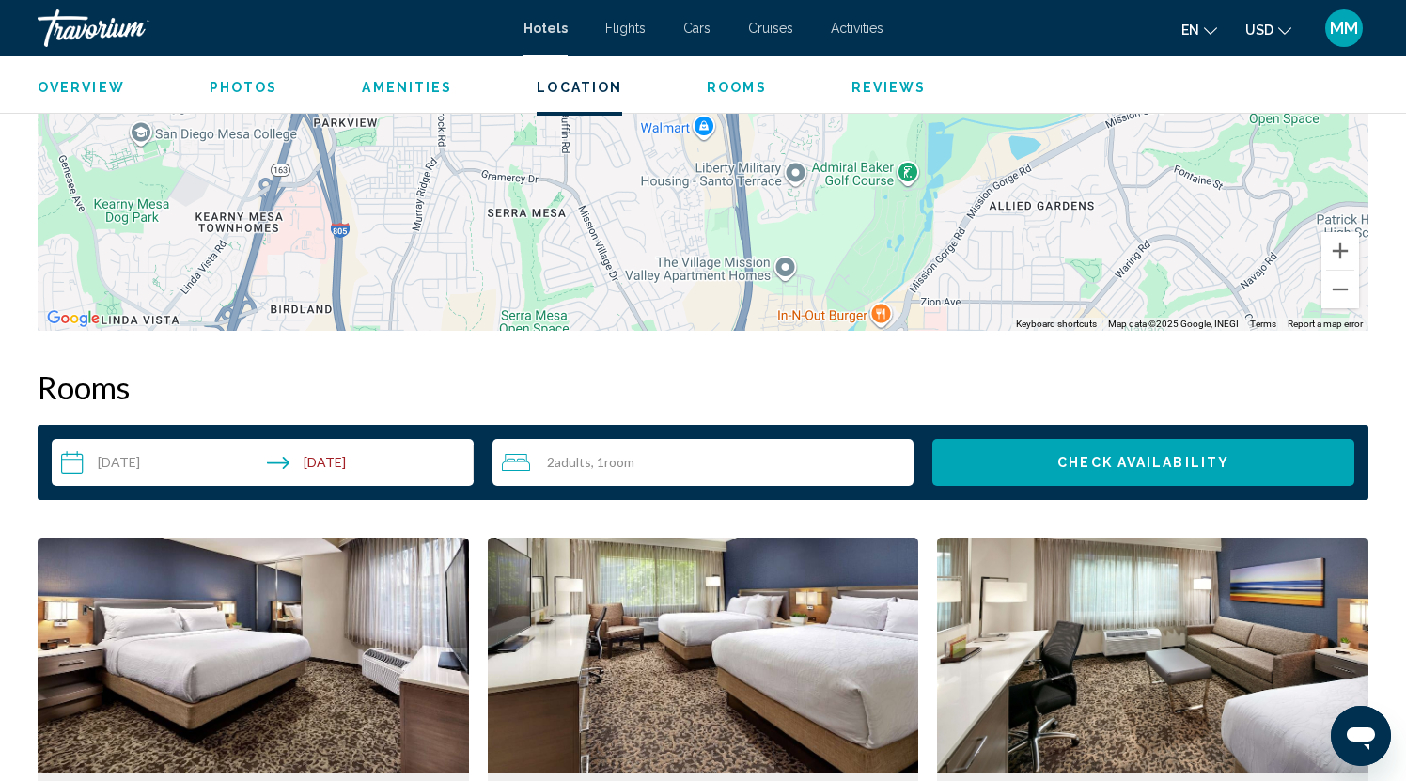
click at [397, 85] on span "Amenities" at bounding box center [407, 87] width 90 height 15
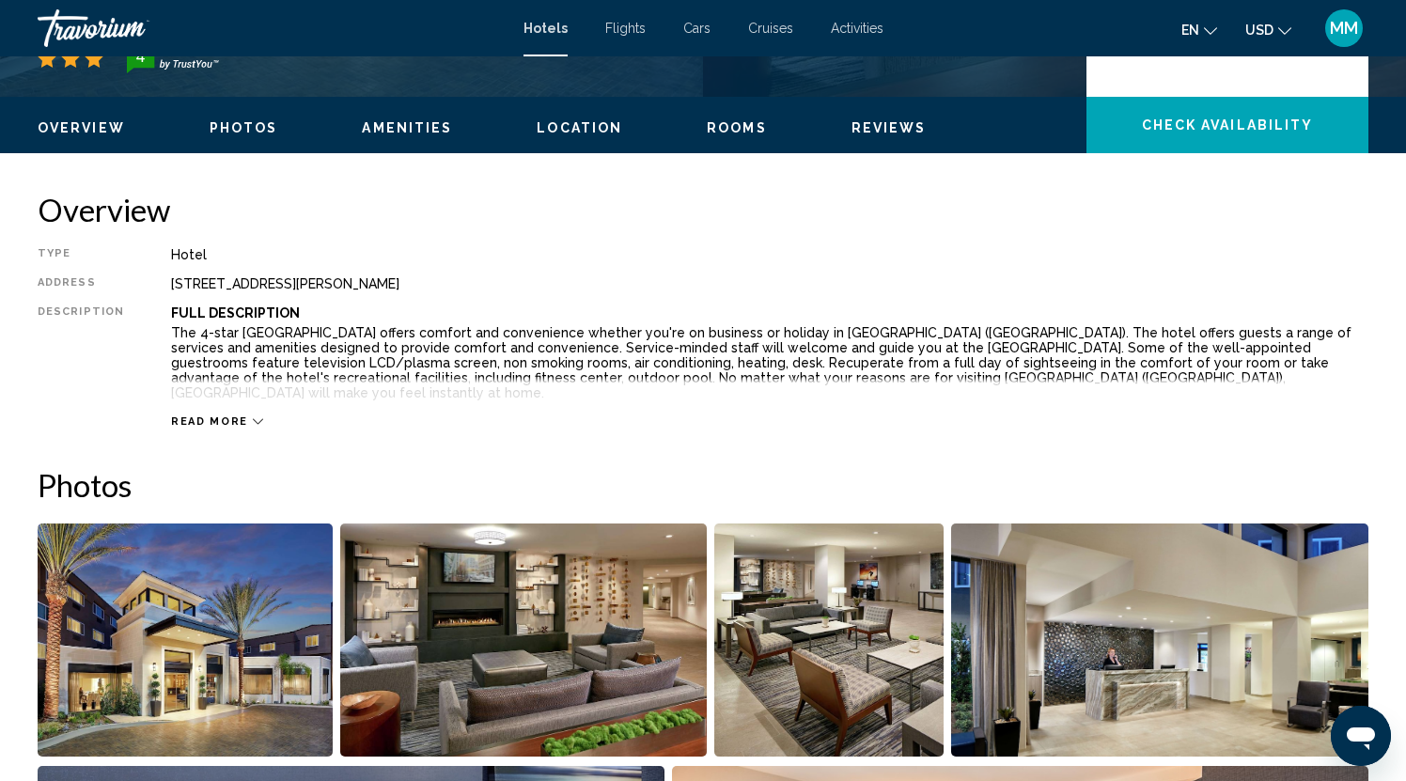
scroll to position [520, 0]
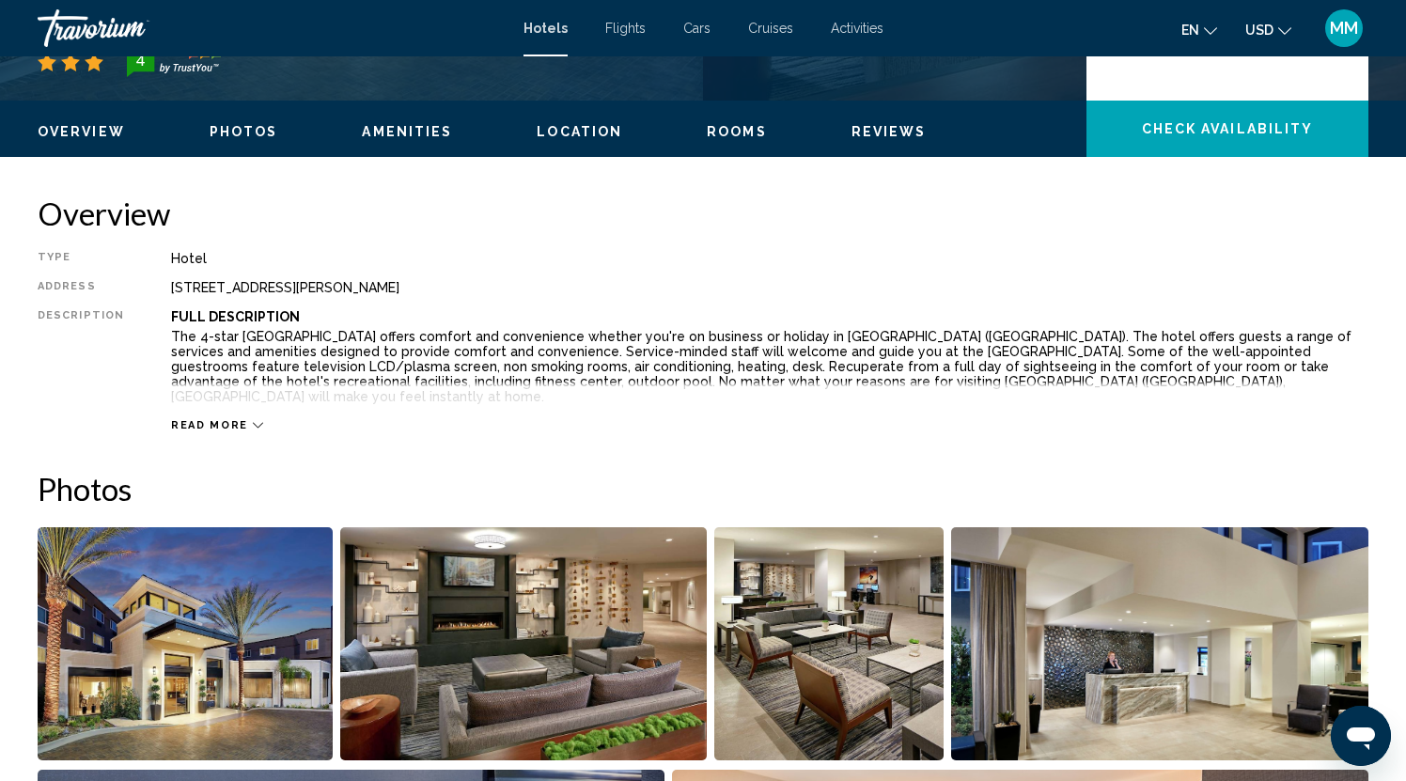
click at [401, 128] on span "Amenities" at bounding box center [407, 131] width 90 height 15
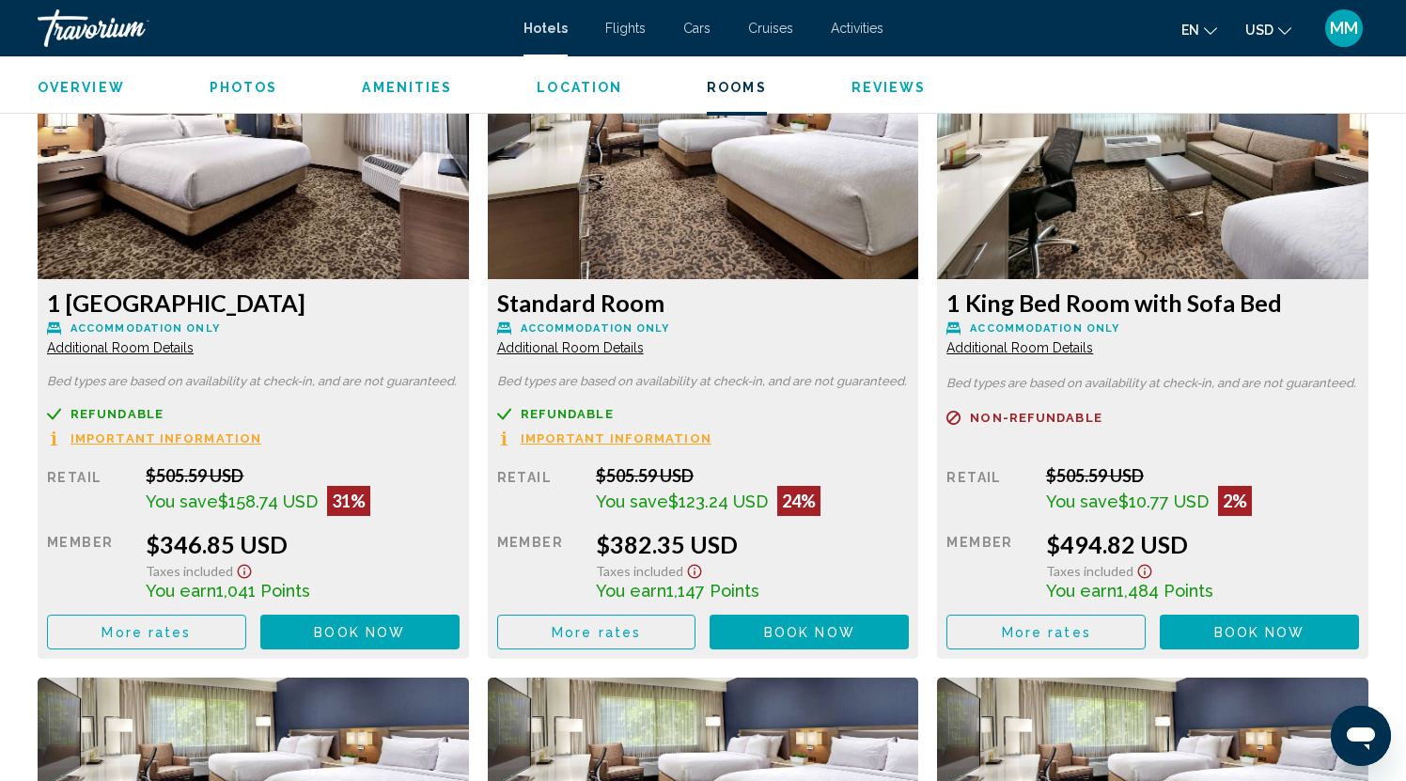
scroll to position [2576, 0]
click at [194, 349] on span "Additional Room Details" at bounding box center [120, 347] width 147 height 15
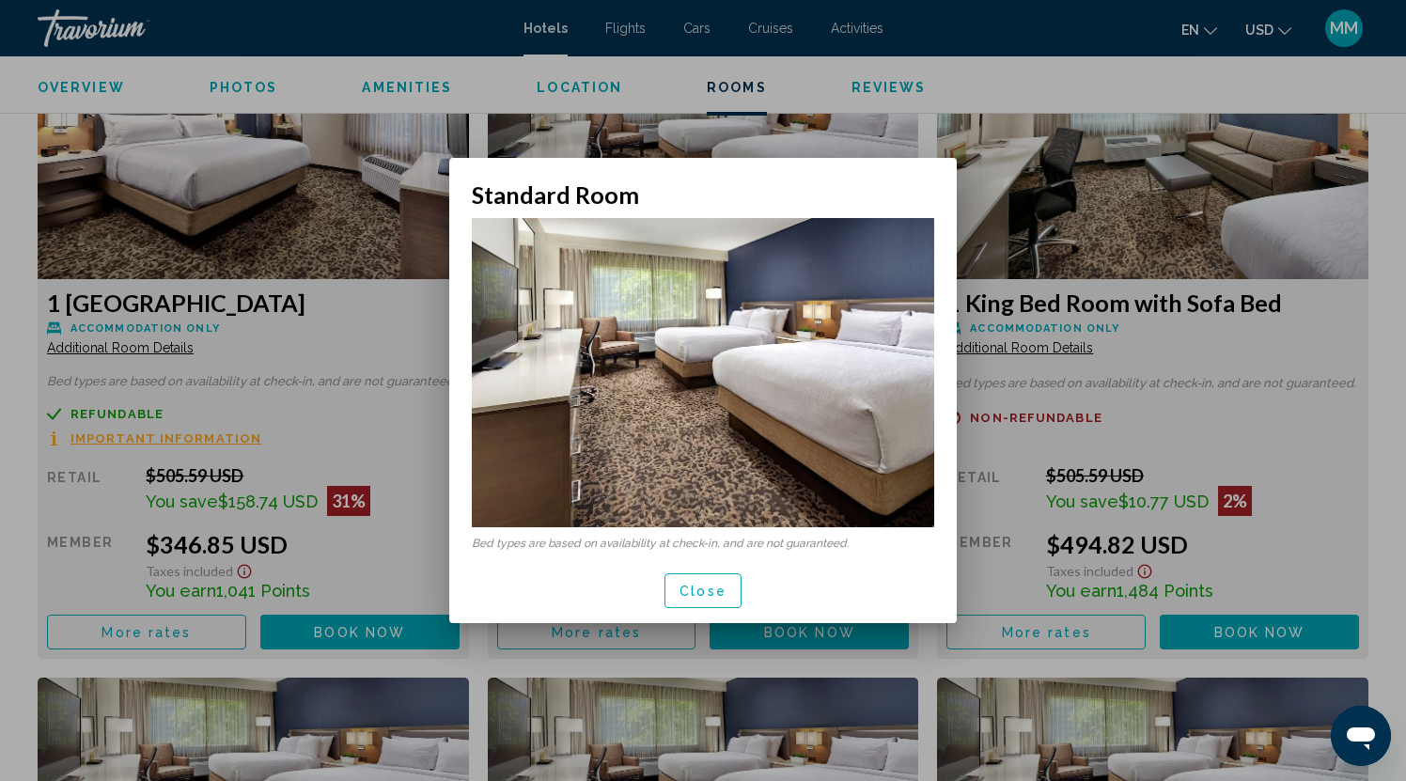
scroll to position [0, 0]
click at [695, 588] on span "Close" at bounding box center [703, 591] width 47 height 15
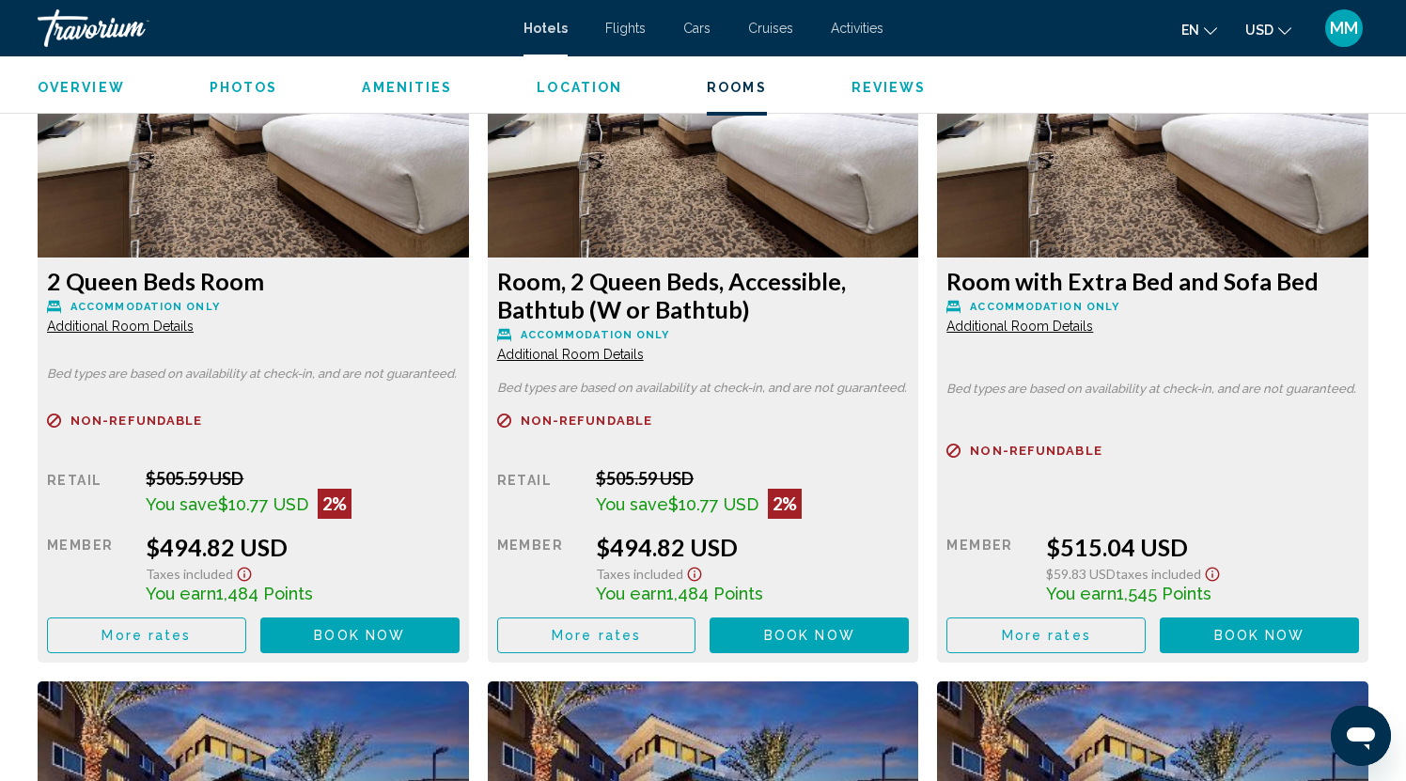
scroll to position [3255, 0]
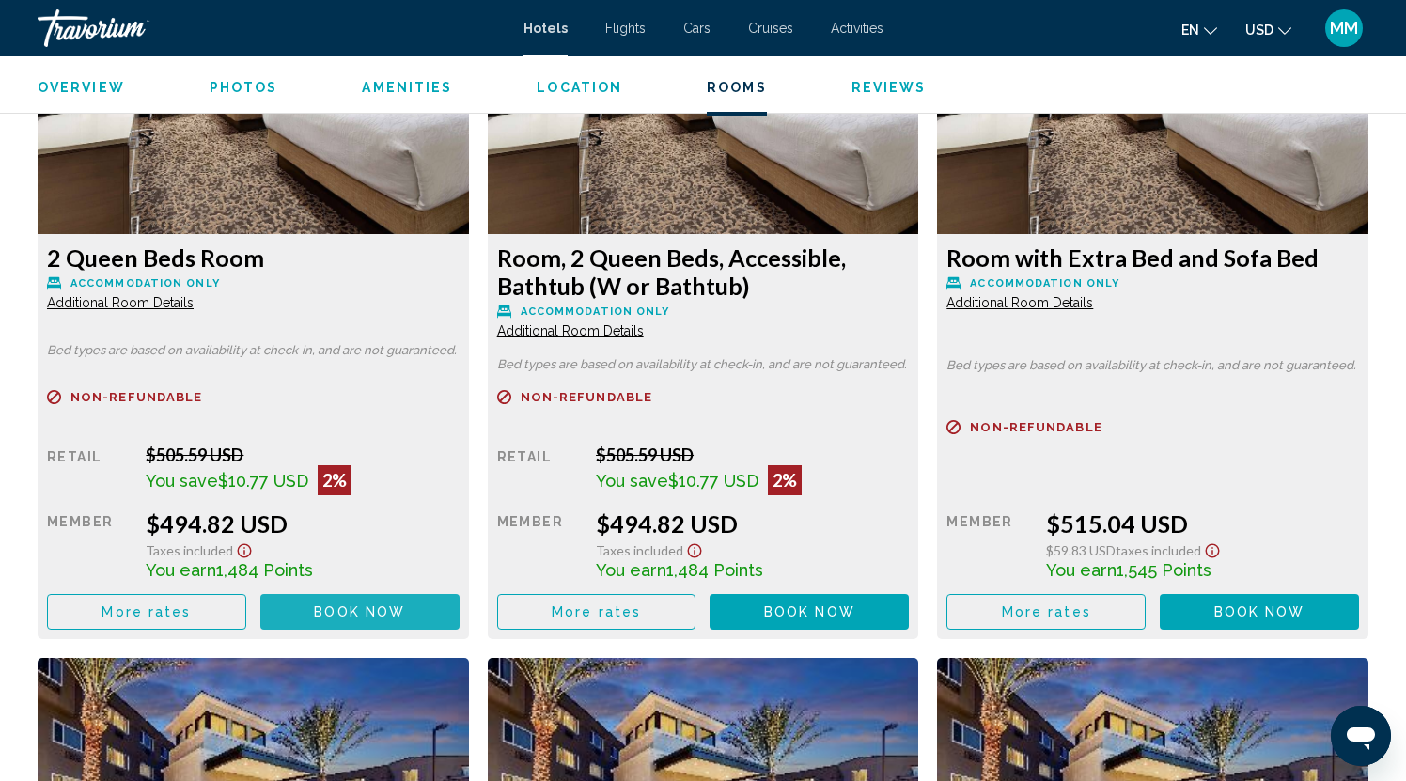
click at [355, 618] on span "Book now" at bounding box center [359, 612] width 91 height 15
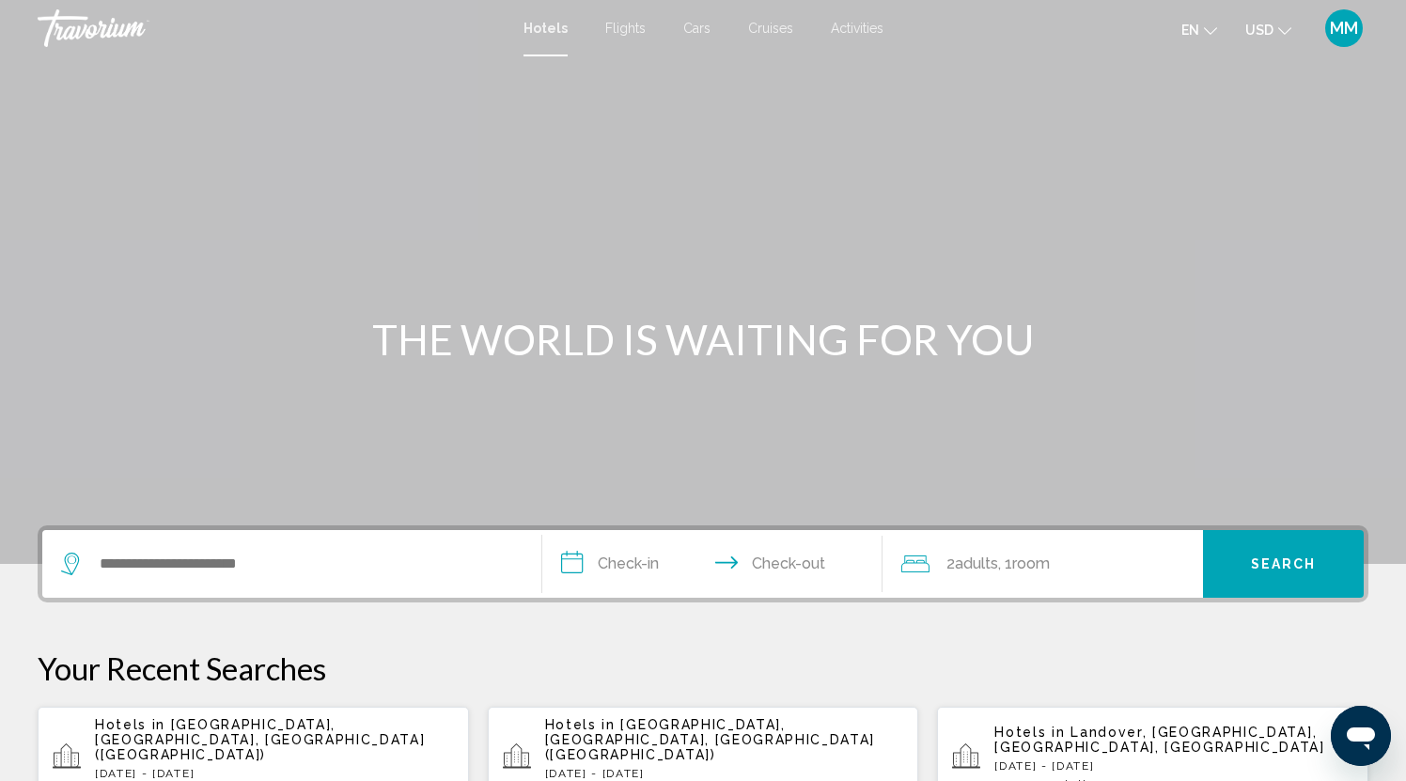
click at [183, 741] on div "Hotels in San Diego, CA, United States (SAN) Sun, 24 Aug - Wed, 27 Aug 1 Room r…" at bounding box center [274, 757] width 359 height 81
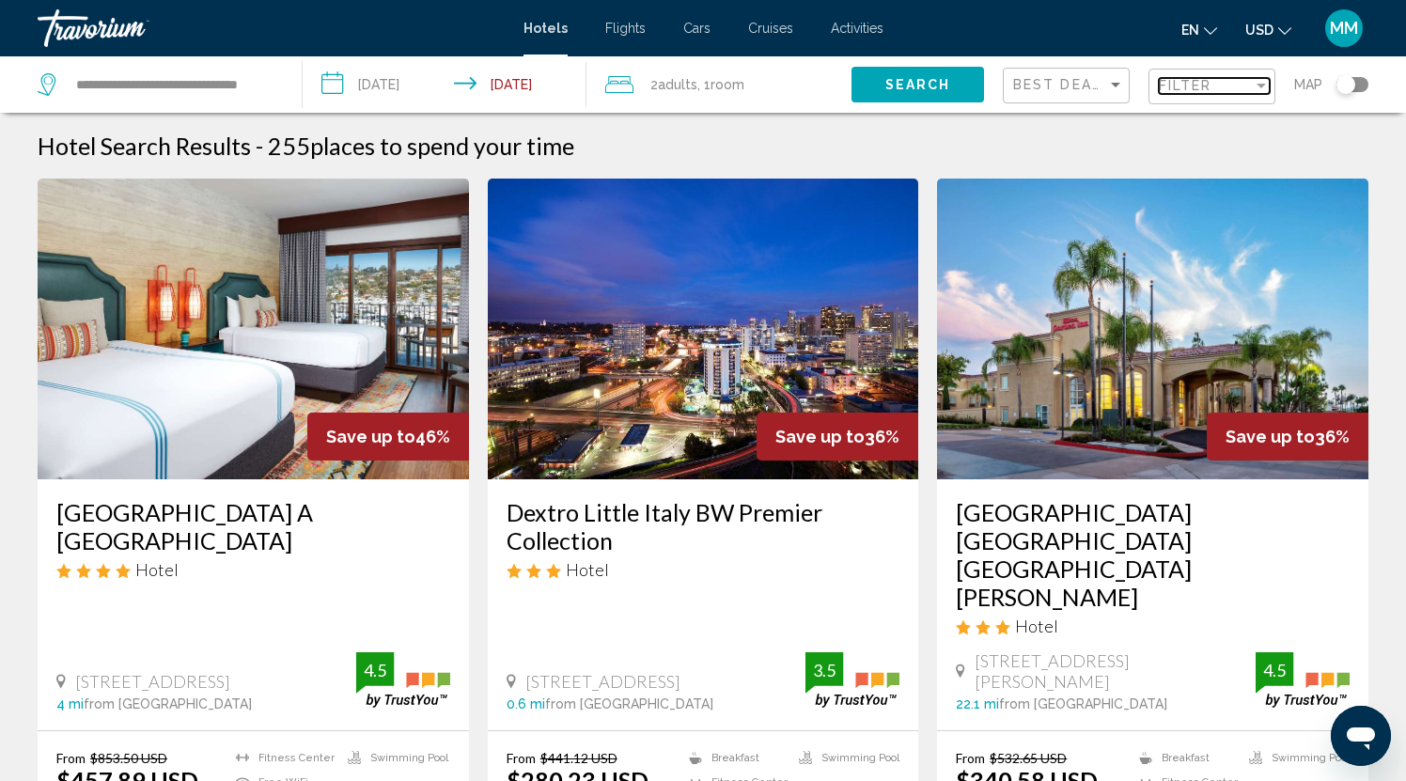
click at [1260, 86] on div "Filter" at bounding box center [1261, 86] width 9 height 5
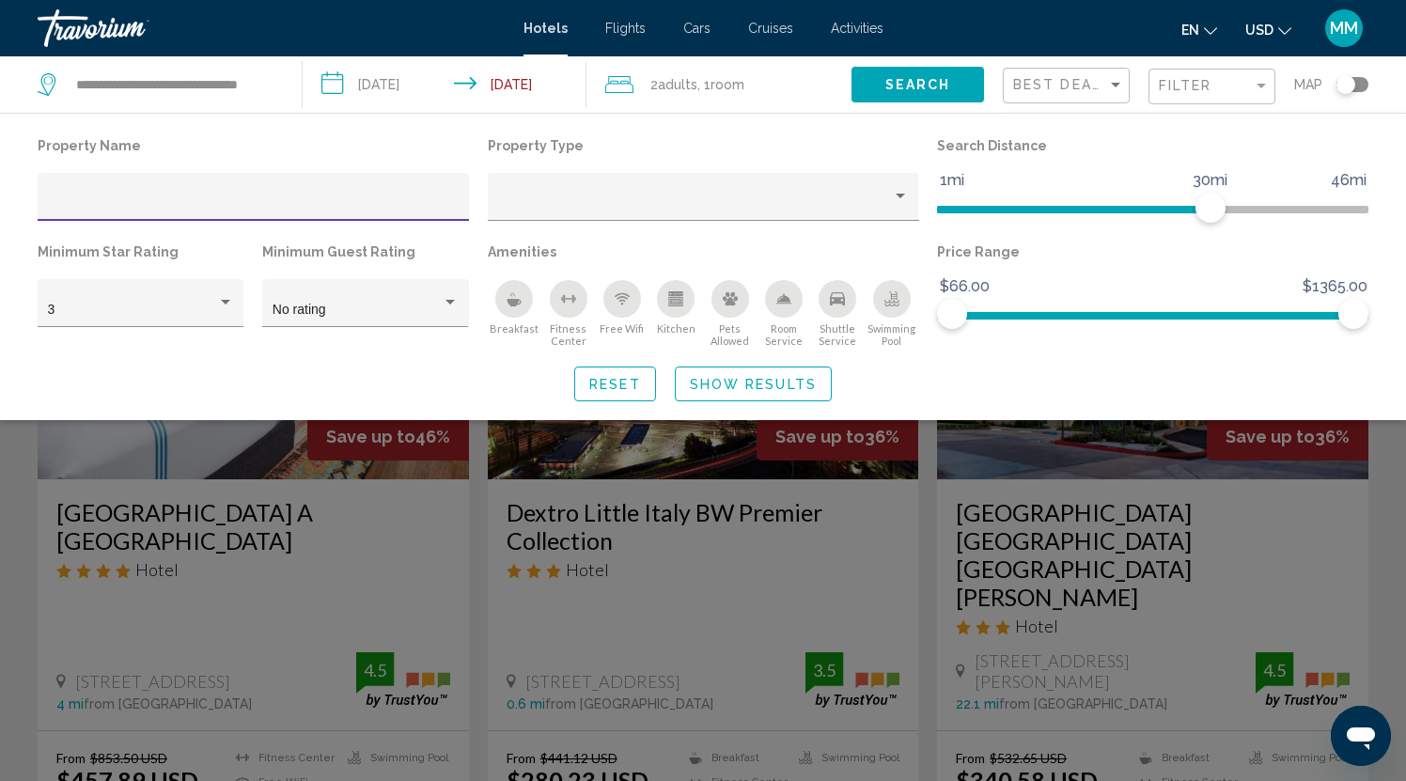
click at [78, 201] on input "Hotel Filters" at bounding box center [254, 203] width 412 height 15
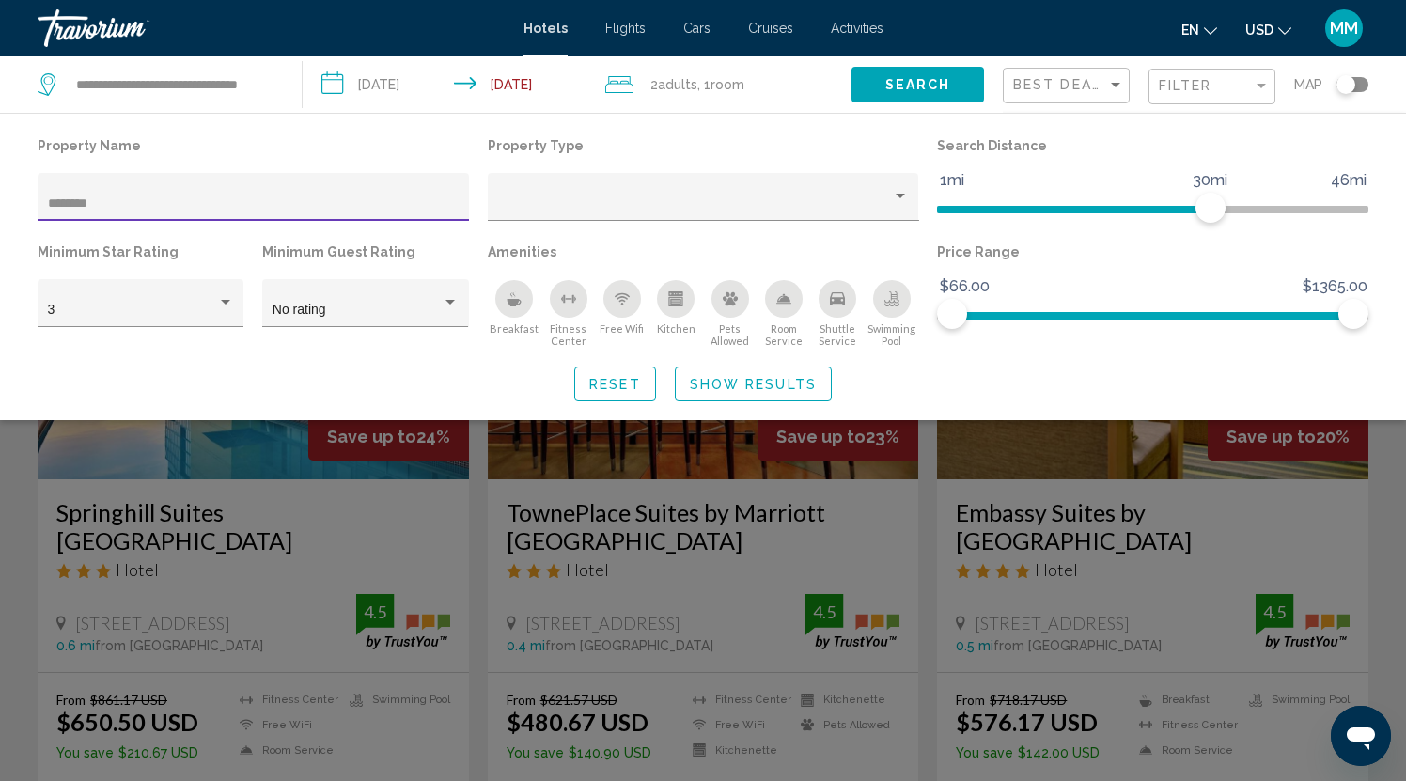
type input "********"
click at [1114, 84] on div "Sort by" at bounding box center [1115, 85] width 9 height 5
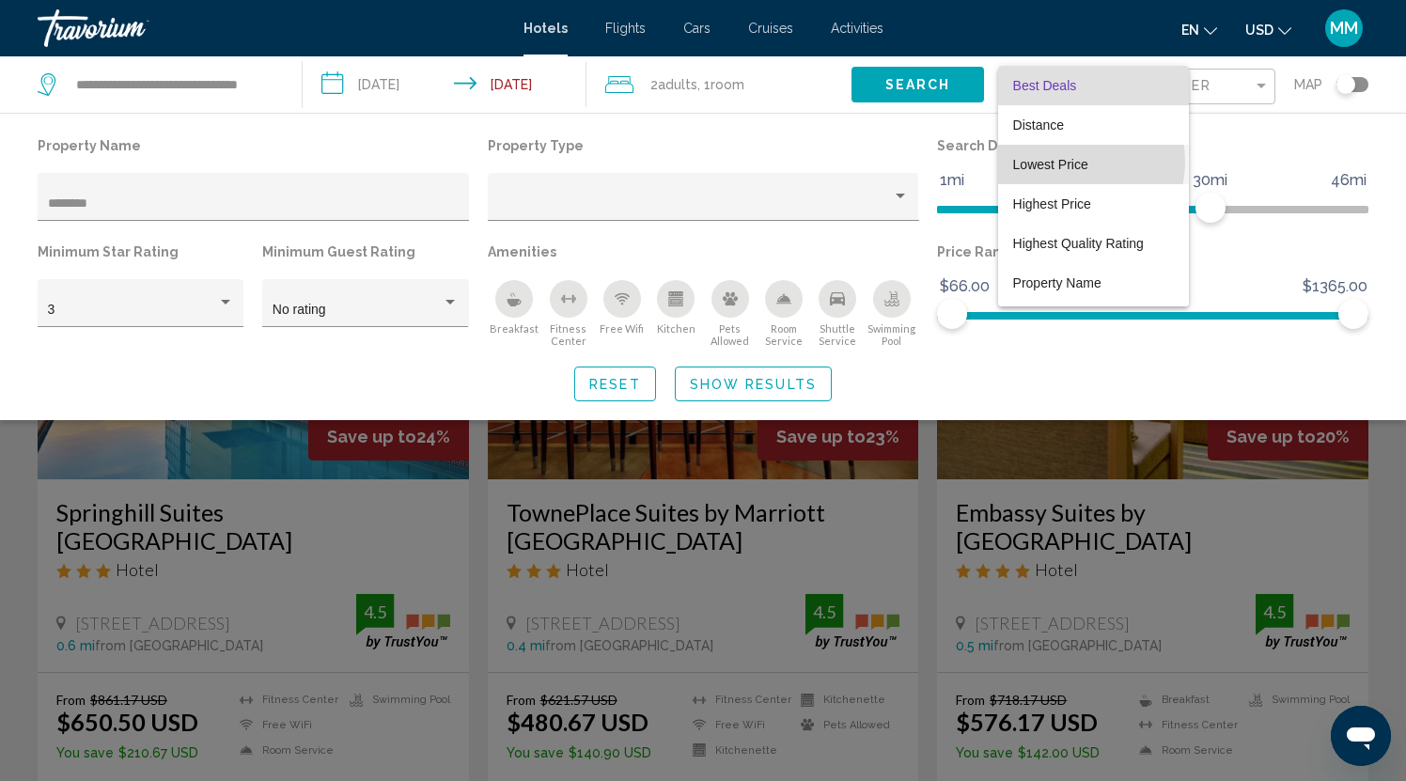
click at [1067, 162] on span "Lowest Price" at bounding box center [1050, 164] width 75 height 15
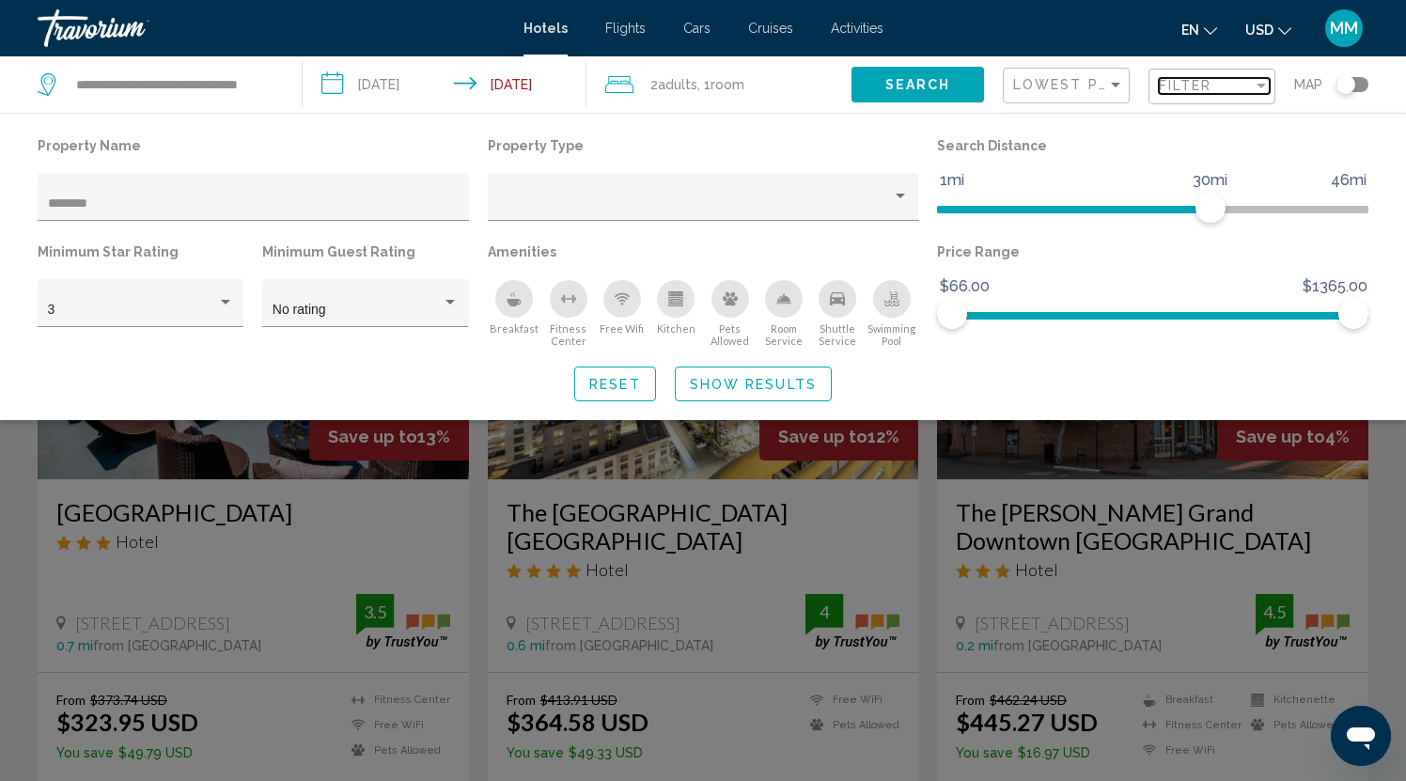
click at [1259, 88] on div "Filter" at bounding box center [1261, 86] width 9 height 5
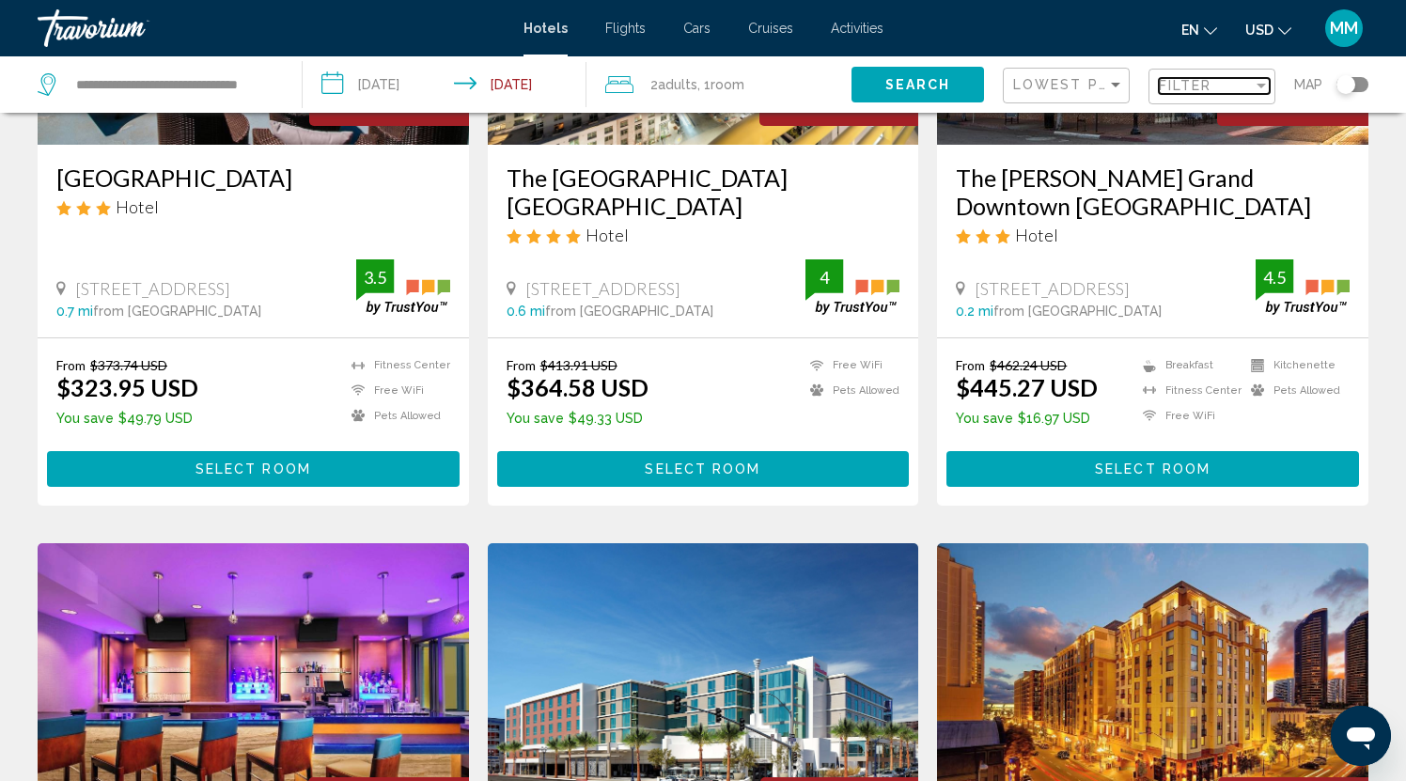
scroll to position [381, 0]
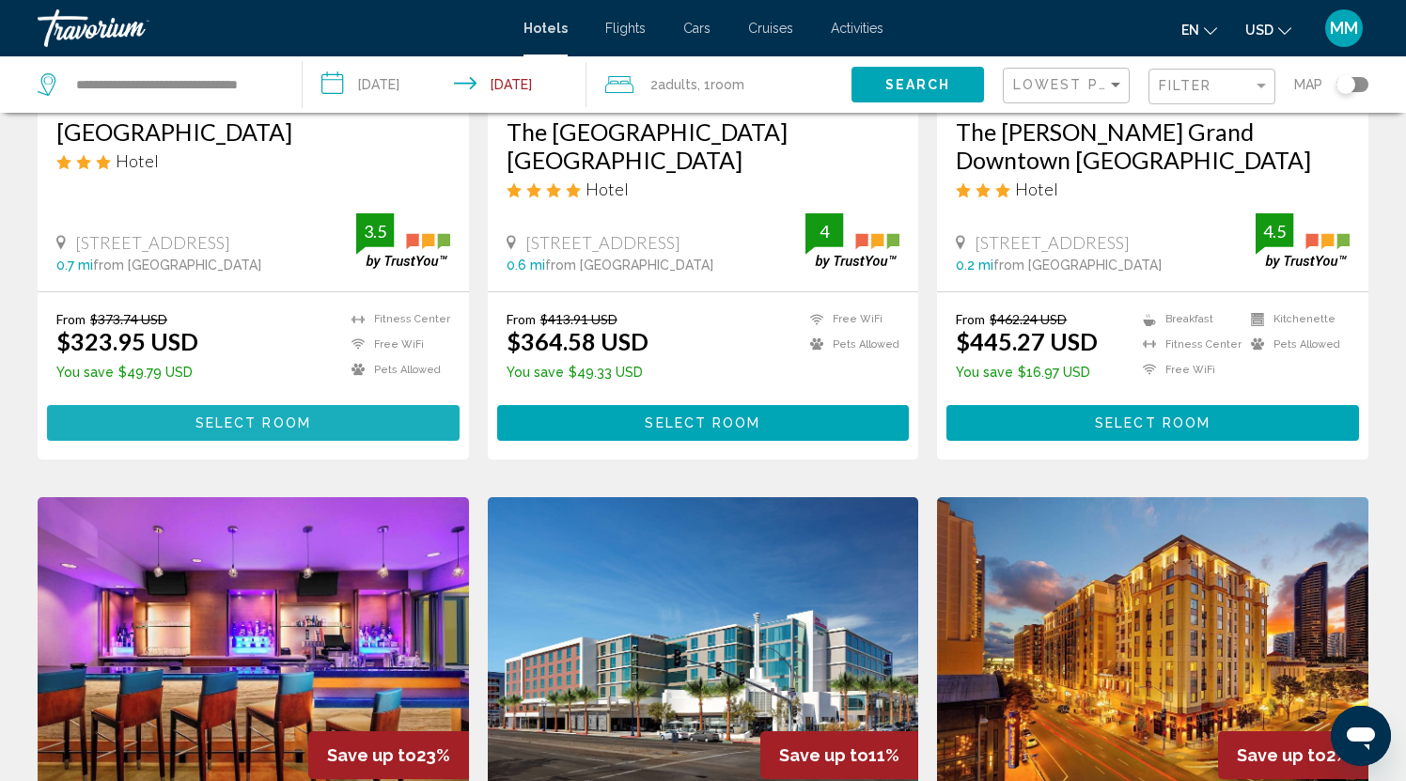
click at [295, 418] on span "Select Room" at bounding box center [254, 423] width 116 height 15
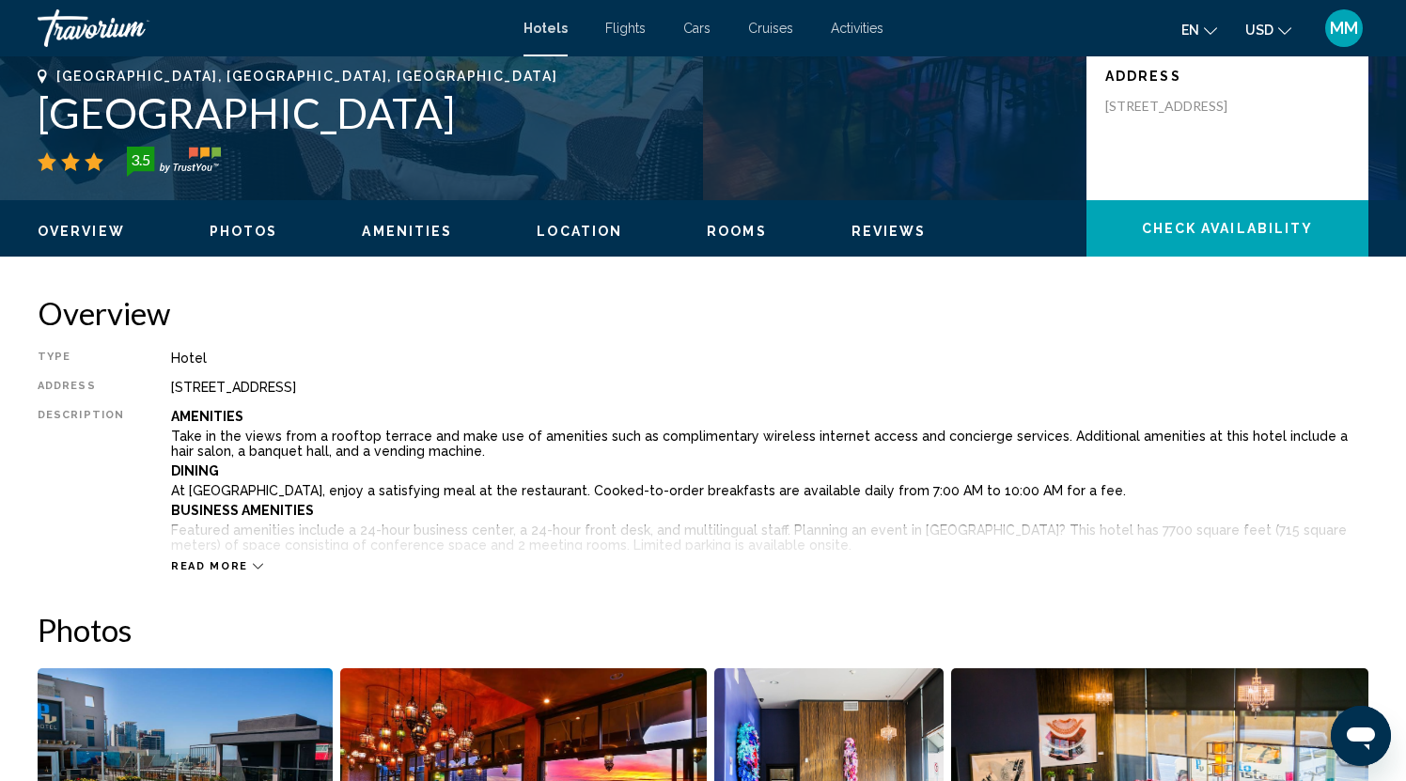
scroll to position [401, 0]
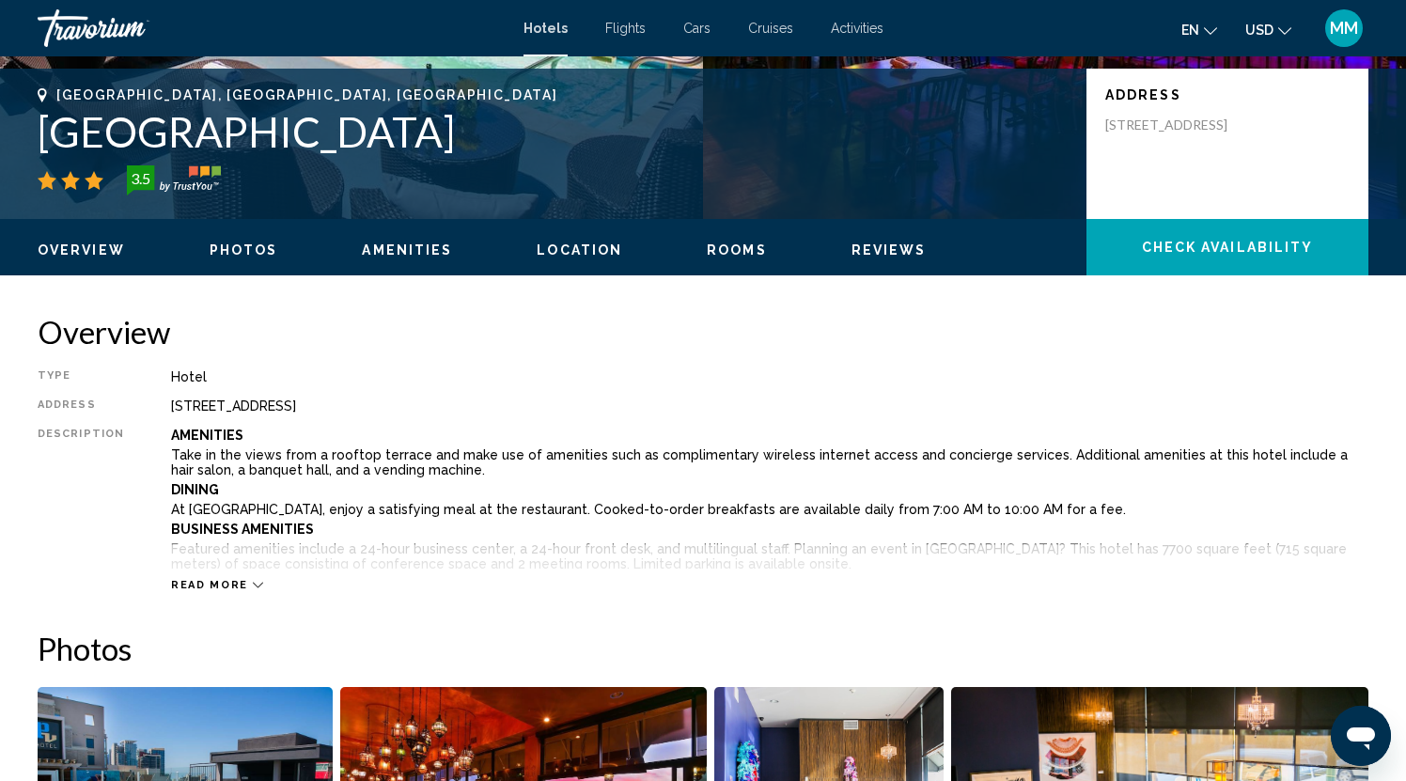
click at [253, 583] on icon "Main content" at bounding box center [258, 585] width 10 height 10
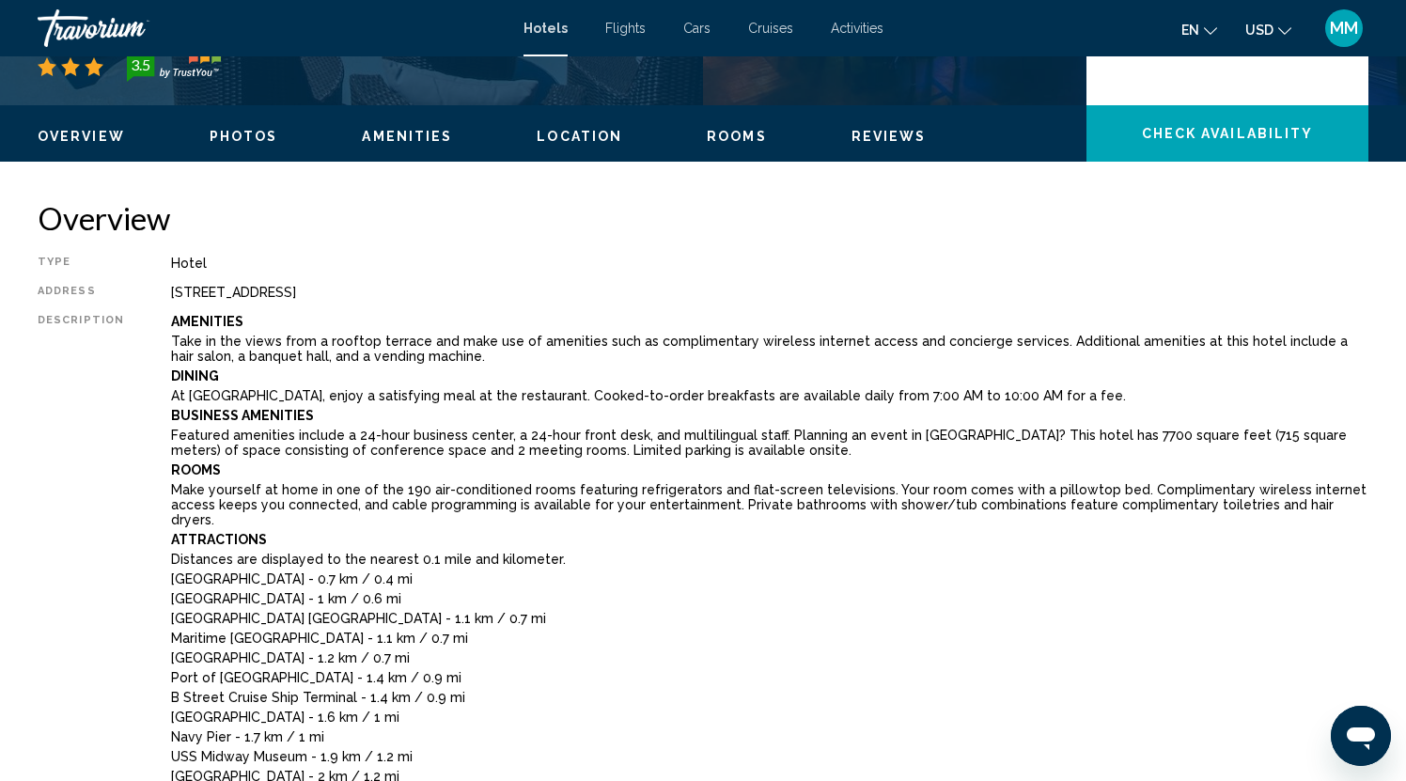
scroll to position [517, 0]
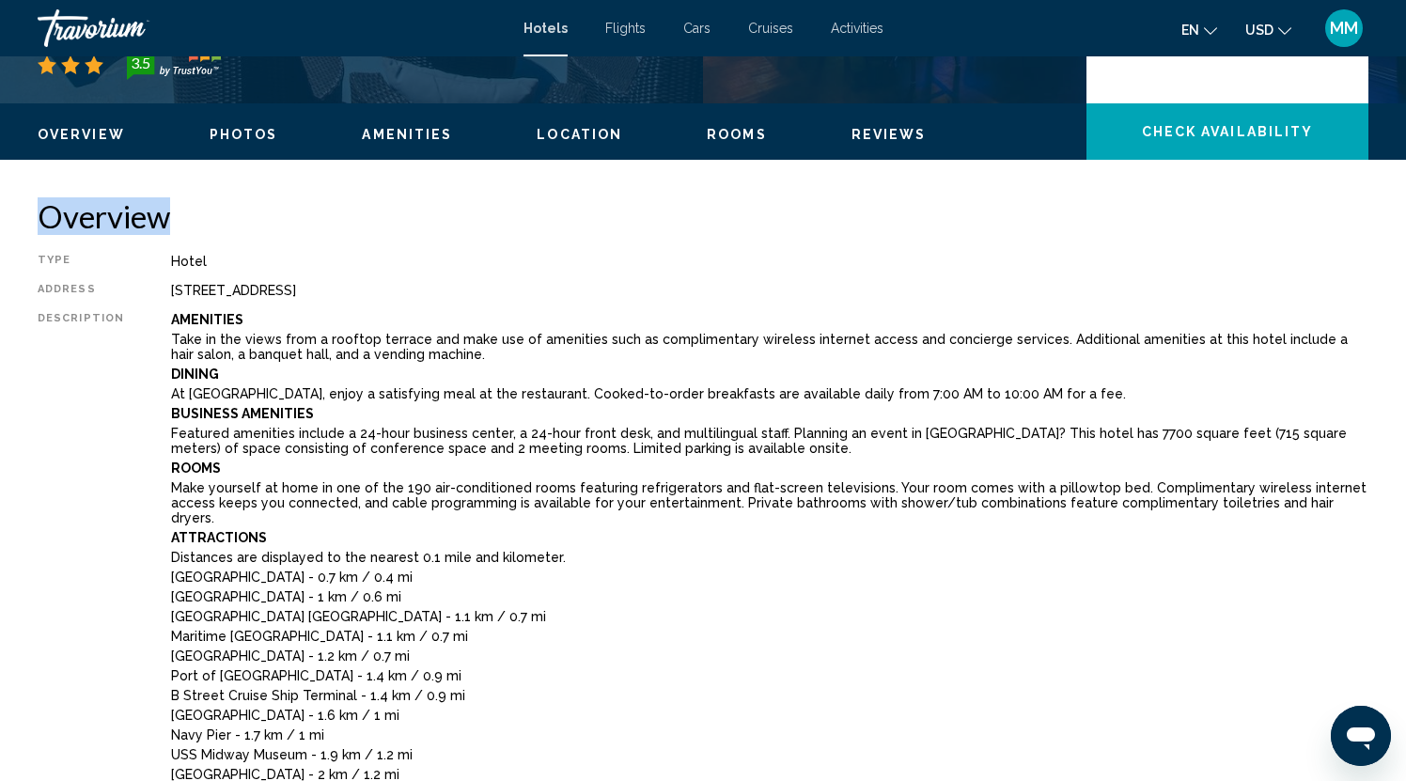
drag, startPoint x: 39, startPoint y: 216, endPoint x: 181, endPoint y: 221, distance: 142.0
click at [181, 222] on h2 "Overview" at bounding box center [703, 216] width 1331 height 38
copy h2 "Overview"
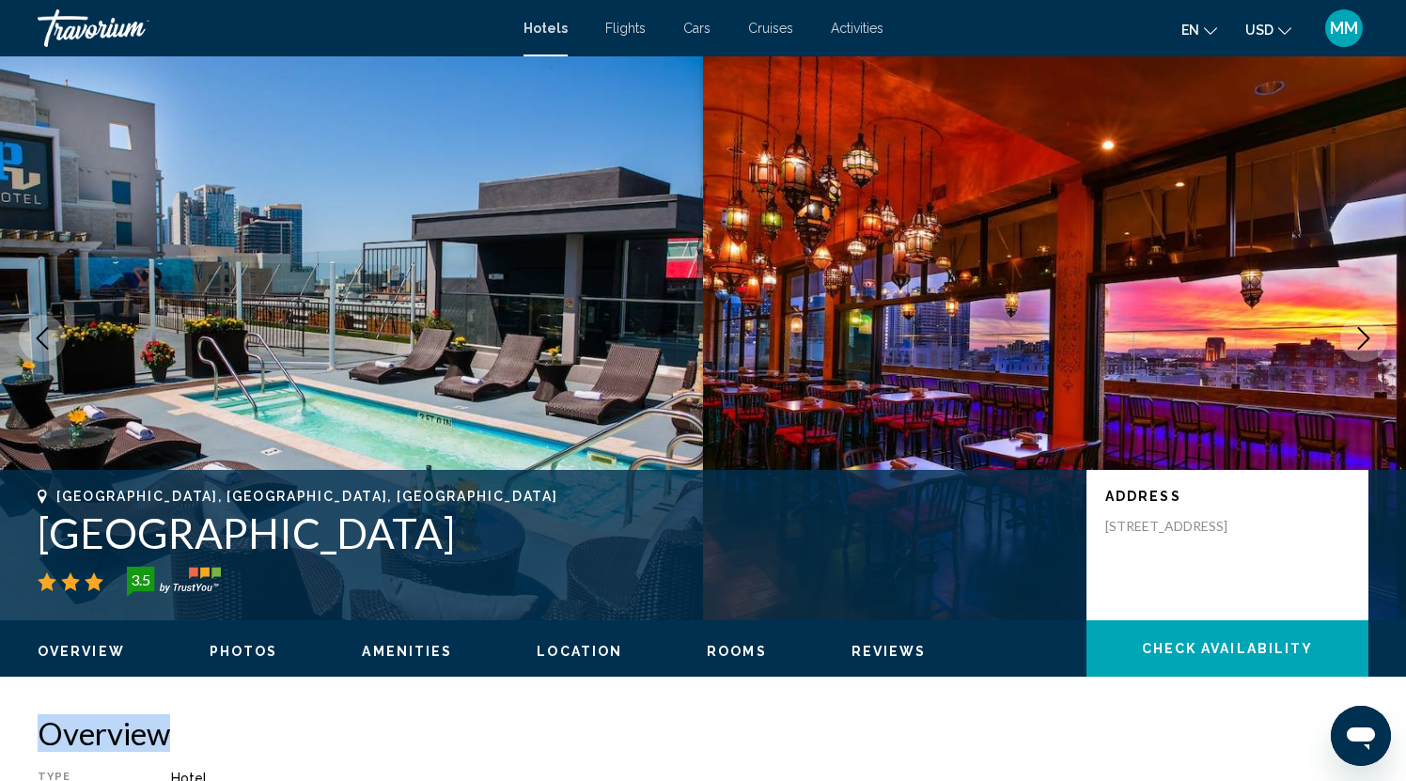
scroll to position [0, 0]
drag, startPoint x: 44, startPoint y: 534, endPoint x: 582, endPoint y: 524, distance: 537.7
click at [582, 524] on h1 "[GEOGRAPHIC_DATA]" at bounding box center [553, 533] width 1030 height 49
copy h1 "[GEOGRAPHIC_DATA]"
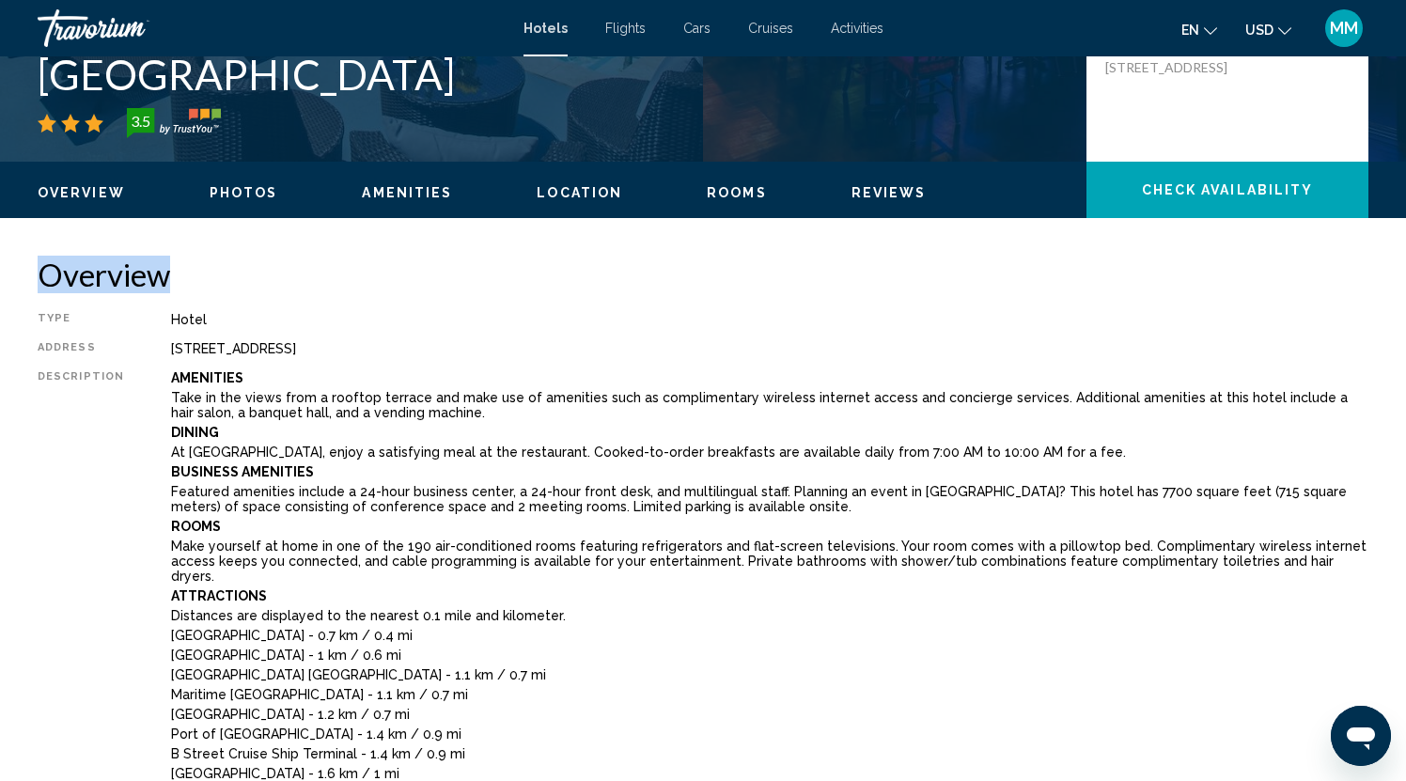
scroll to position [477, 0]
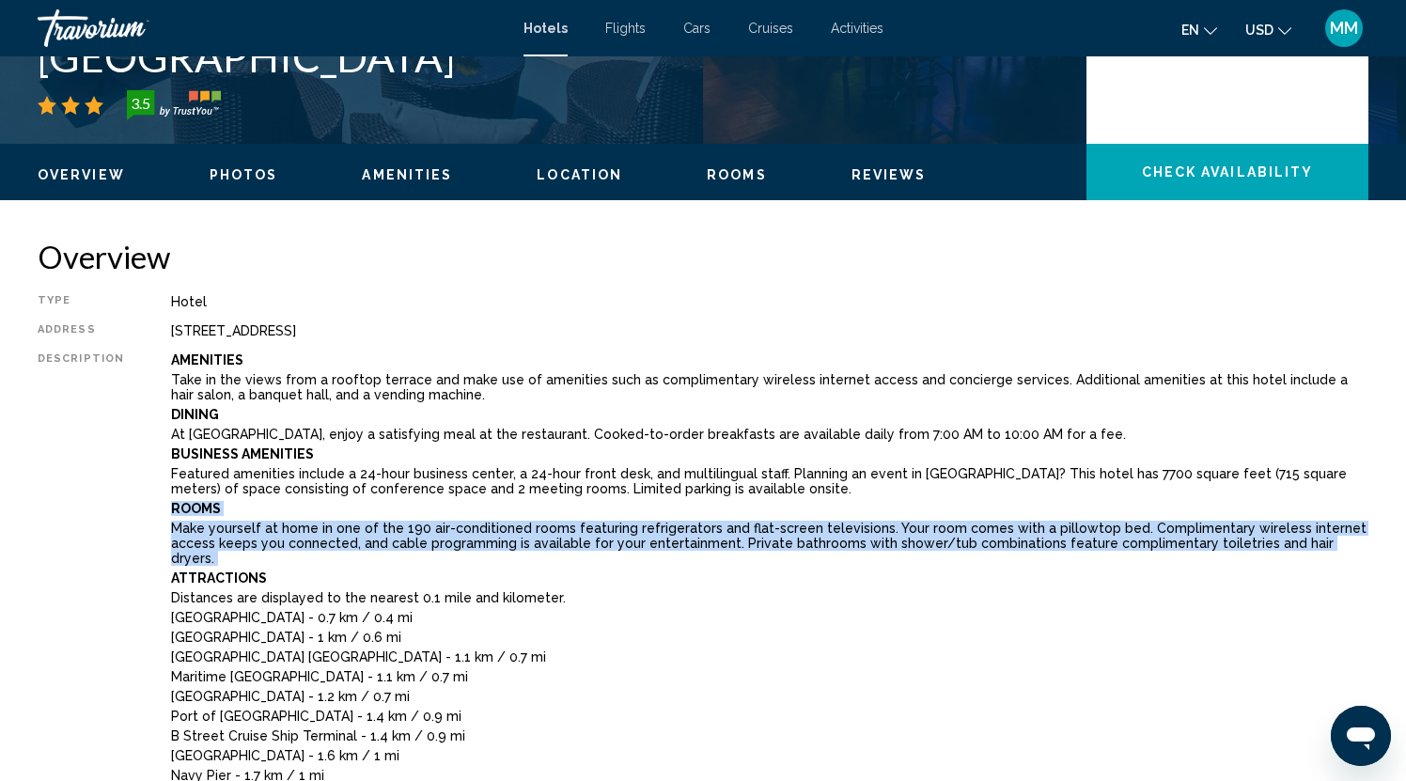
drag, startPoint x: 166, startPoint y: 508, endPoint x: 1088, endPoint y: 549, distance: 922.1
copy div "Rooms Make yourself at home in one of the 190 air-conditioned rooms featuring r…"
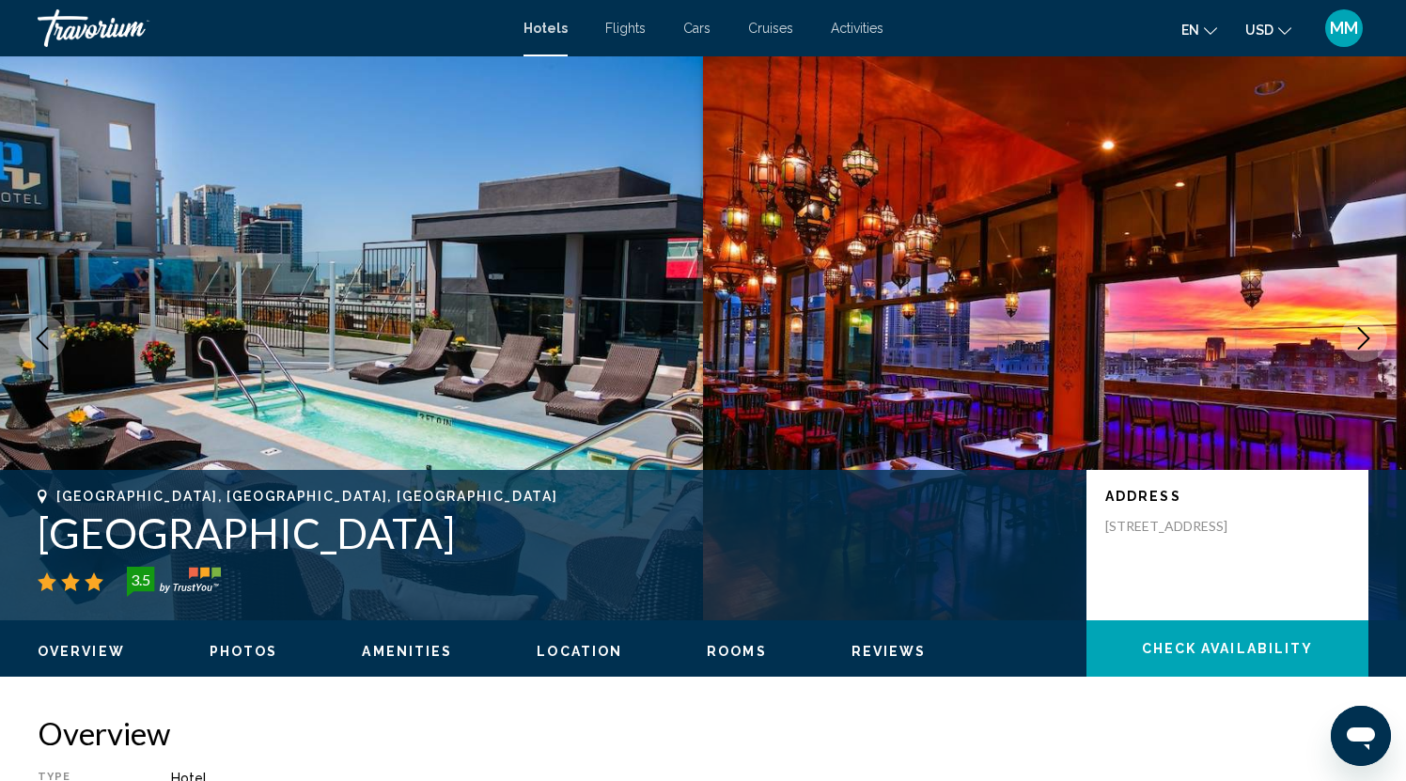
scroll to position [0, 0]
drag, startPoint x: 1163, startPoint y: 543, endPoint x: 1200, endPoint y: 533, distance: 39.0
click at [1200, 535] on p "[STREET_ADDRESS]" at bounding box center [1180, 526] width 150 height 17
copy p "92101"
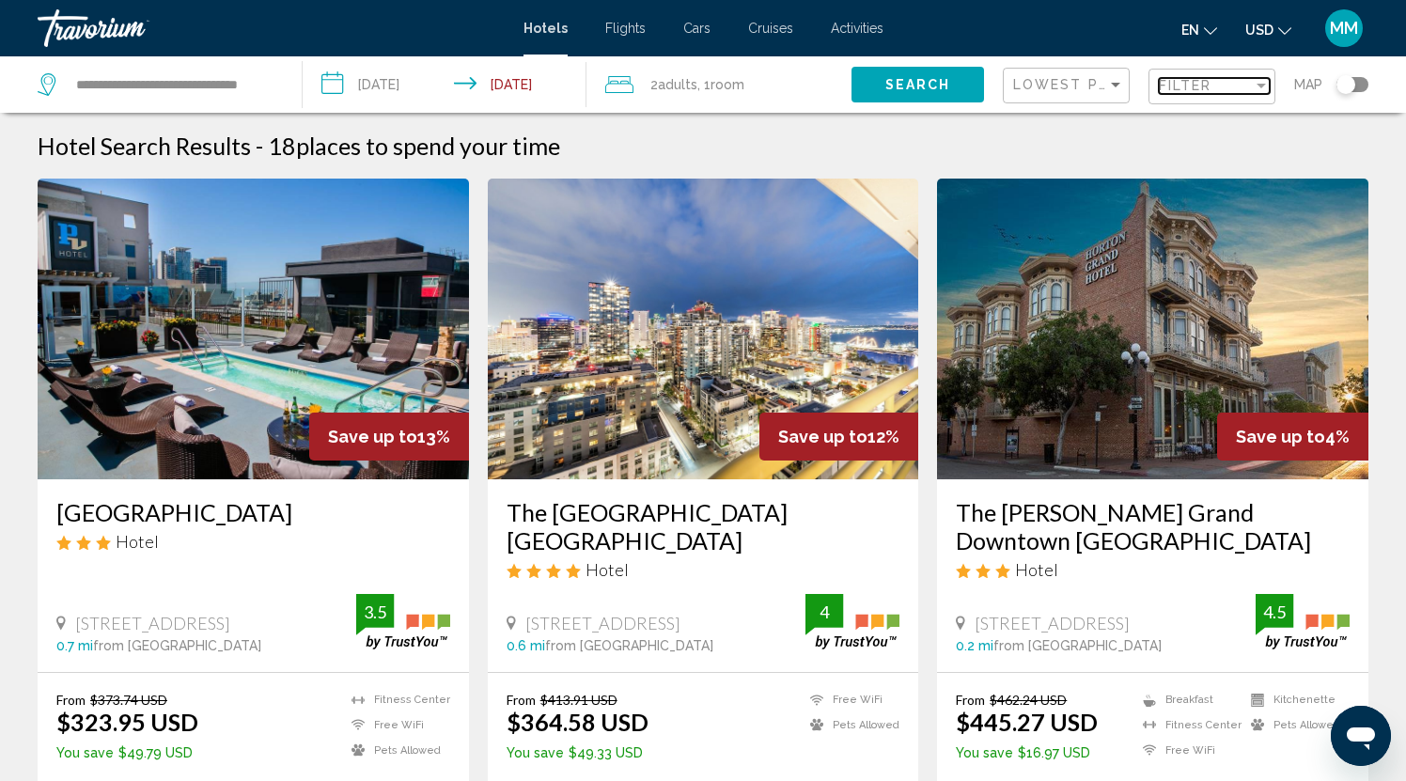
click at [1227, 85] on div "Filter" at bounding box center [1206, 85] width 94 height 15
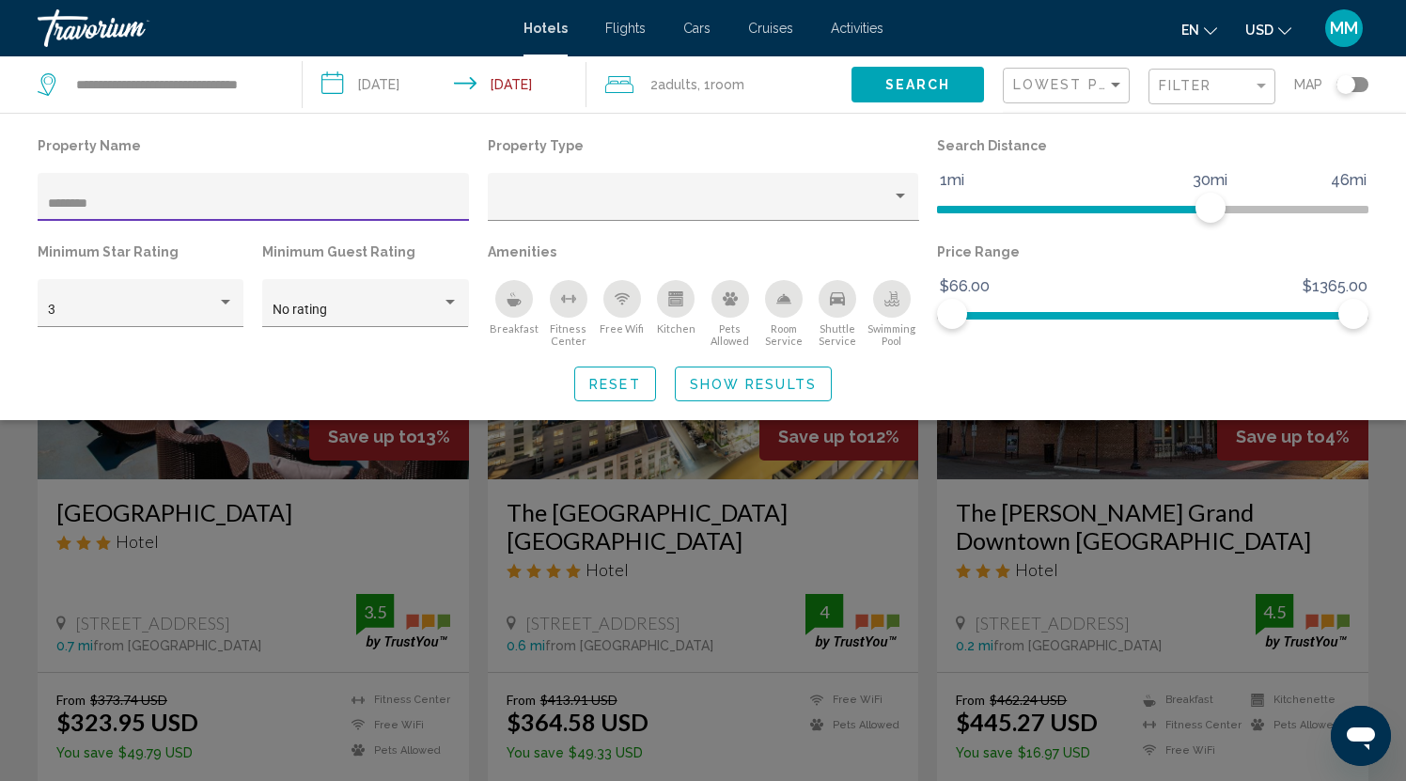
drag, startPoint x: 118, startPoint y: 208, endPoint x: 41, endPoint y: 198, distance: 77.6
click at [41, 198] on div "********" at bounding box center [253, 197] width 431 height 48
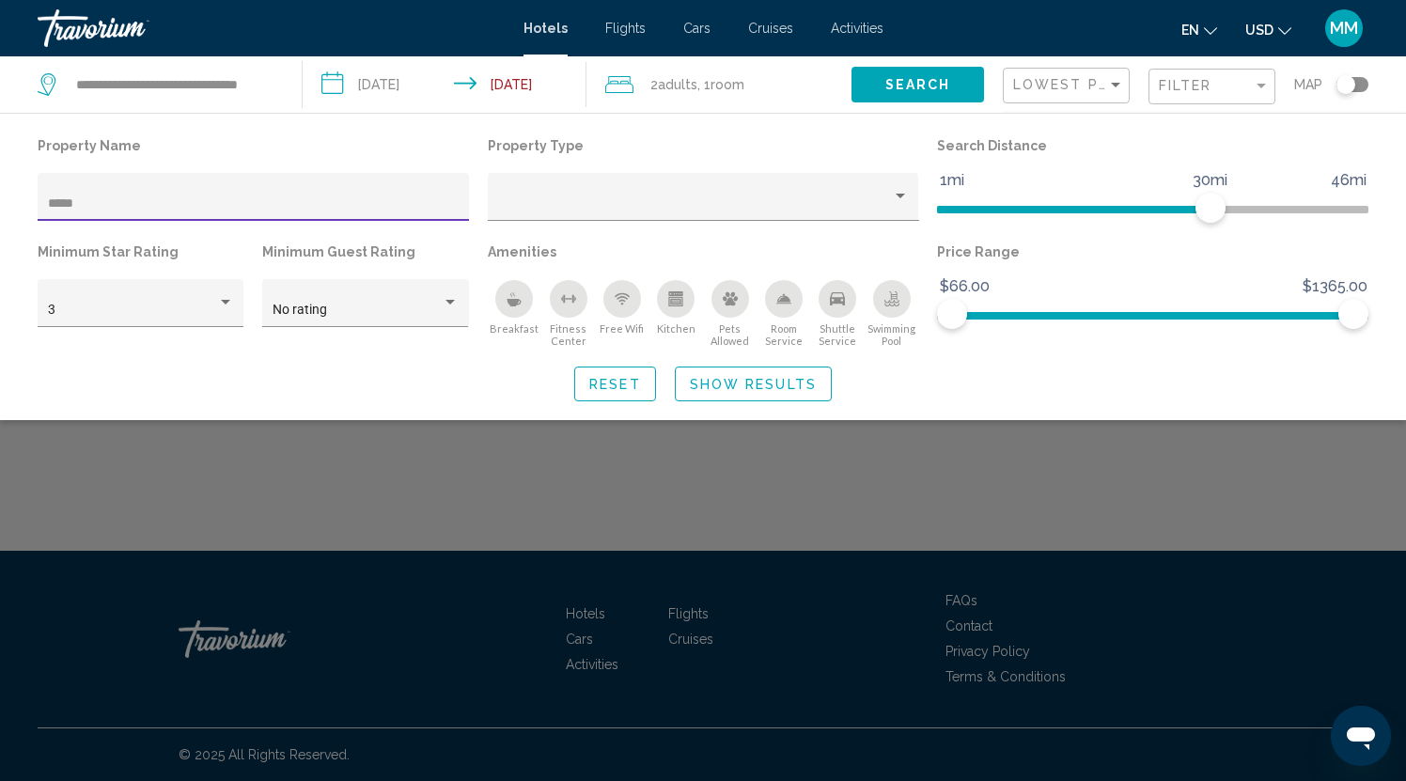
type input "*****"
click at [1255, 83] on div "Filter" at bounding box center [1261, 85] width 17 height 15
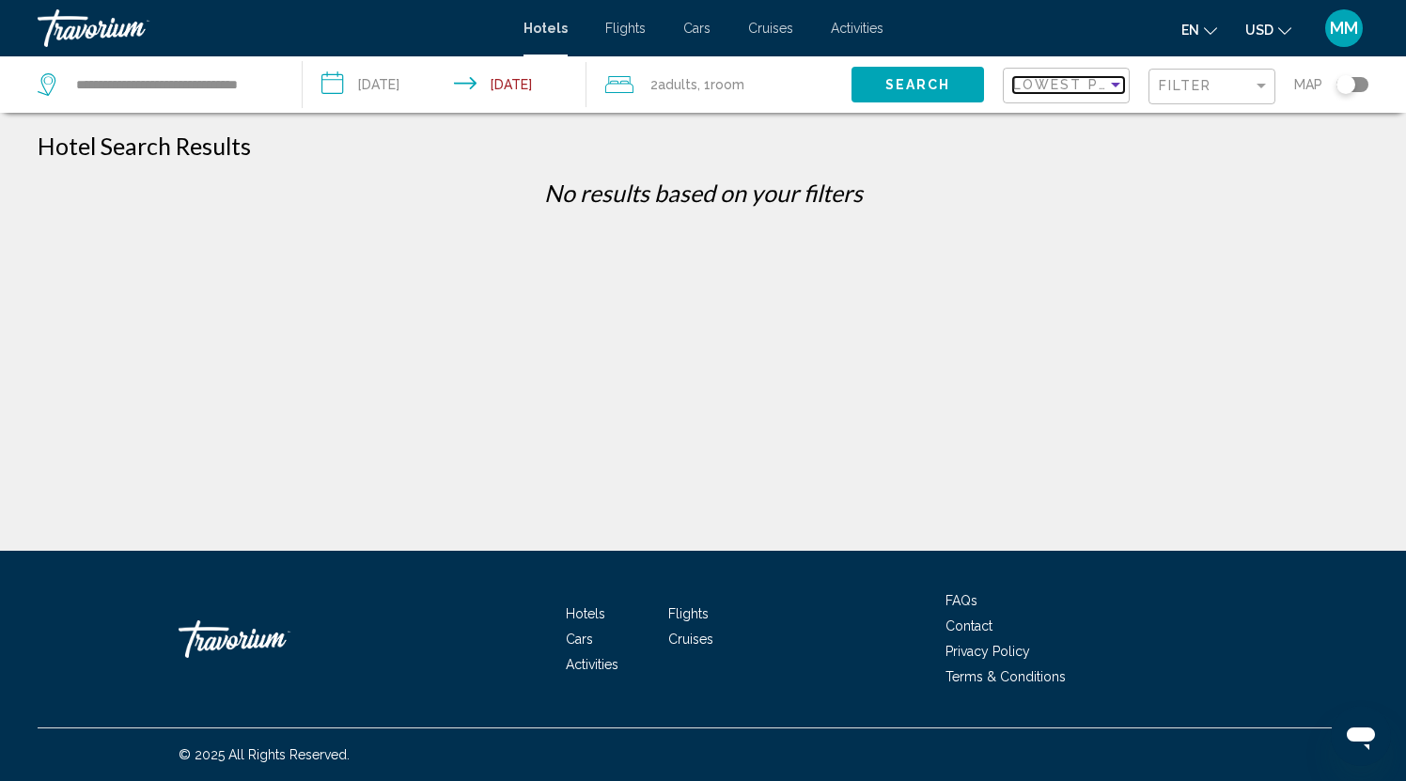
click at [1092, 86] on span "Lowest Price" at bounding box center [1073, 84] width 121 height 15
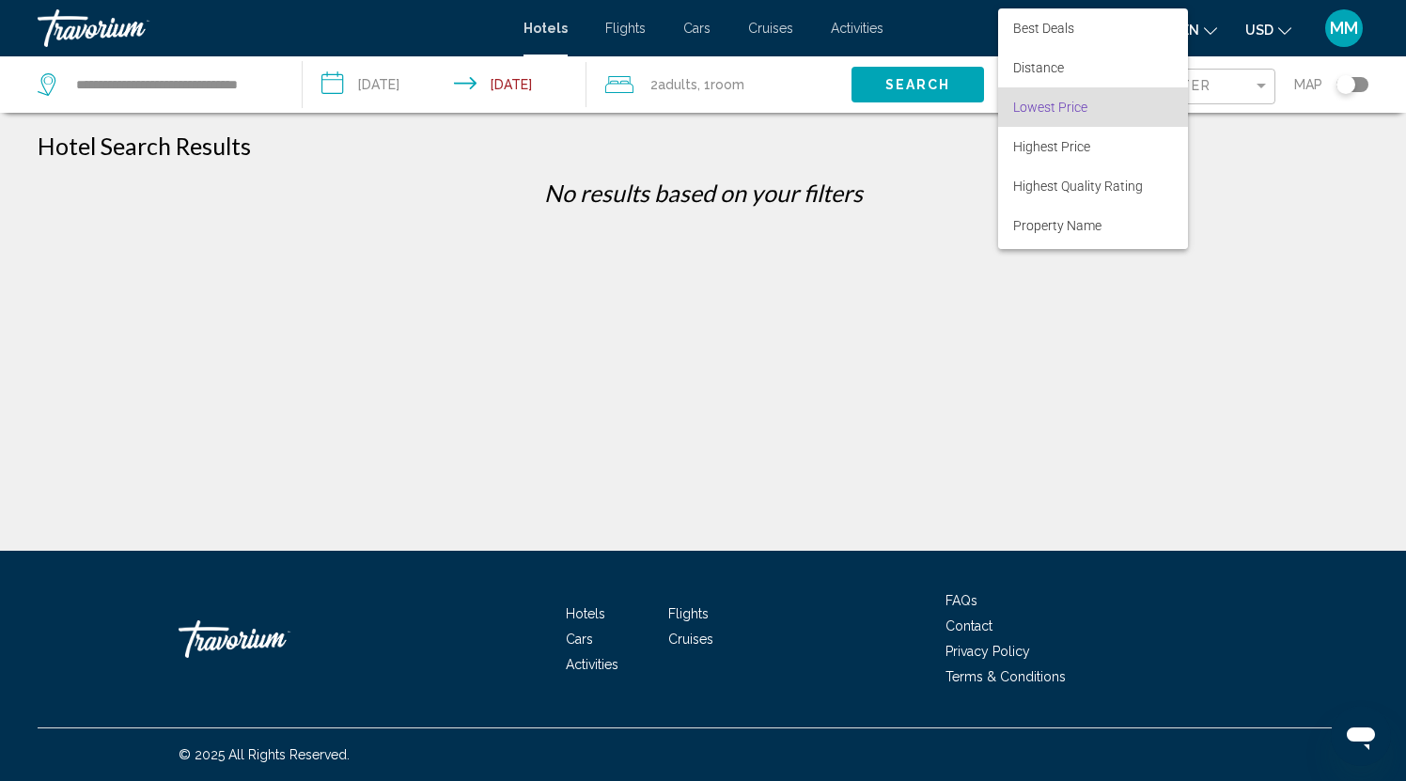
scroll to position [22, 0]
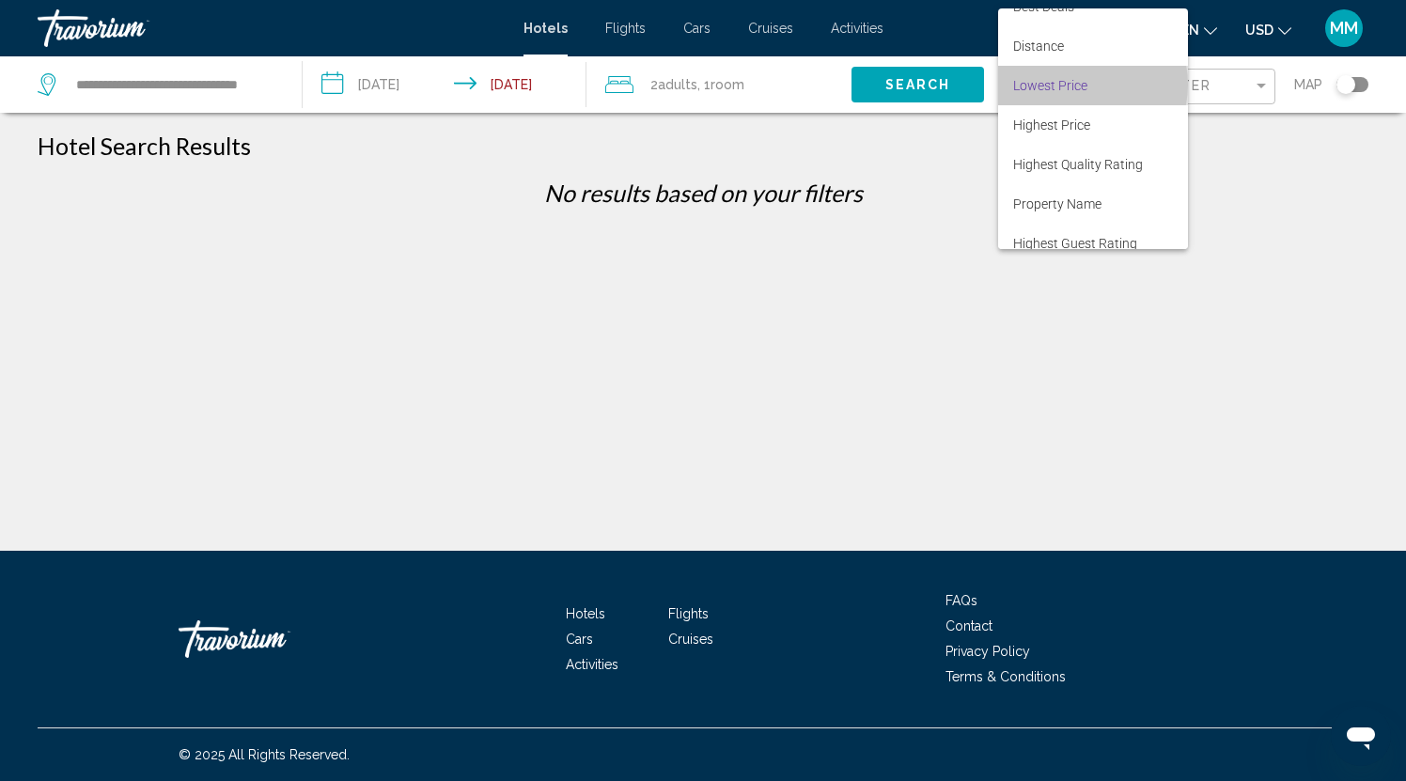
click at [1086, 85] on span "Lowest Price" at bounding box center [1050, 85] width 74 height 15
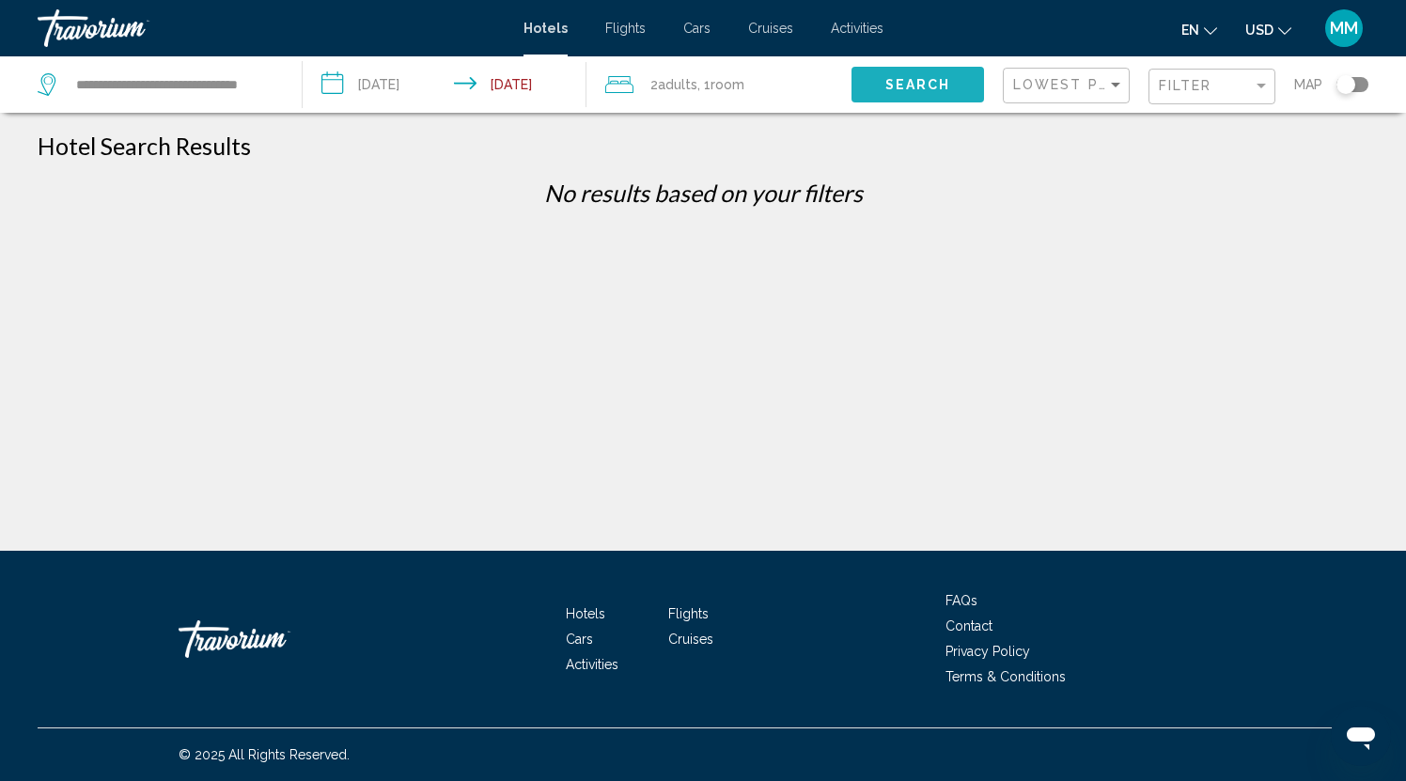
click at [931, 78] on span "Search" at bounding box center [918, 85] width 66 height 15
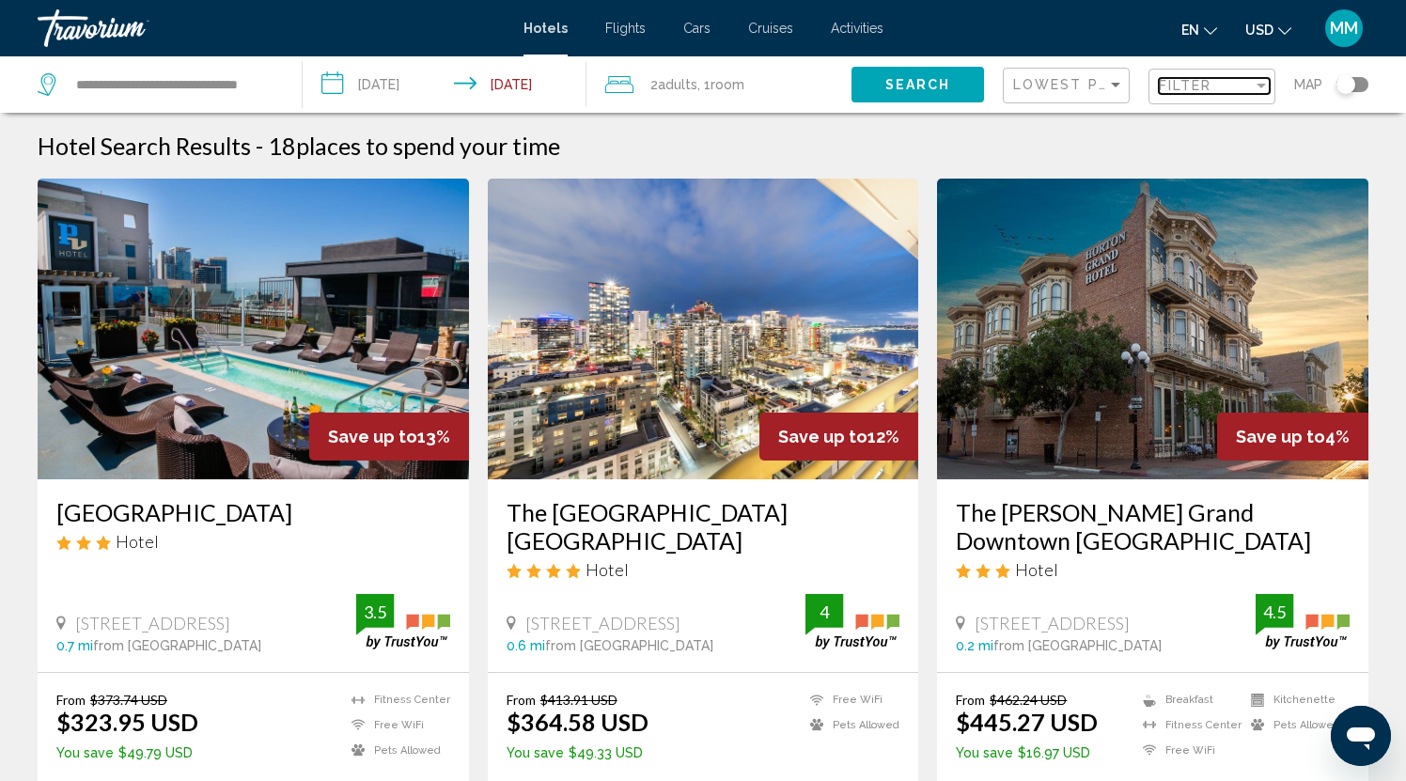
click at [1190, 86] on span "Filter" at bounding box center [1186, 85] width 54 height 15
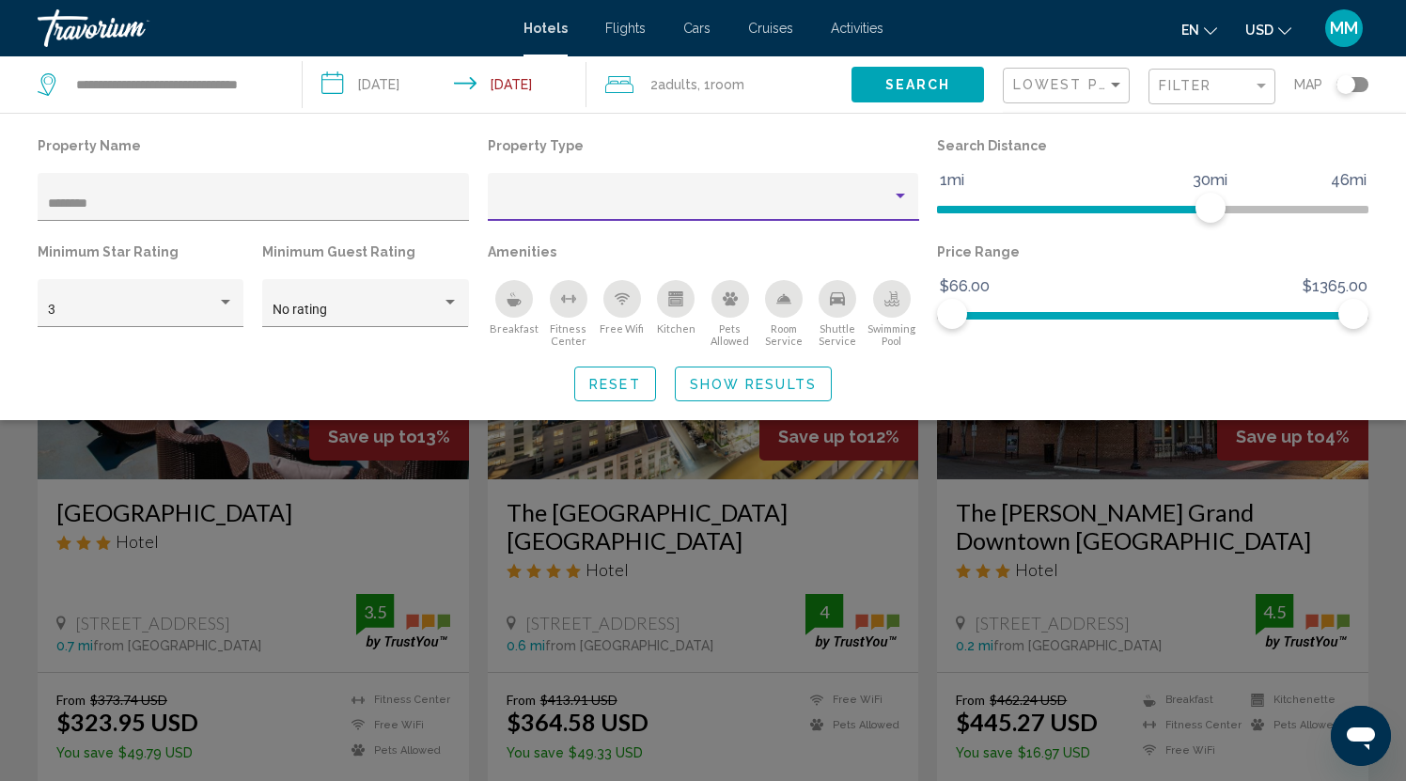
click at [896, 194] on div "Property type" at bounding box center [900, 196] width 17 height 15
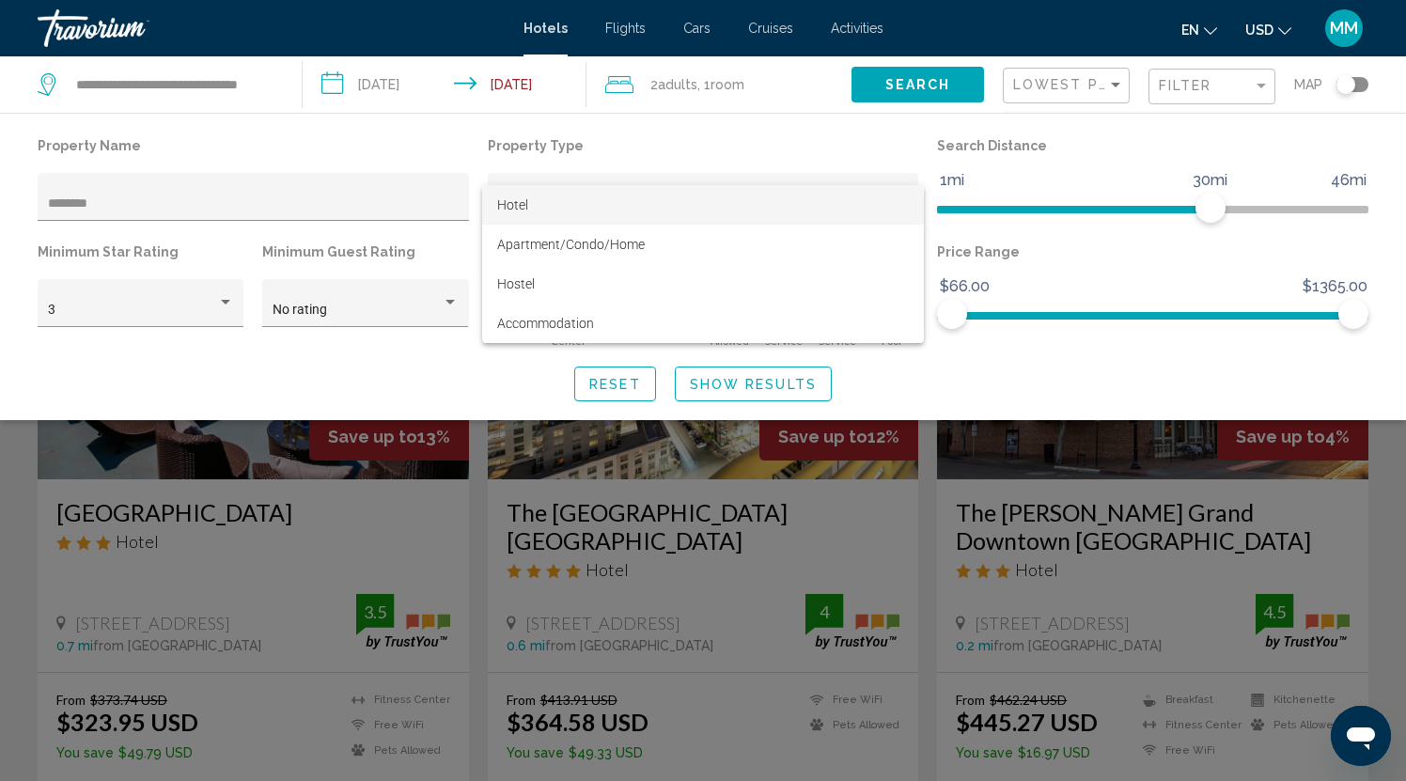
click at [108, 200] on div at bounding box center [703, 390] width 1406 height 781
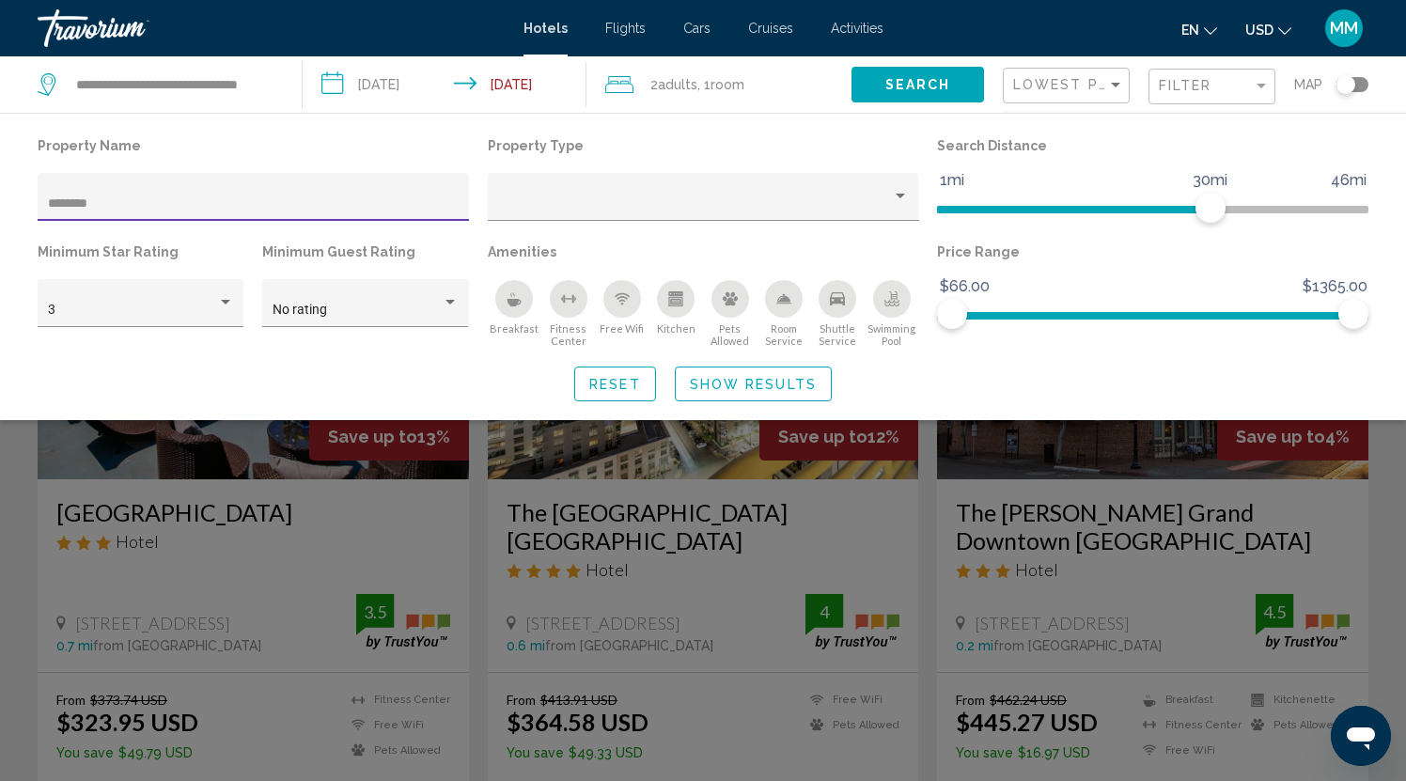
click at [107, 200] on input "********" at bounding box center [254, 203] width 412 height 15
paste input "Hotel Filters"
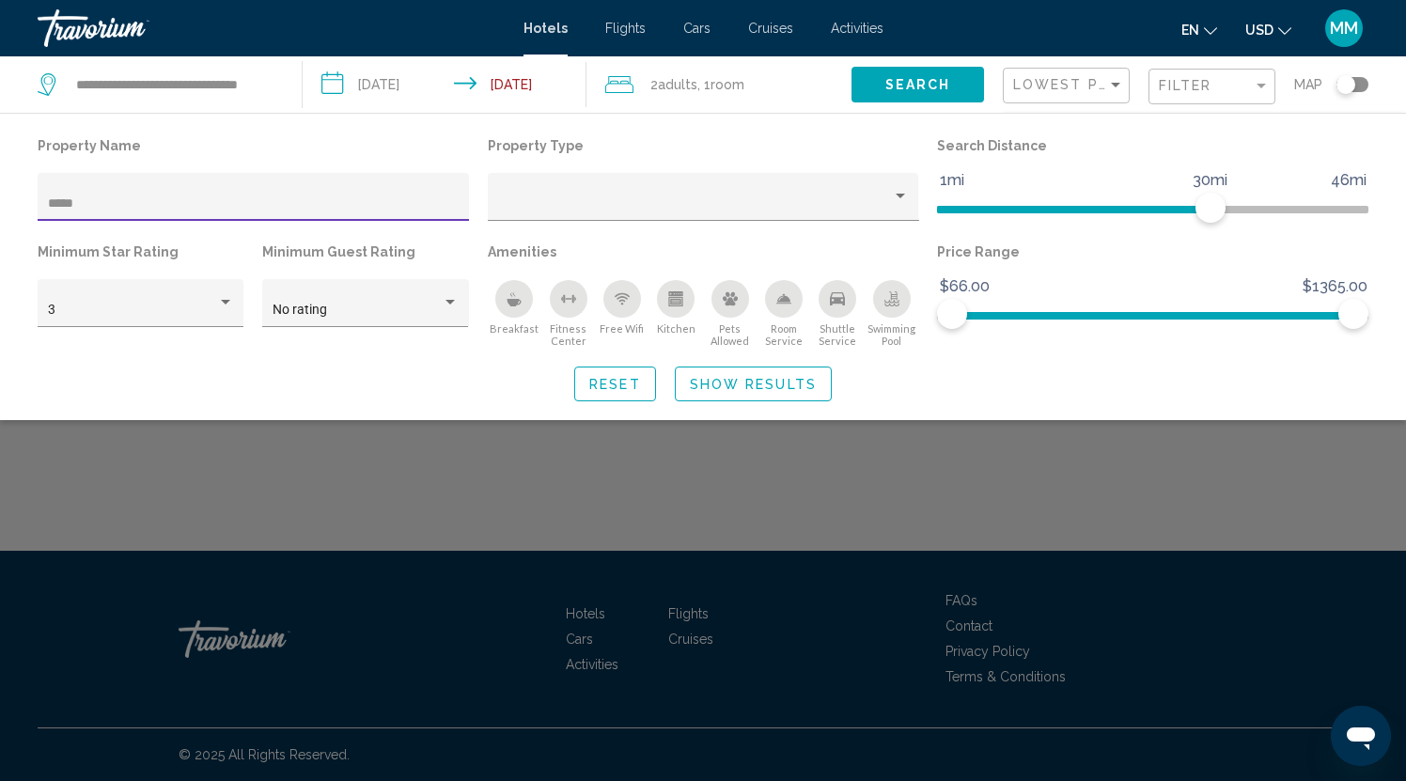
type input "*****"
click at [729, 387] on span "Show Results" at bounding box center [753, 384] width 127 height 15
